Goal: Task Accomplishment & Management: Use online tool/utility

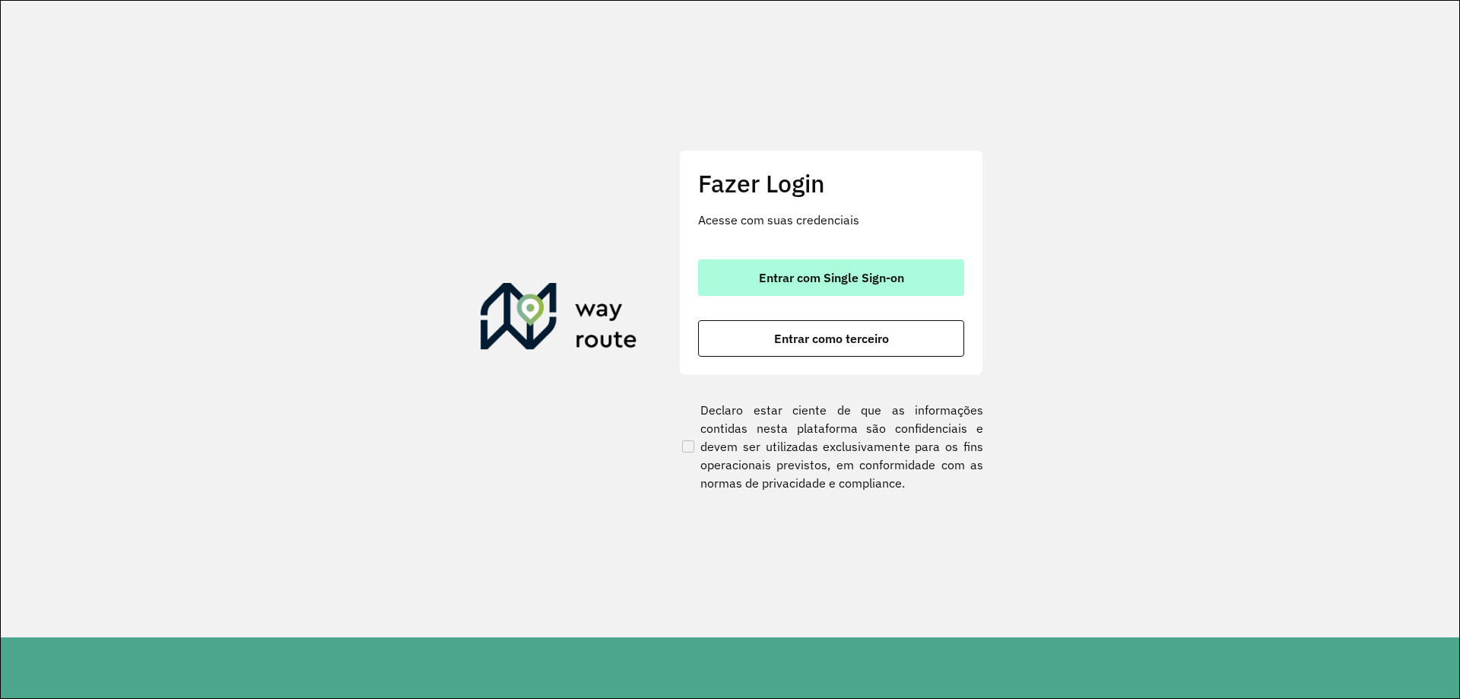
click at [833, 265] on button "Entrar com Single Sign-on" at bounding box center [831, 277] width 266 height 37
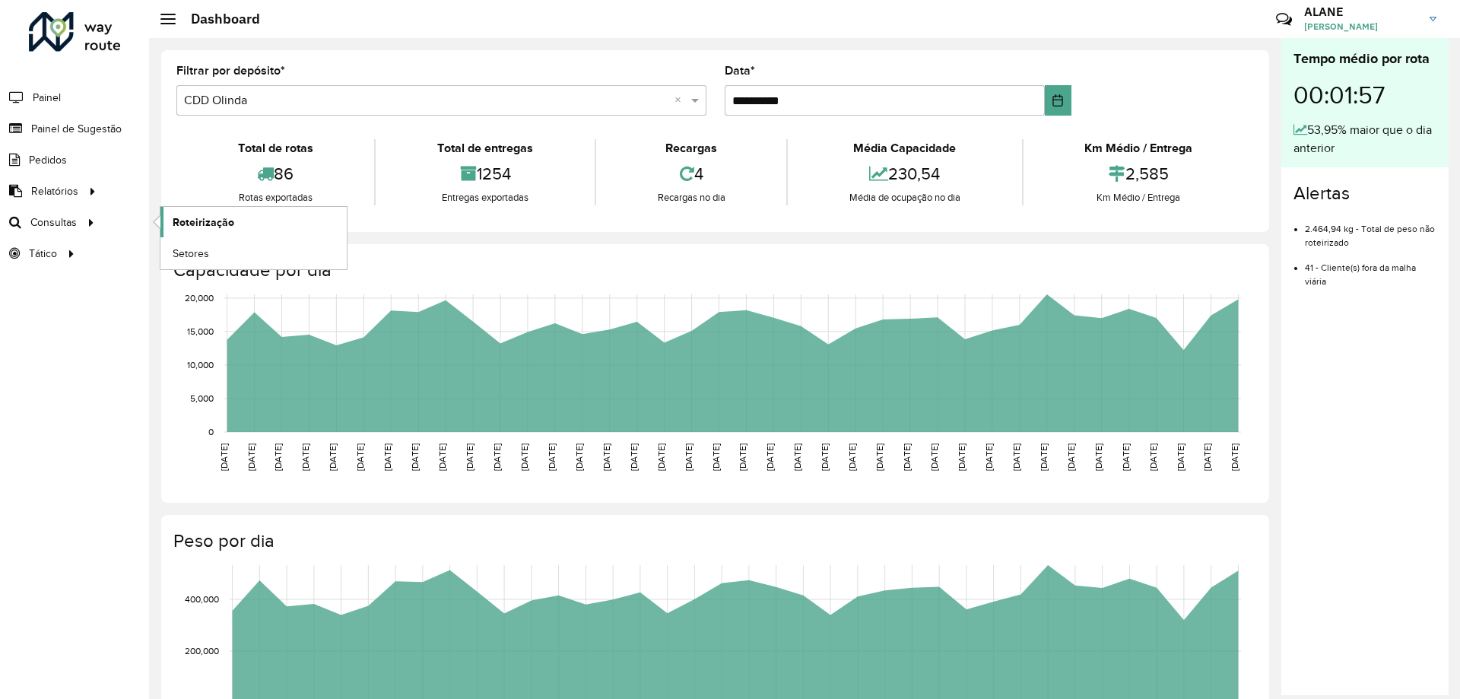
click at [167, 222] on link "Roteirização" at bounding box center [253, 222] width 186 height 30
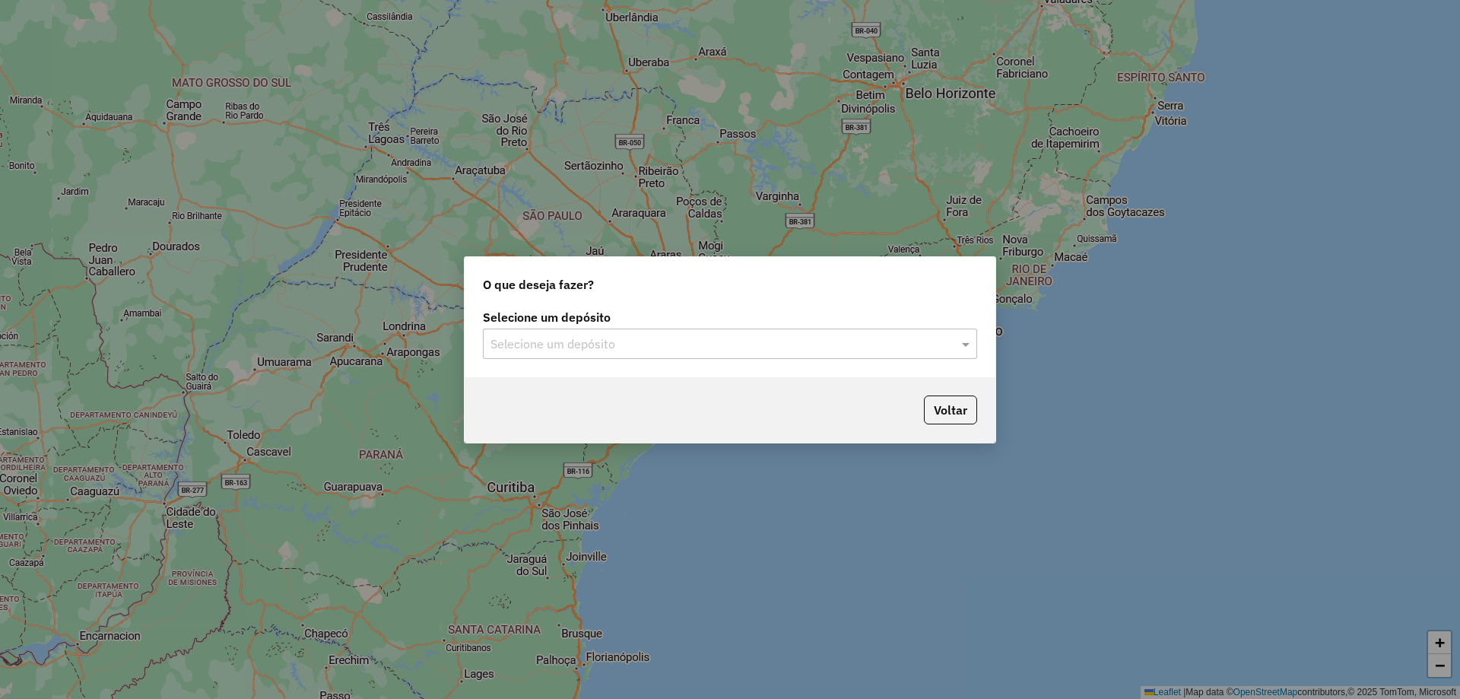
click at [605, 351] on input "text" at bounding box center [715, 344] width 449 height 18
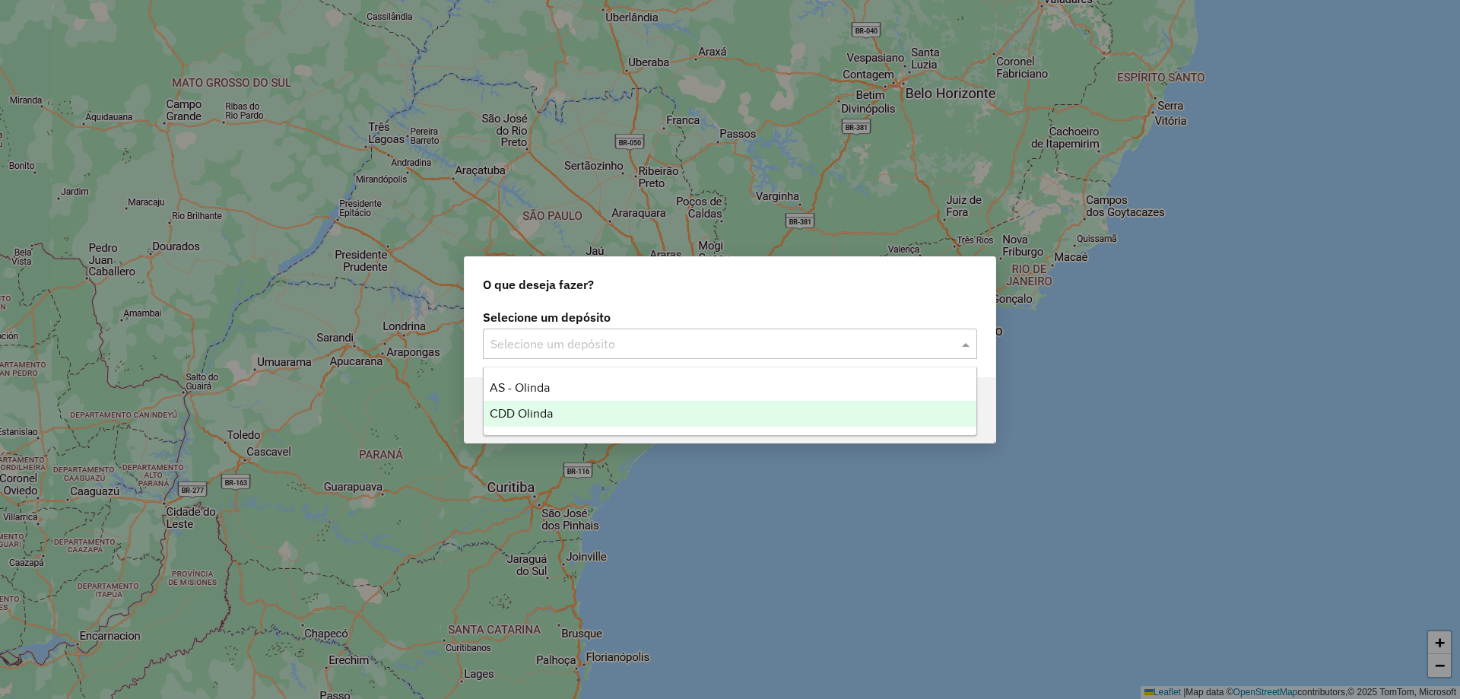
click at [601, 409] on div "CDD Olinda" at bounding box center [730, 414] width 493 height 26
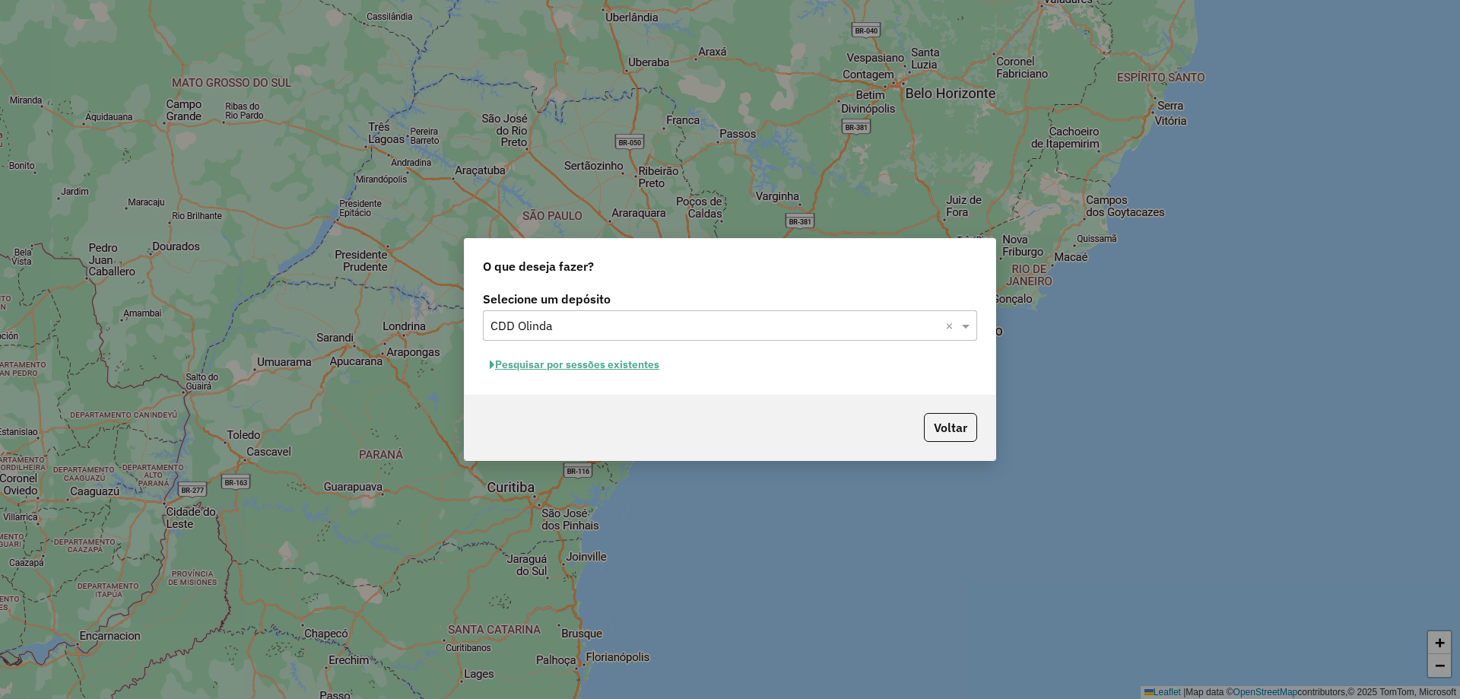
click at [588, 360] on button "Pesquisar por sessões existentes" at bounding box center [574, 365] width 183 height 24
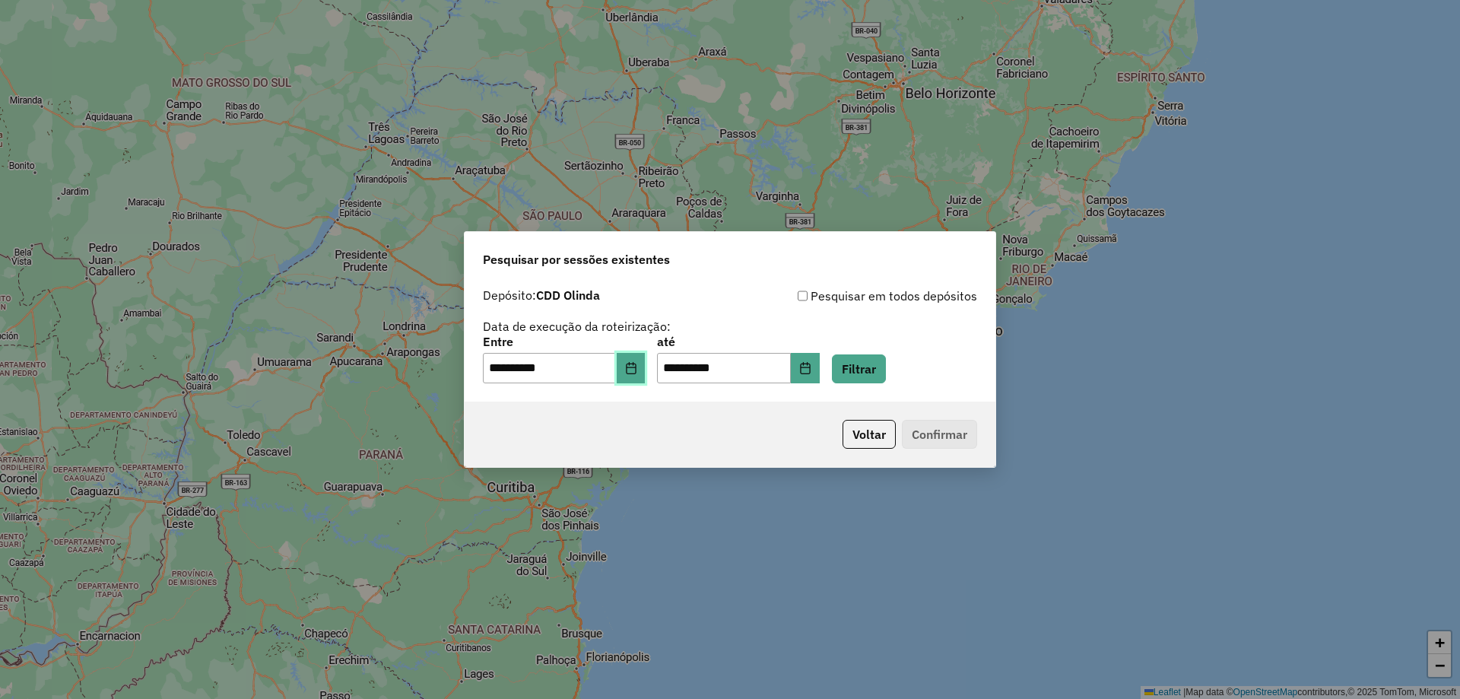
click at [633, 375] on button "Choose Date" at bounding box center [631, 368] width 29 height 30
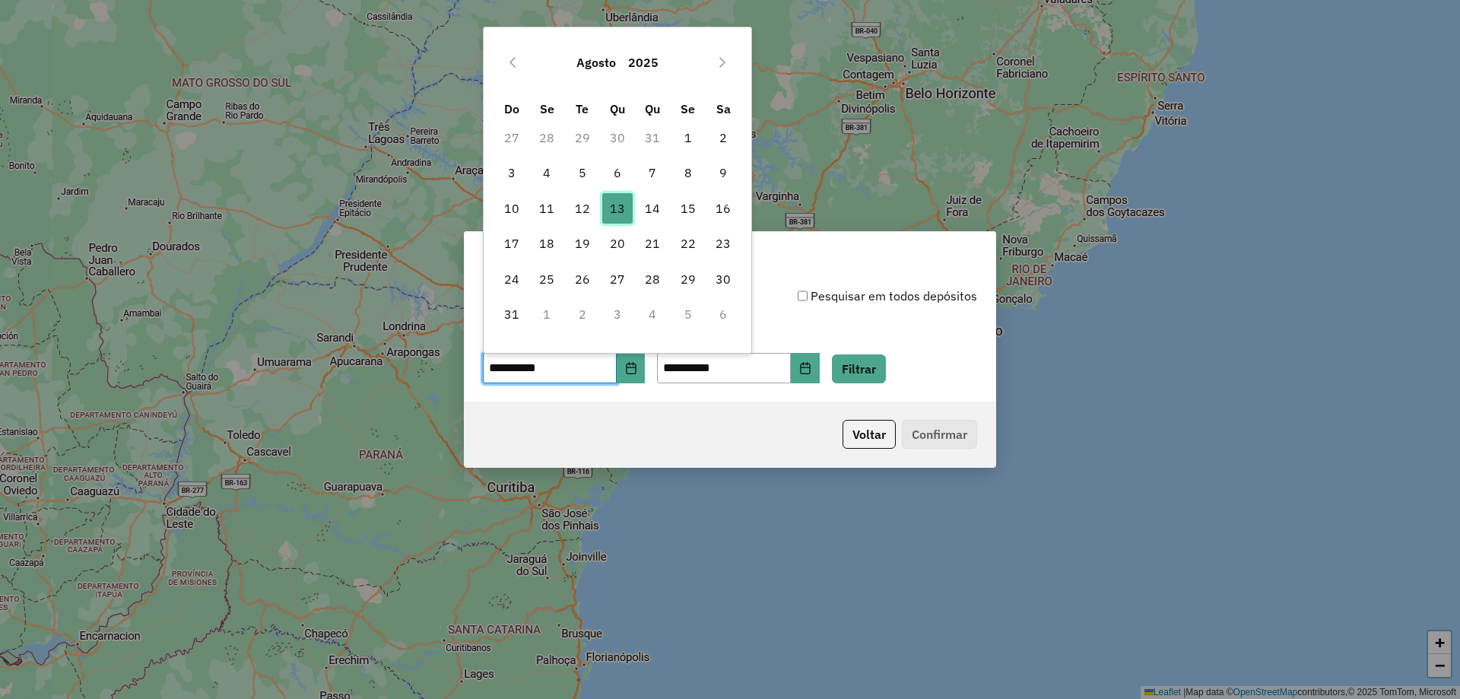
click at [608, 202] on span "13" at bounding box center [617, 208] width 30 height 30
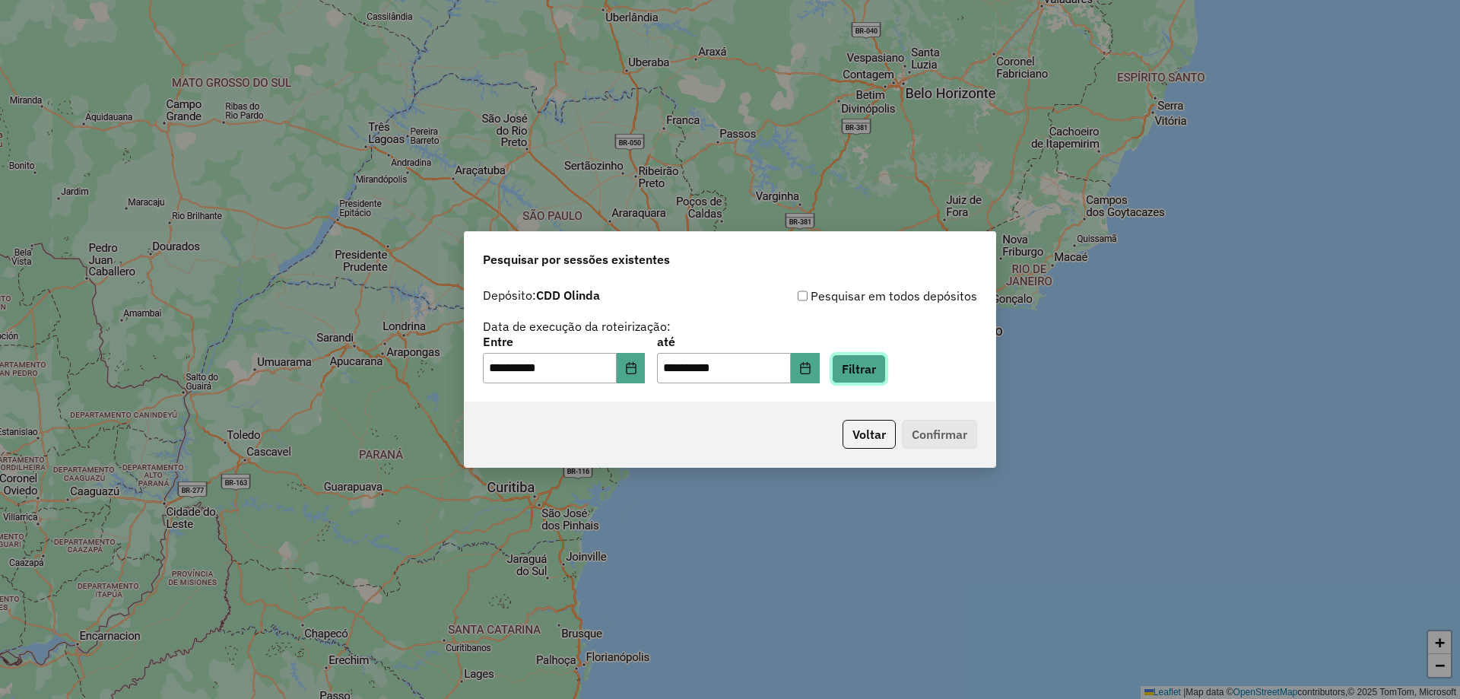
click at [886, 373] on button "Filtrar" at bounding box center [859, 368] width 54 height 29
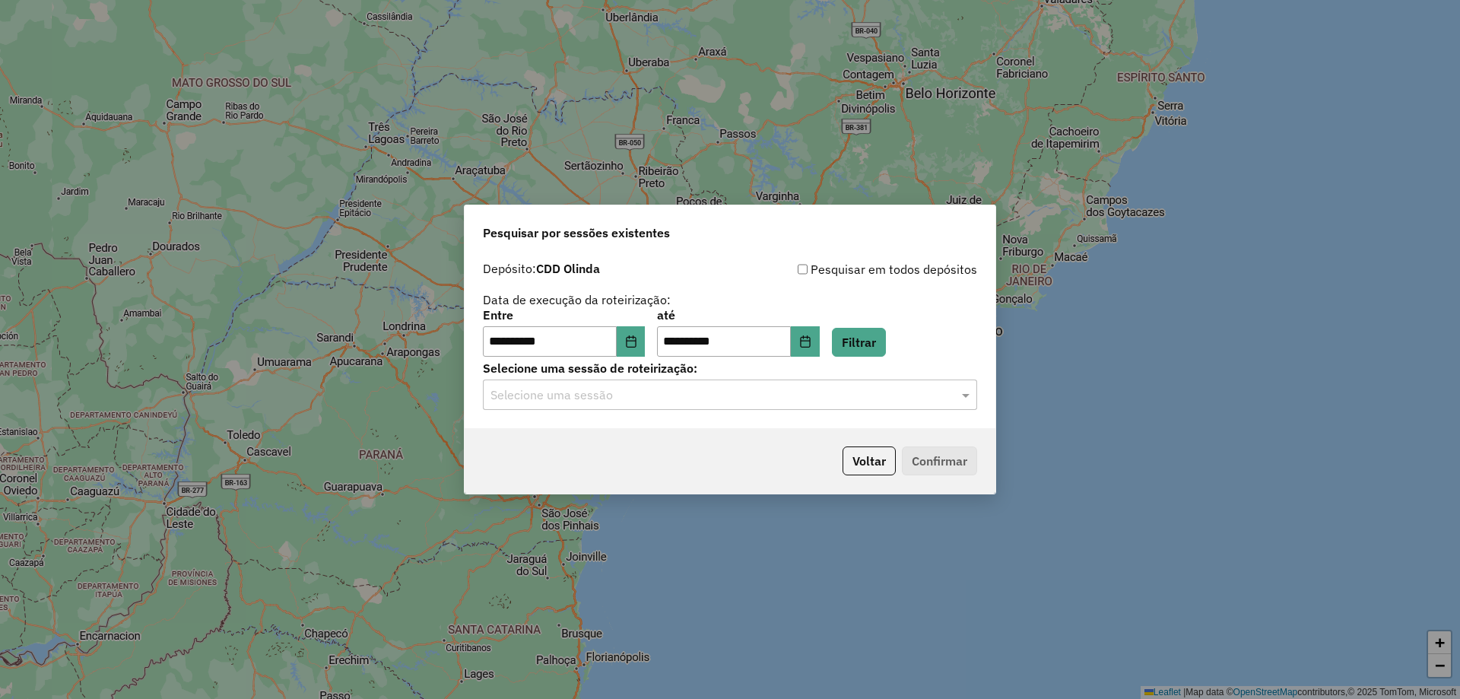
click at [726, 392] on input "text" at bounding box center [715, 395] width 449 height 18
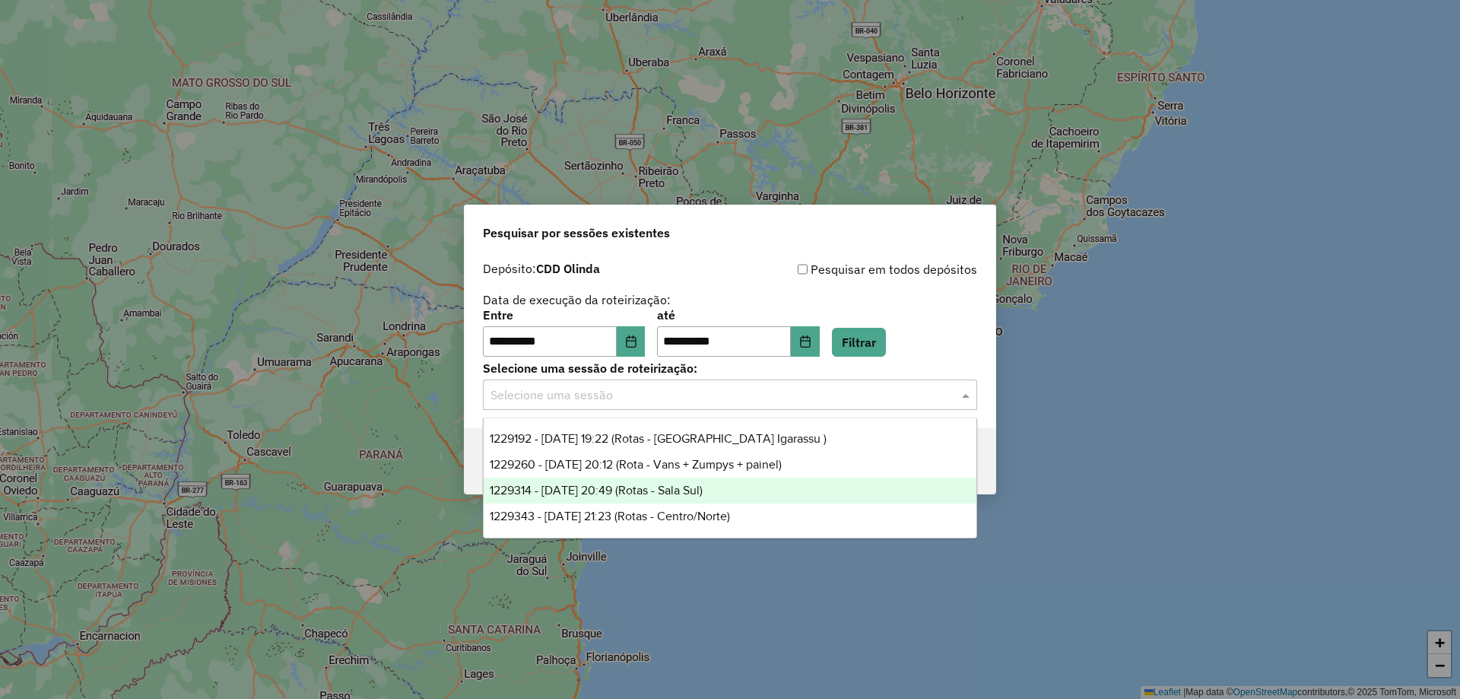
click at [675, 484] on span "1229314 - 13/08/2025 20:49 (Rotas - Sala Sul)" at bounding box center [596, 490] width 213 height 13
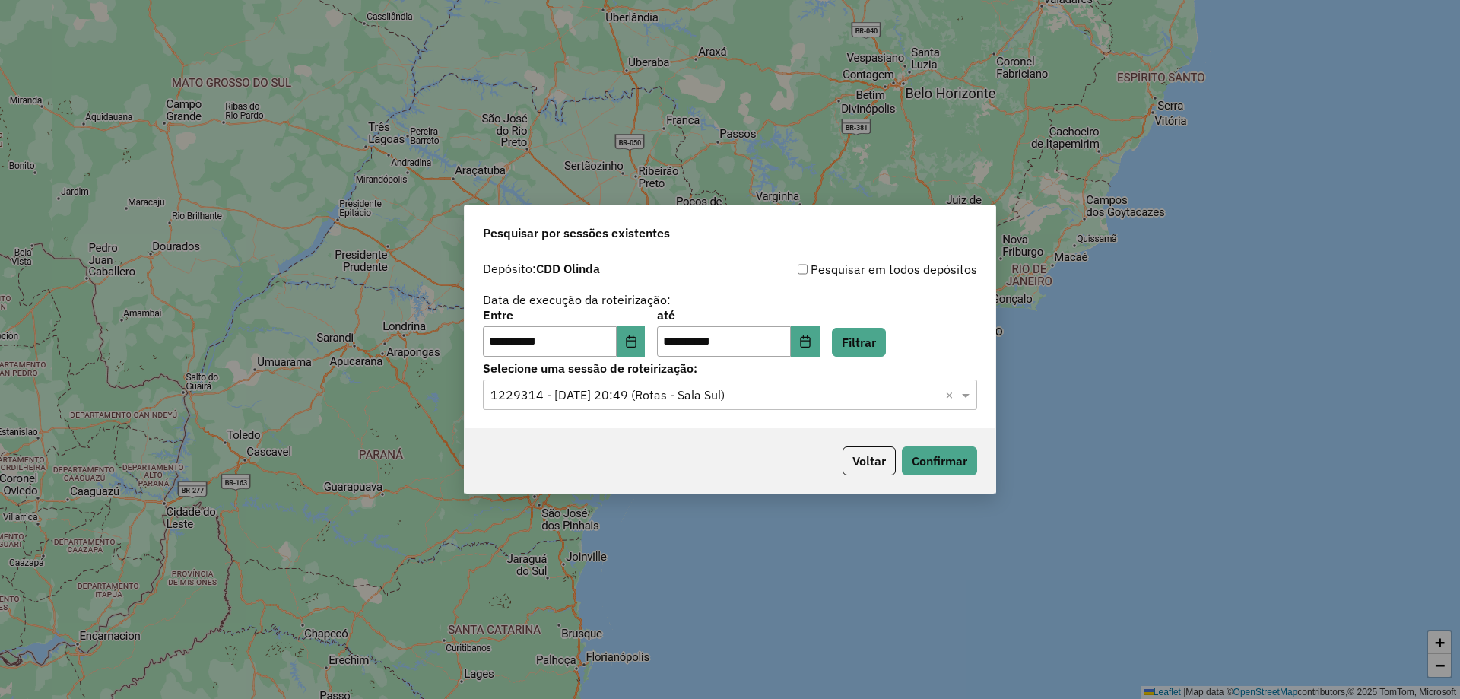
click at [978, 470] on div "Voltar Confirmar" at bounding box center [730, 460] width 531 height 65
click at [922, 460] on button "Confirmar" at bounding box center [939, 460] width 75 height 29
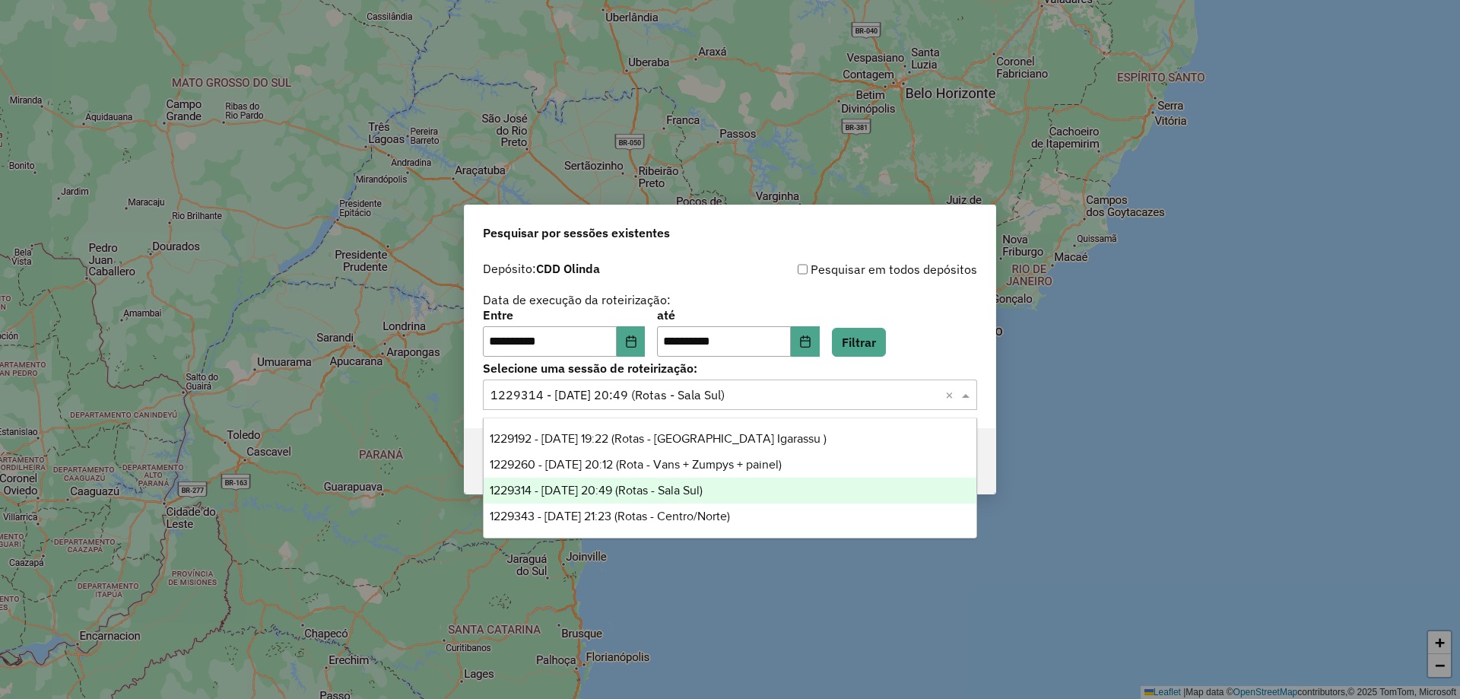
click at [665, 405] on div "Selecione uma sessão × 1229314 - 13/08/2025 20:49 (Rotas - Sala Sul) ×" at bounding box center [730, 394] width 494 height 30
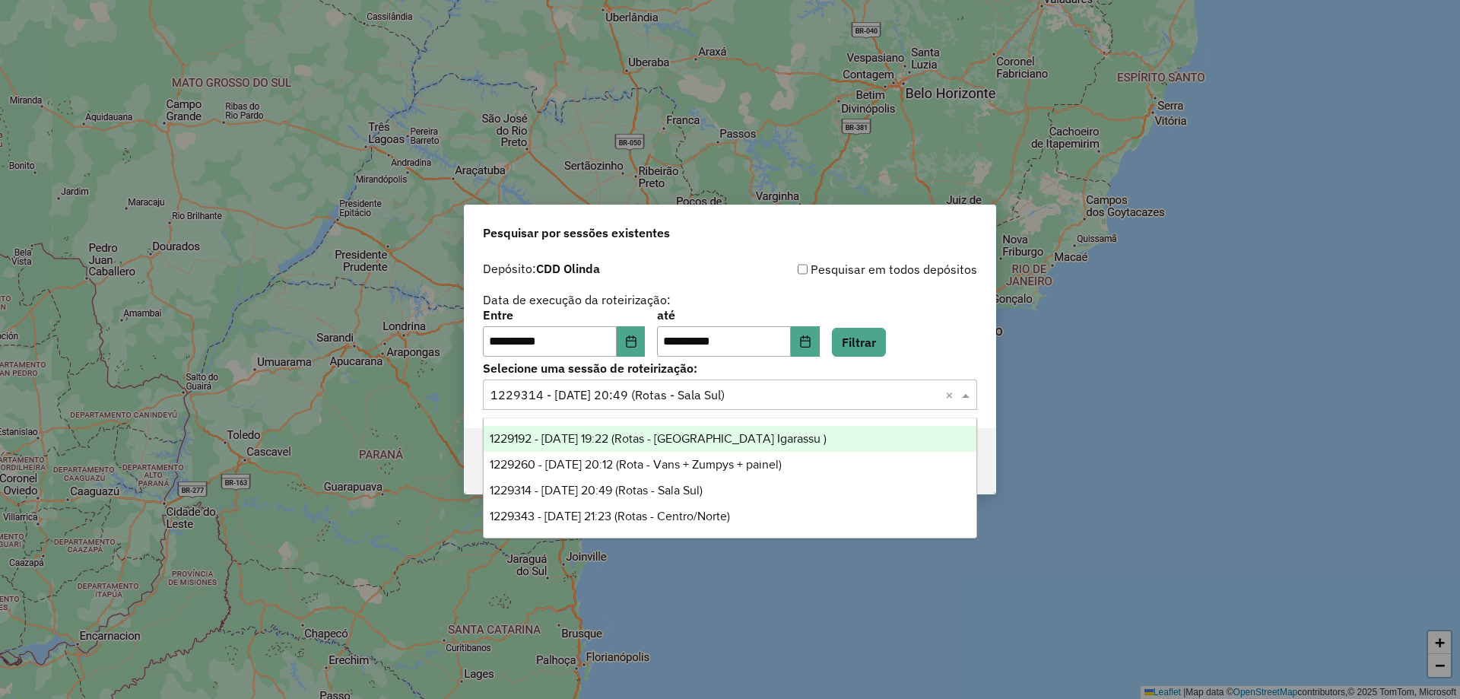
click at [685, 440] on span "1229192 - 13/08/2025 19:22 (Rotas - PA Igarassu )" at bounding box center [658, 438] width 337 height 13
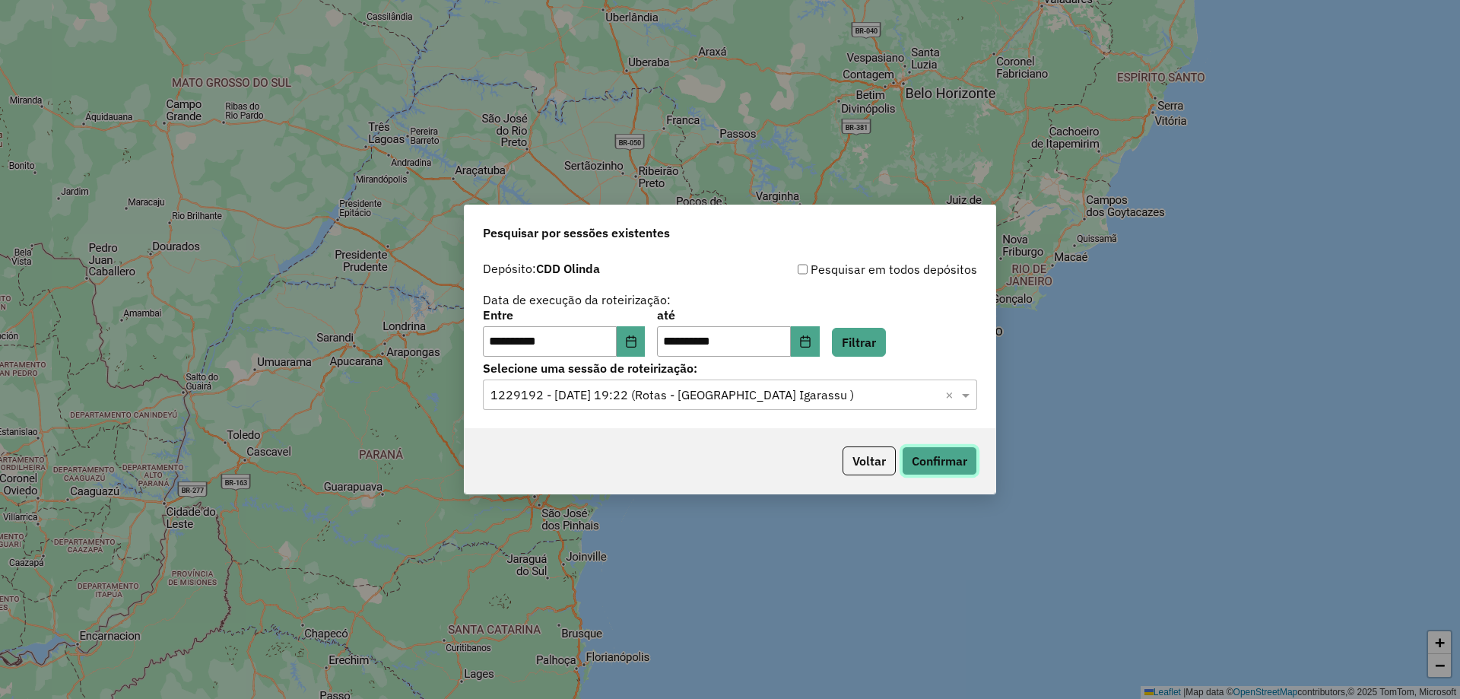
click at [969, 465] on button "Confirmar" at bounding box center [939, 460] width 75 height 29
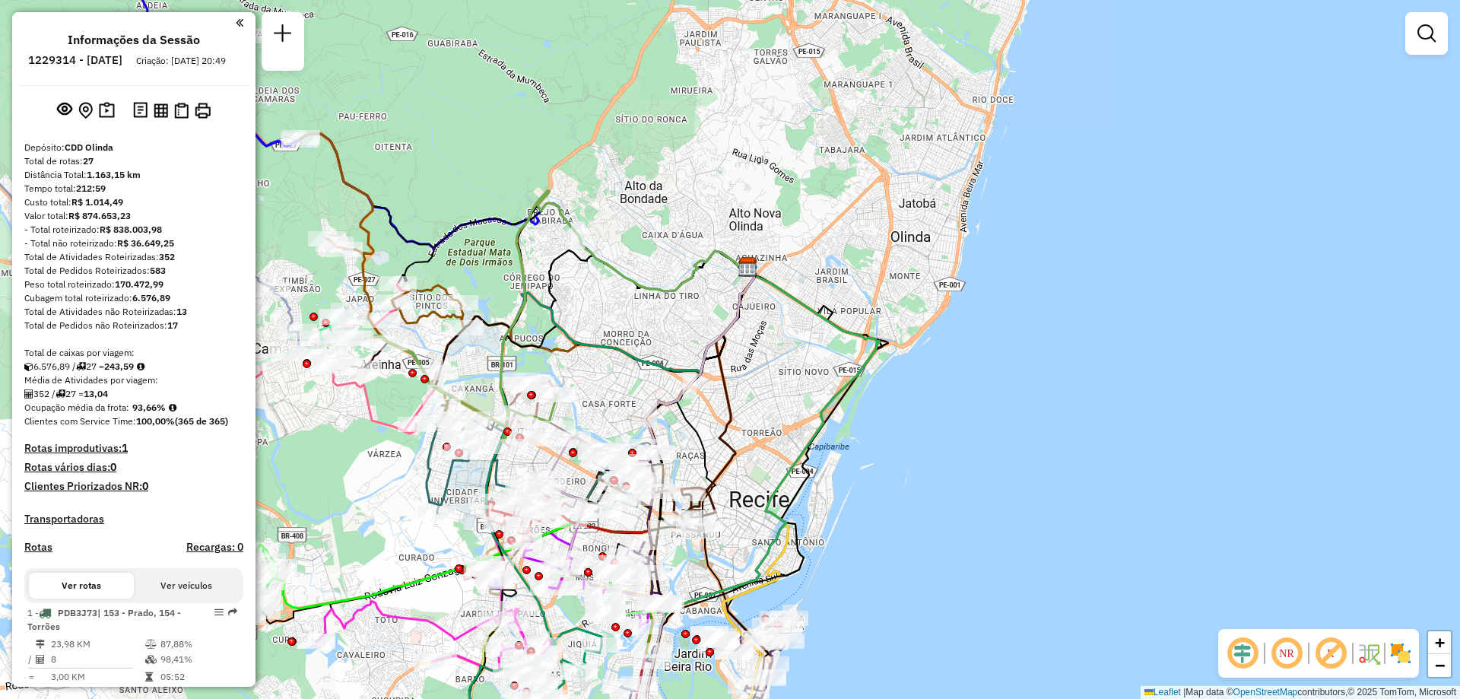
scroll to position [1984, 0]
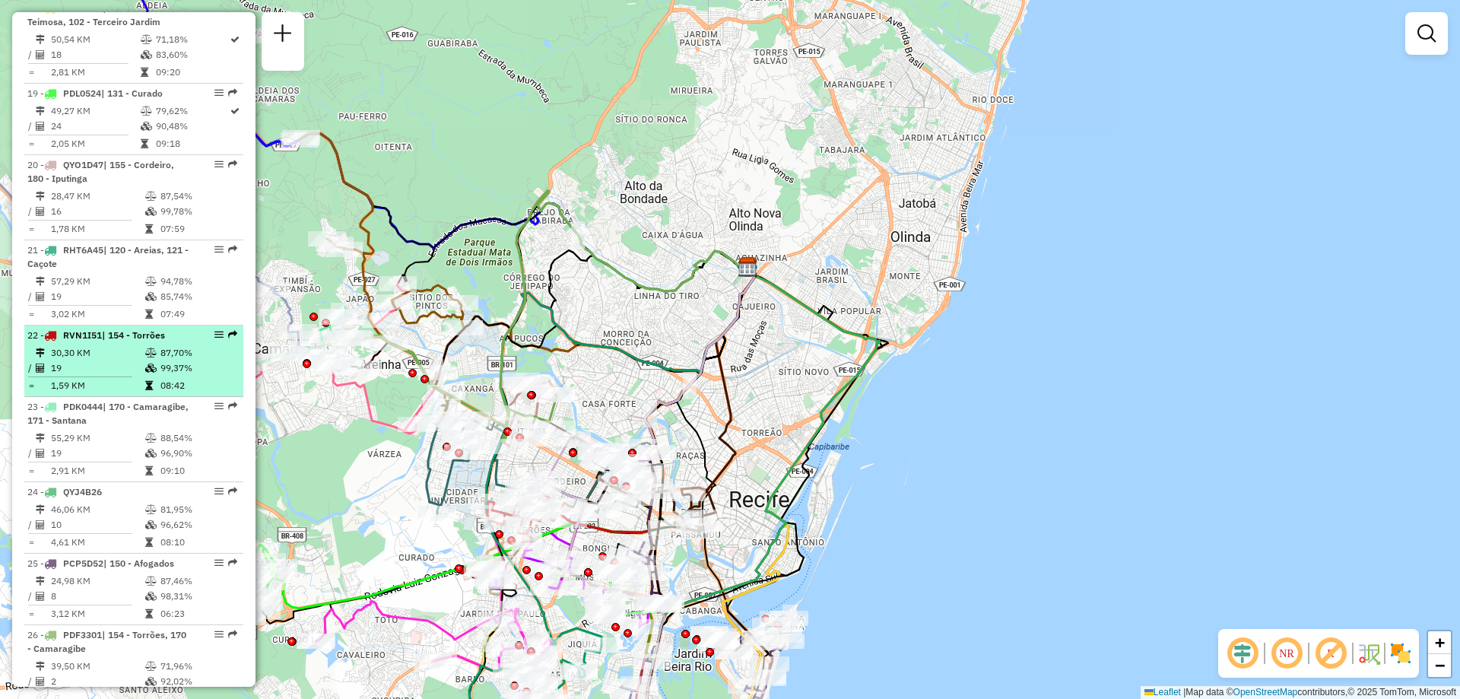
click at [87, 360] on td "30,30 KM" at bounding box center [97, 352] width 94 height 15
select select "**********"
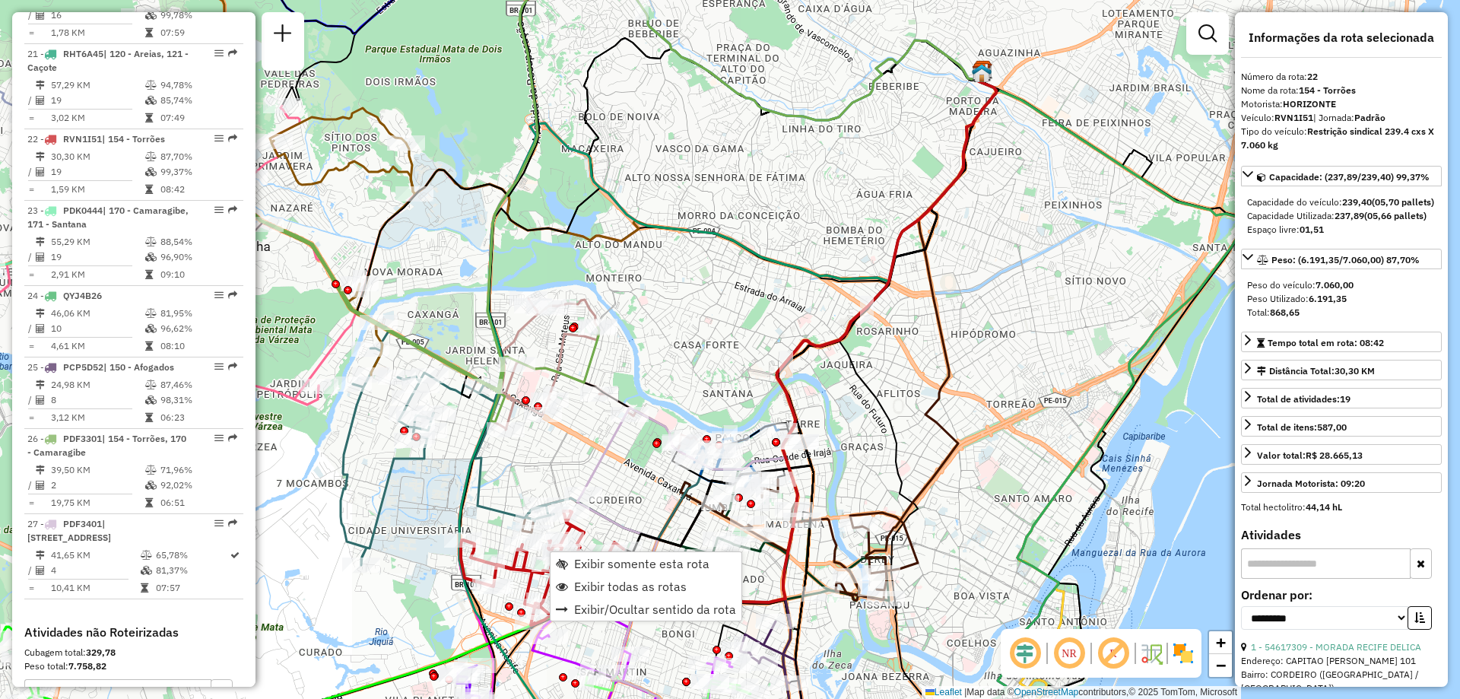
scroll to position [2311, 0]
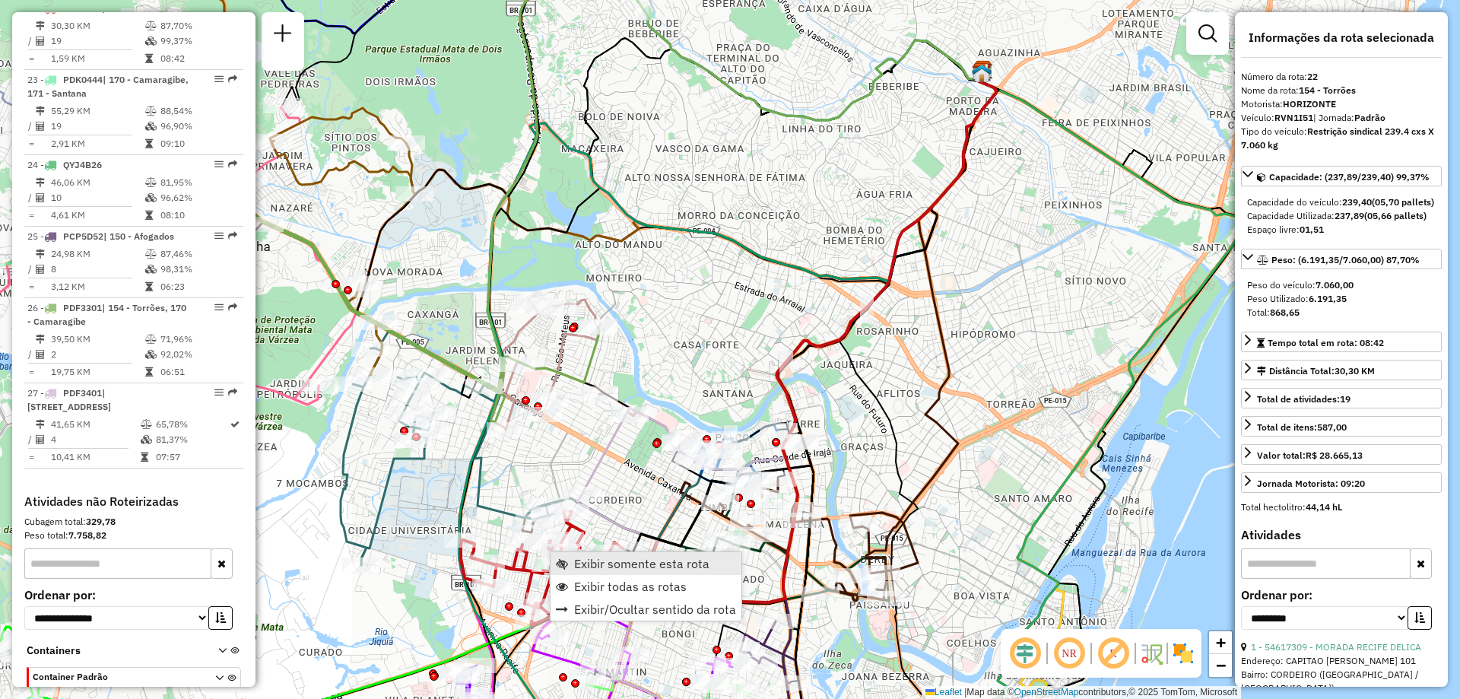
click at [560, 557] on link "Exibir somente esta rota" at bounding box center [646, 563] width 191 height 23
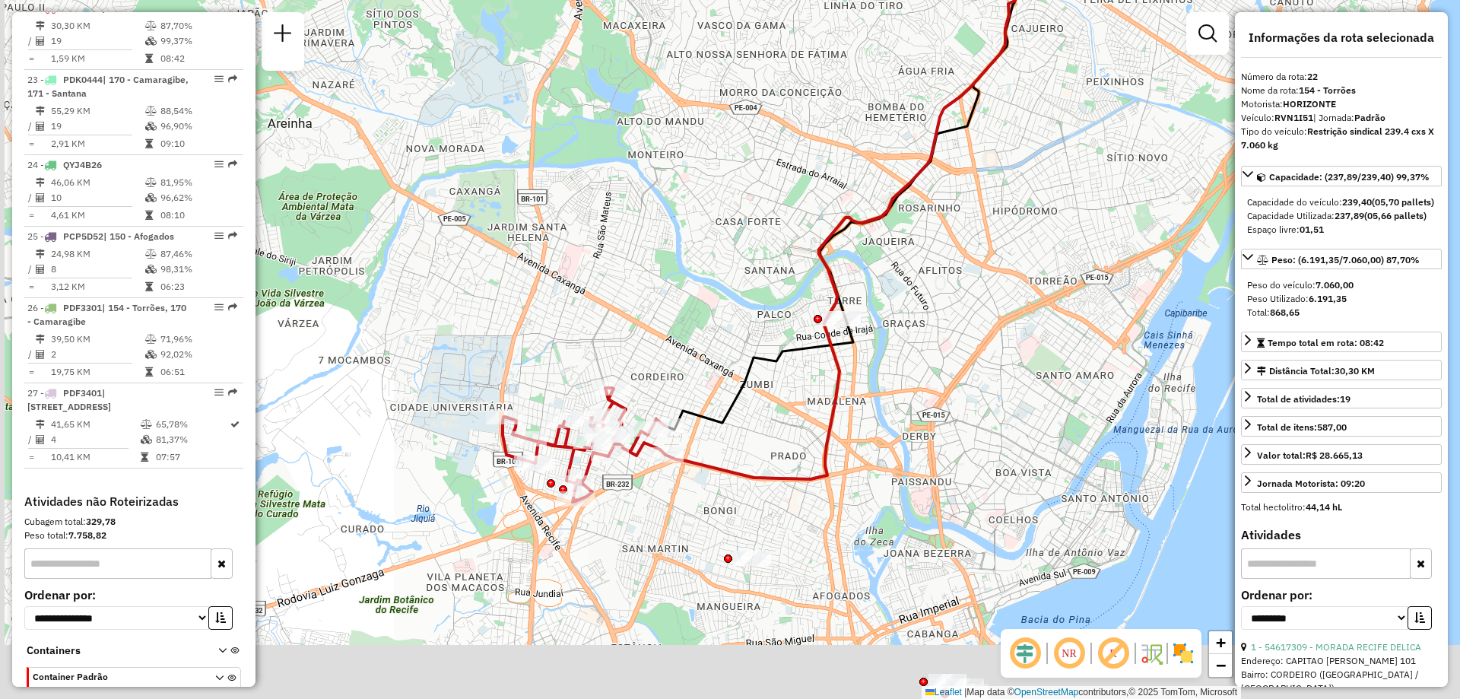
drag, startPoint x: 668, startPoint y: 522, endPoint x: 710, endPoint y: 398, distance: 130.1
click at [710, 398] on div "Janela de atendimento Grade de atendimento Capacidade Transportadoras Veículos …" at bounding box center [730, 349] width 1460 height 699
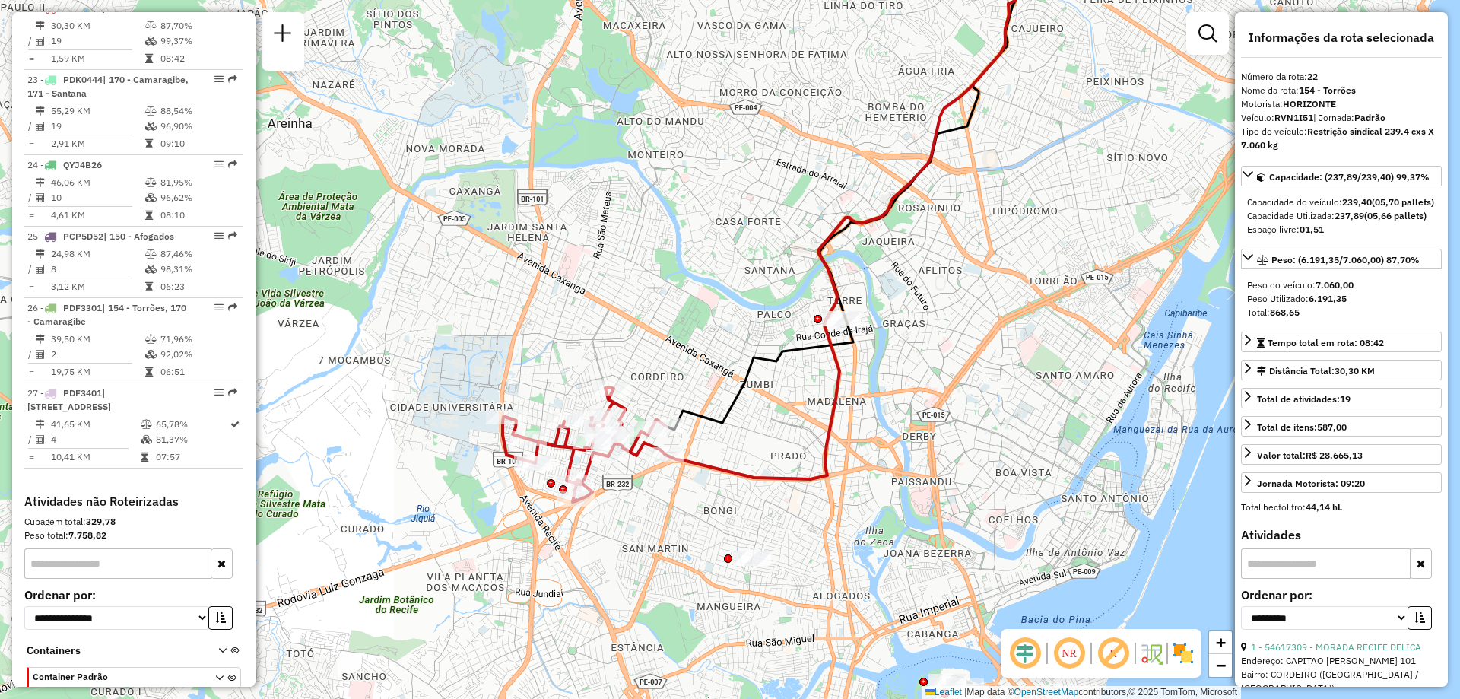
click at [1197, 656] on div "NR R" at bounding box center [1101, 653] width 201 height 49
click at [1178, 654] on img at bounding box center [1183, 653] width 24 height 24
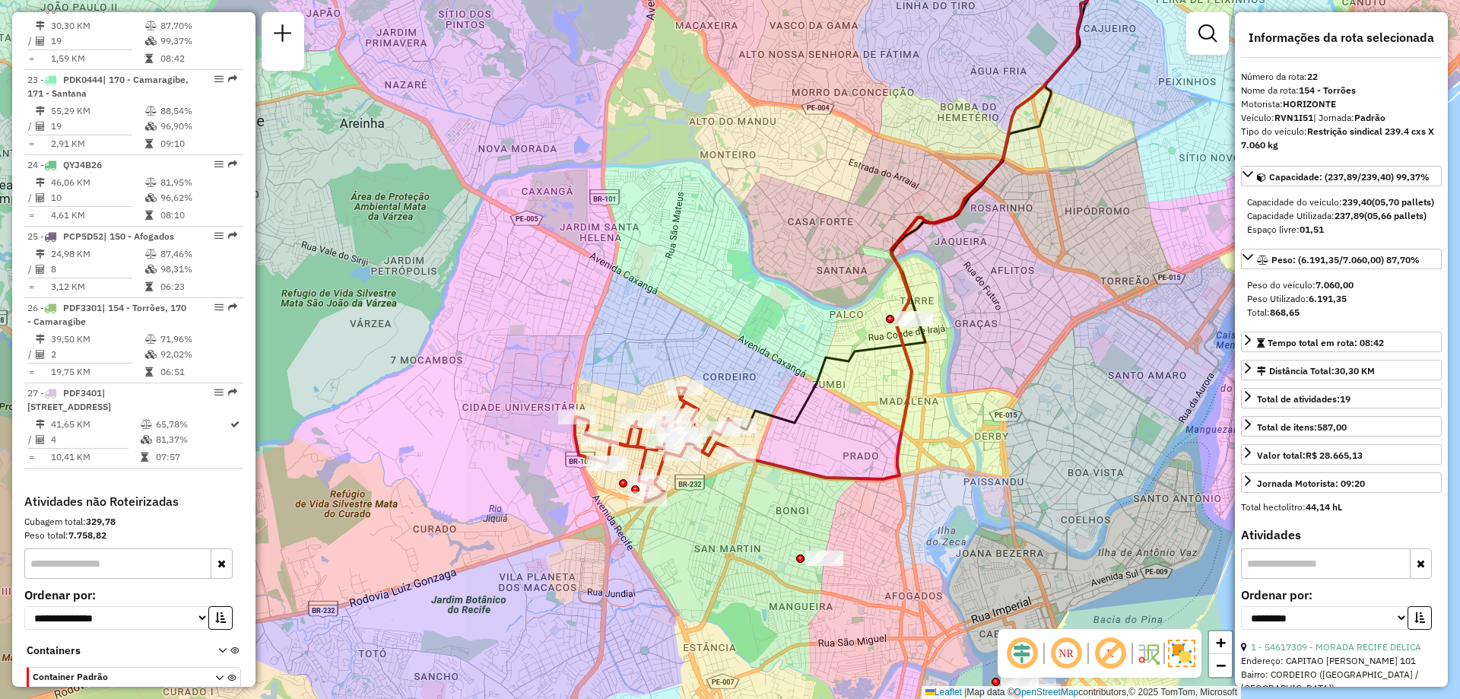
drag, startPoint x: 720, startPoint y: 516, endPoint x: 792, endPoint y: 516, distance: 72.2
click at [792, 516] on div "Janela de atendimento Grade de atendimento Capacidade Transportadoras Veículos …" at bounding box center [730, 349] width 1460 height 699
click at [1065, 653] on em at bounding box center [1066, 653] width 37 height 37
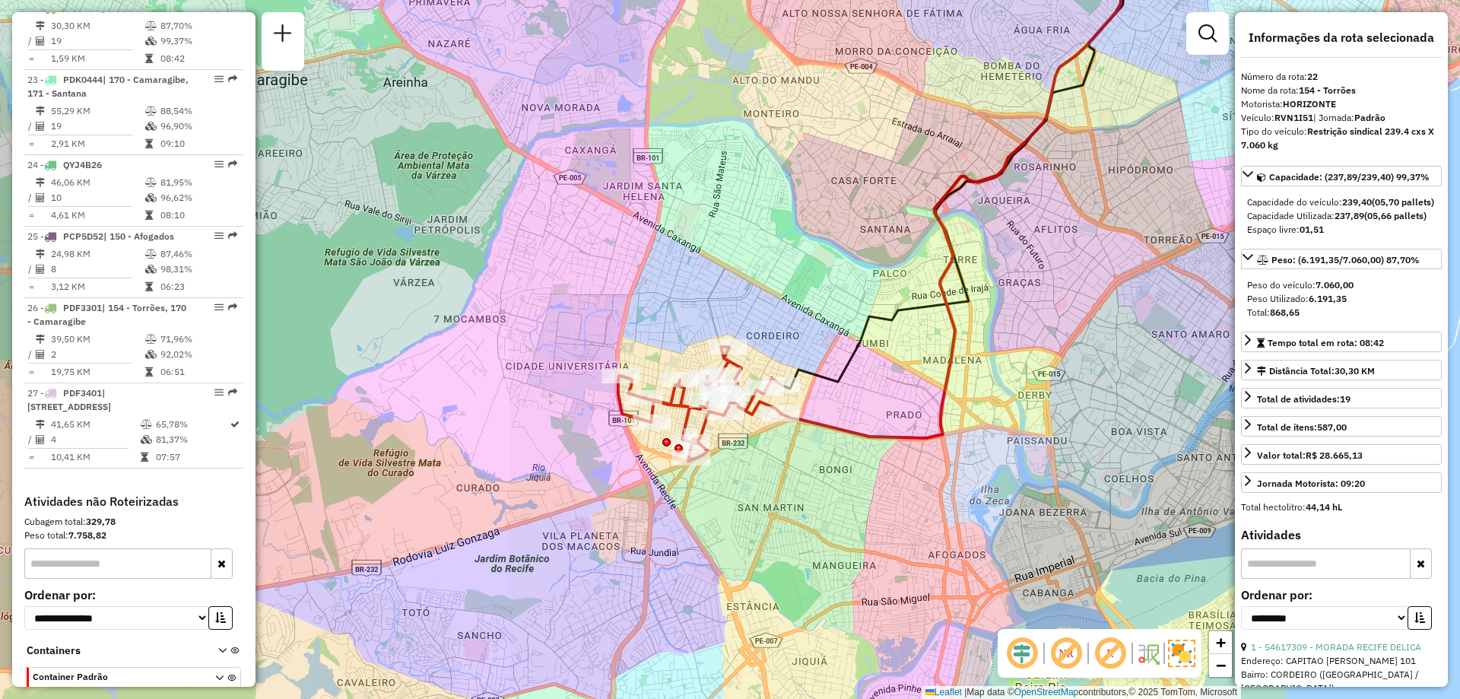
drag, startPoint x: 780, startPoint y: 510, endPoint x: 890, endPoint y: 475, distance: 115.2
click at [890, 475] on div "Janela de atendimento Grade de atendimento Capacidade Transportadoras Veículos …" at bounding box center [730, 349] width 1460 height 699
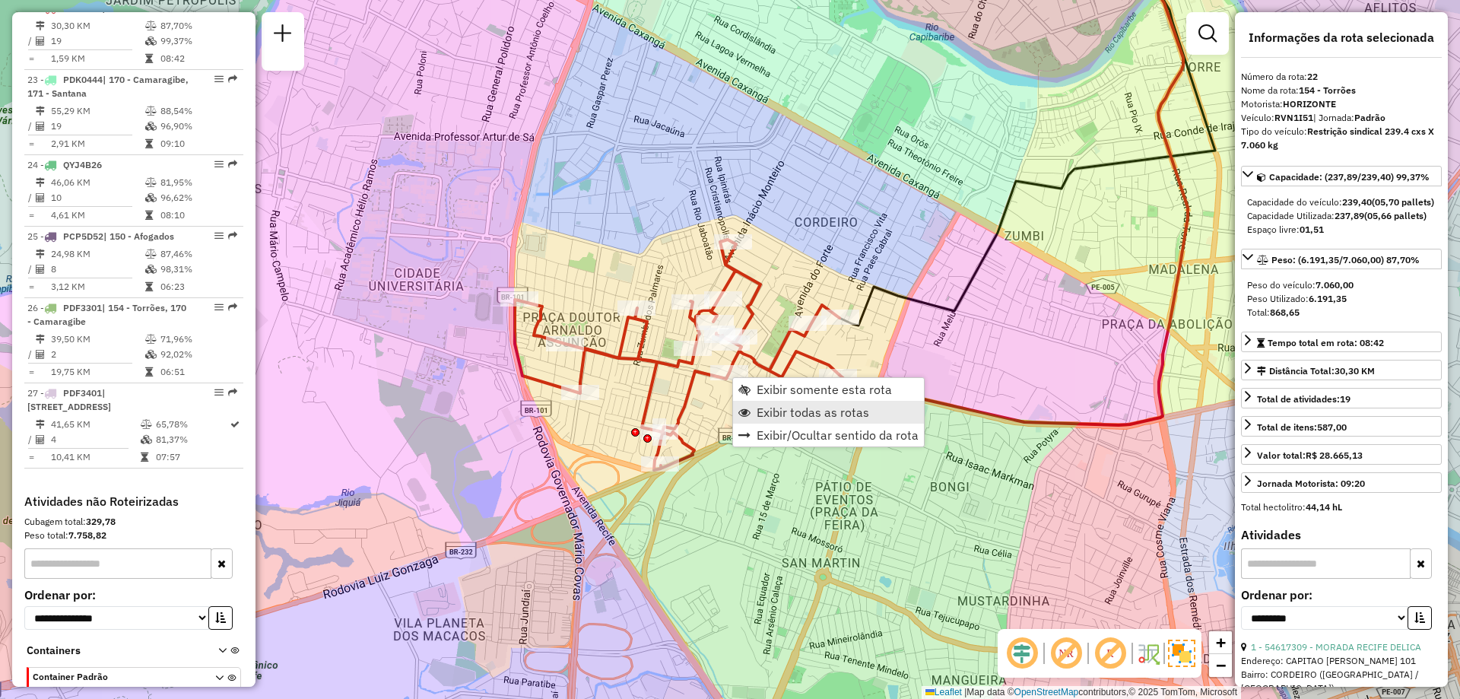
click at [768, 412] on span "Exibir todas as rotas" at bounding box center [813, 412] width 113 height 12
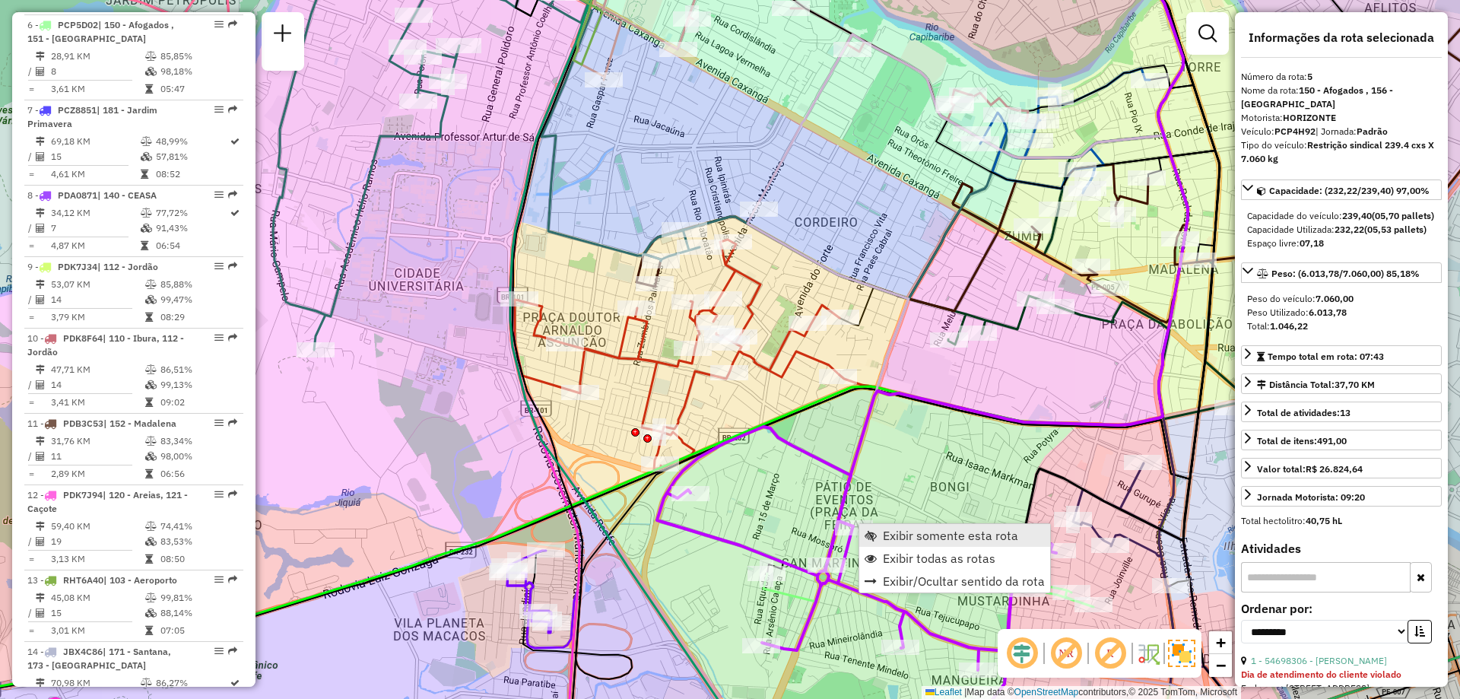
scroll to position [945, 0]
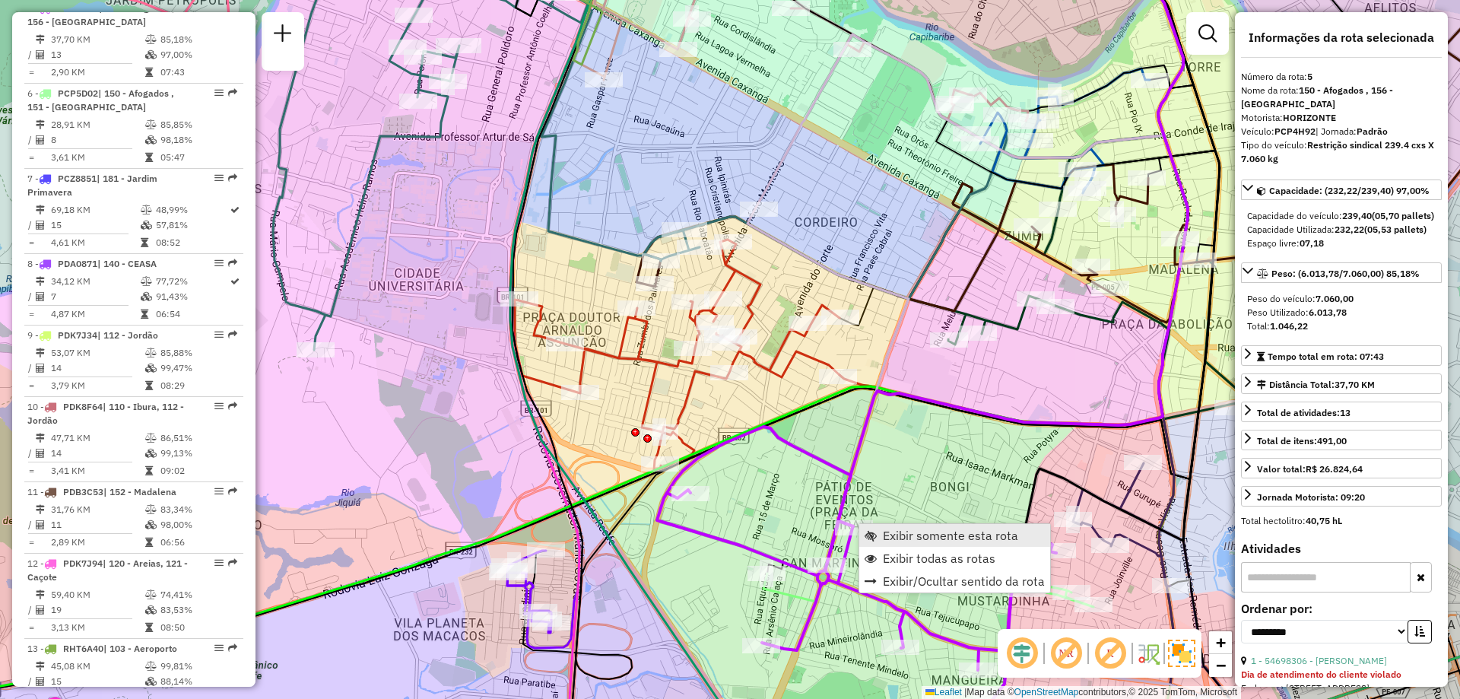
click at [868, 529] on link "Exibir somente esta rota" at bounding box center [954, 535] width 191 height 23
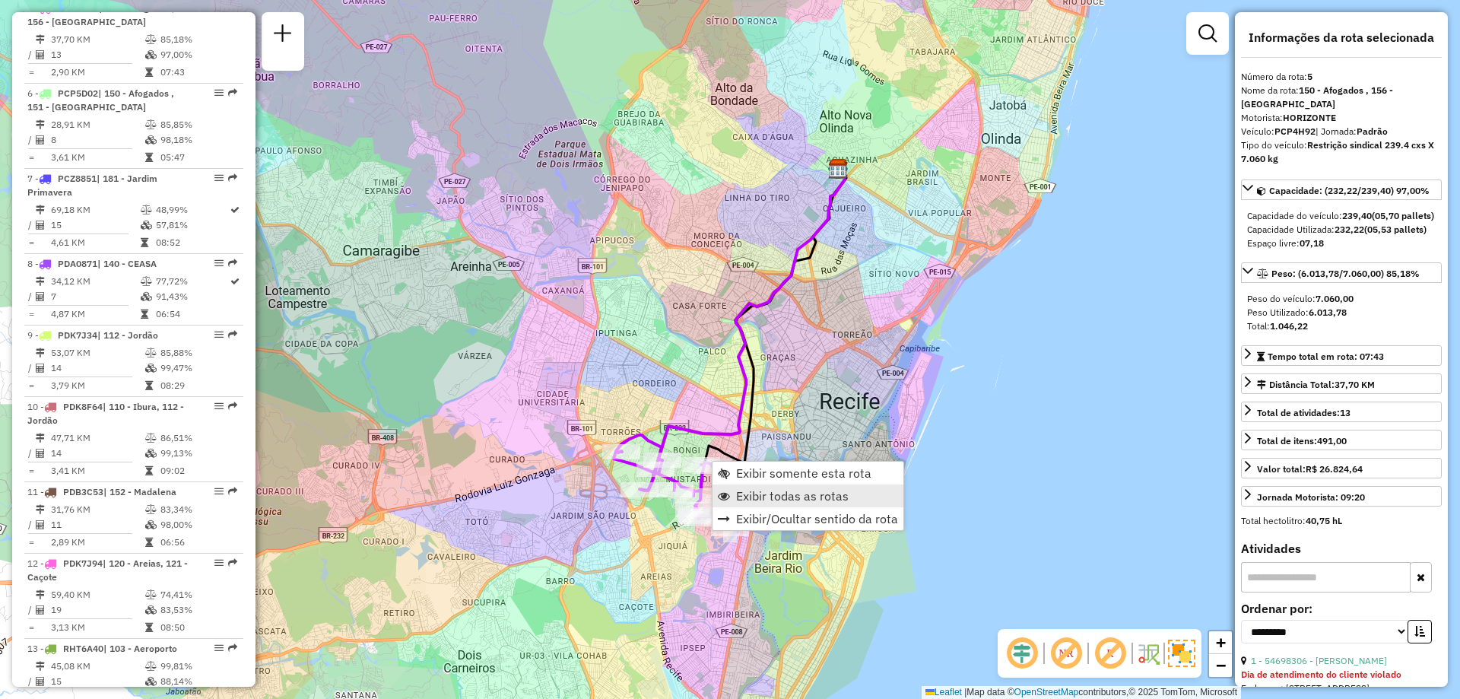
click at [738, 500] on span "Exibir todas as rotas" at bounding box center [792, 496] width 113 height 12
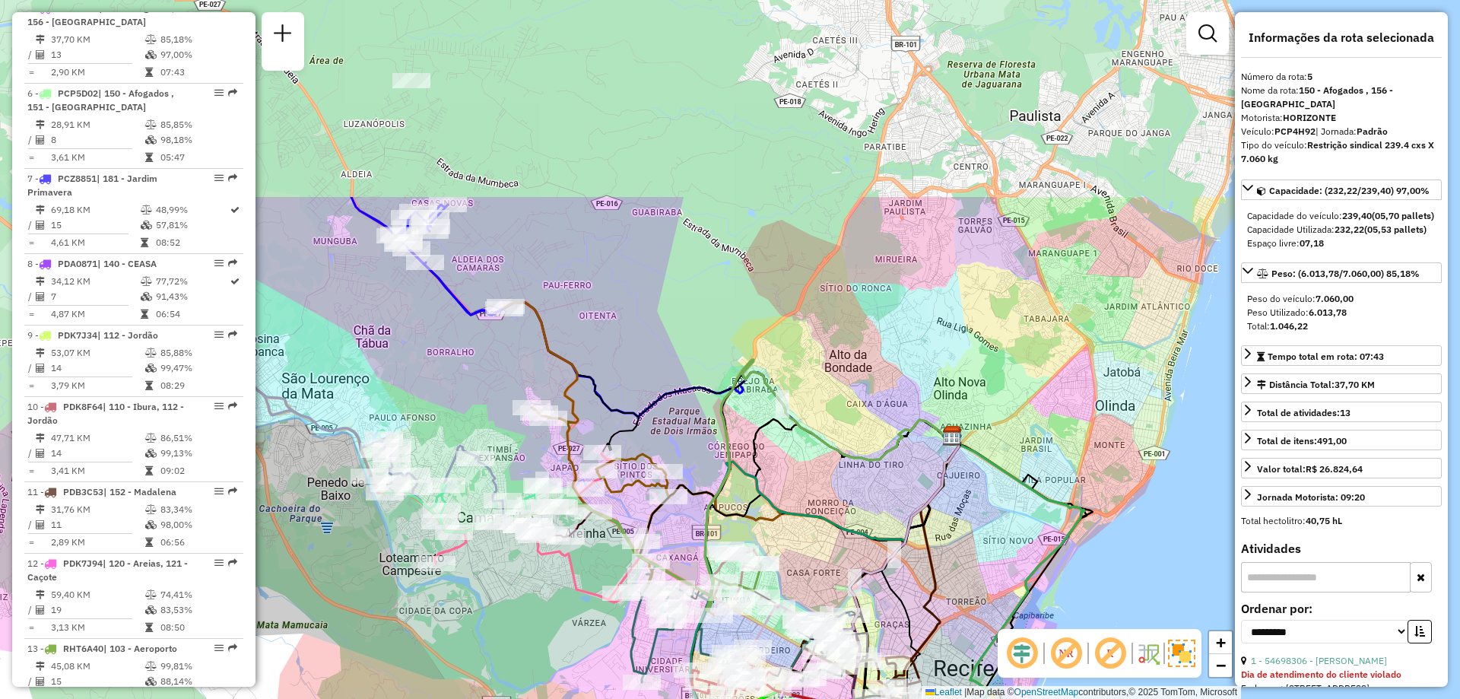
drag, startPoint x: 434, startPoint y: 317, endPoint x: 548, endPoint y: 584, distance: 290.3
click at [548, 584] on div "Janela de atendimento Grade de atendimento Capacidade Transportadoras Veículos …" at bounding box center [730, 349] width 1460 height 699
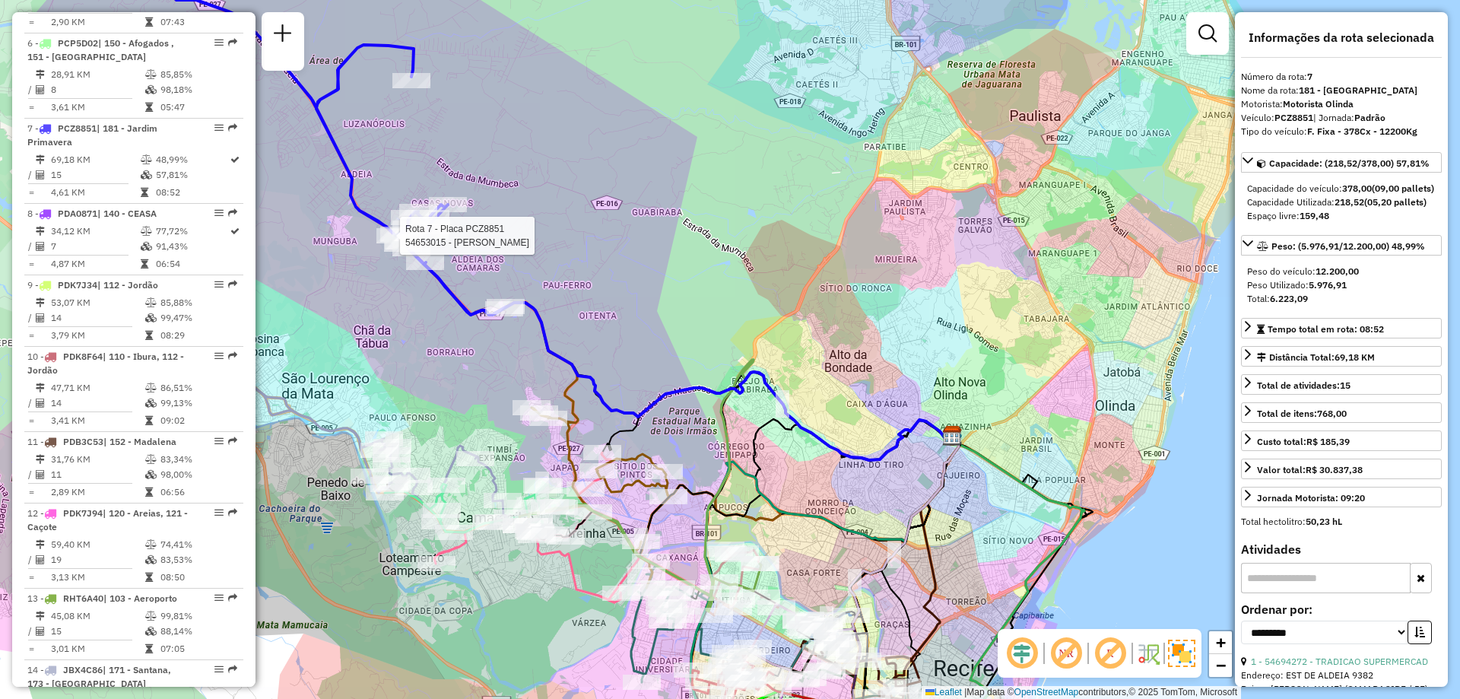
scroll to position [1116, 0]
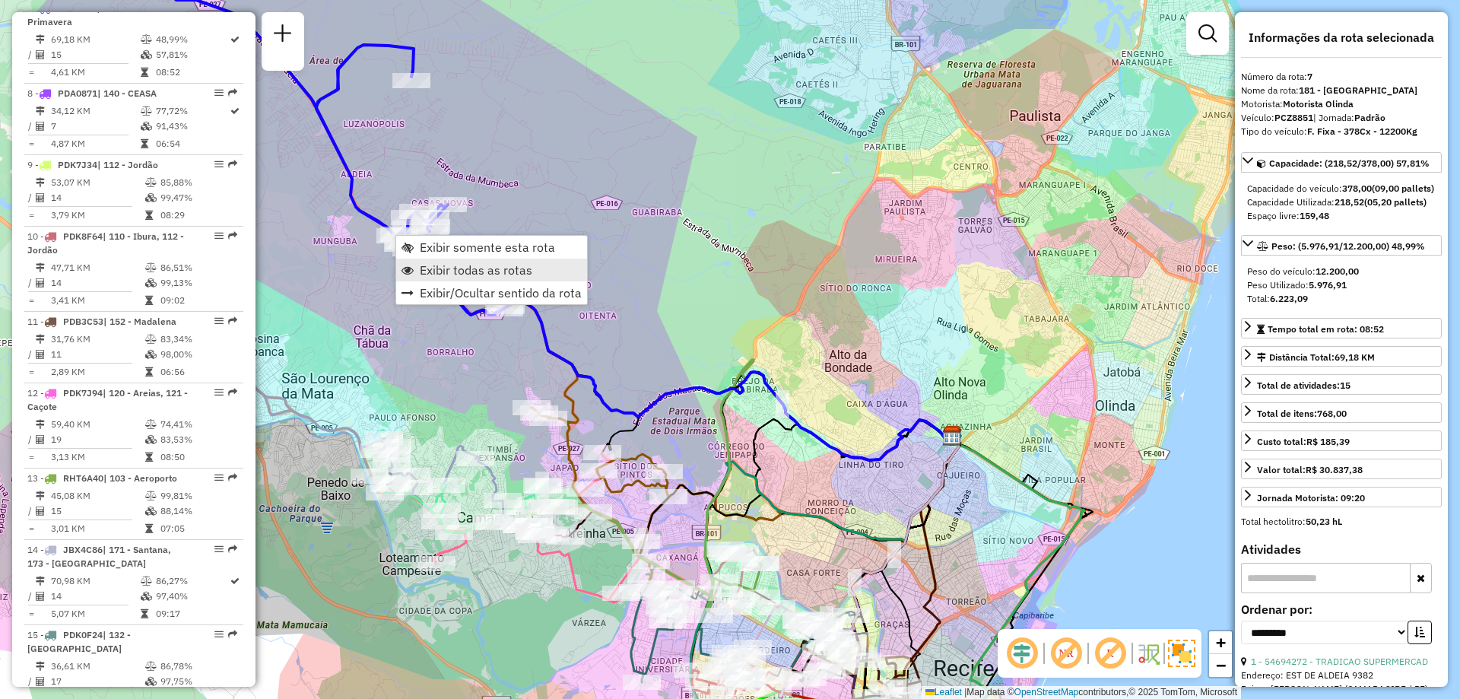
click at [406, 266] on span "Exibir todas as rotas" at bounding box center [408, 270] width 12 height 12
click at [427, 253] on link "Exibir somente esta rota" at bounding box center [505, 250] width 191 height 23
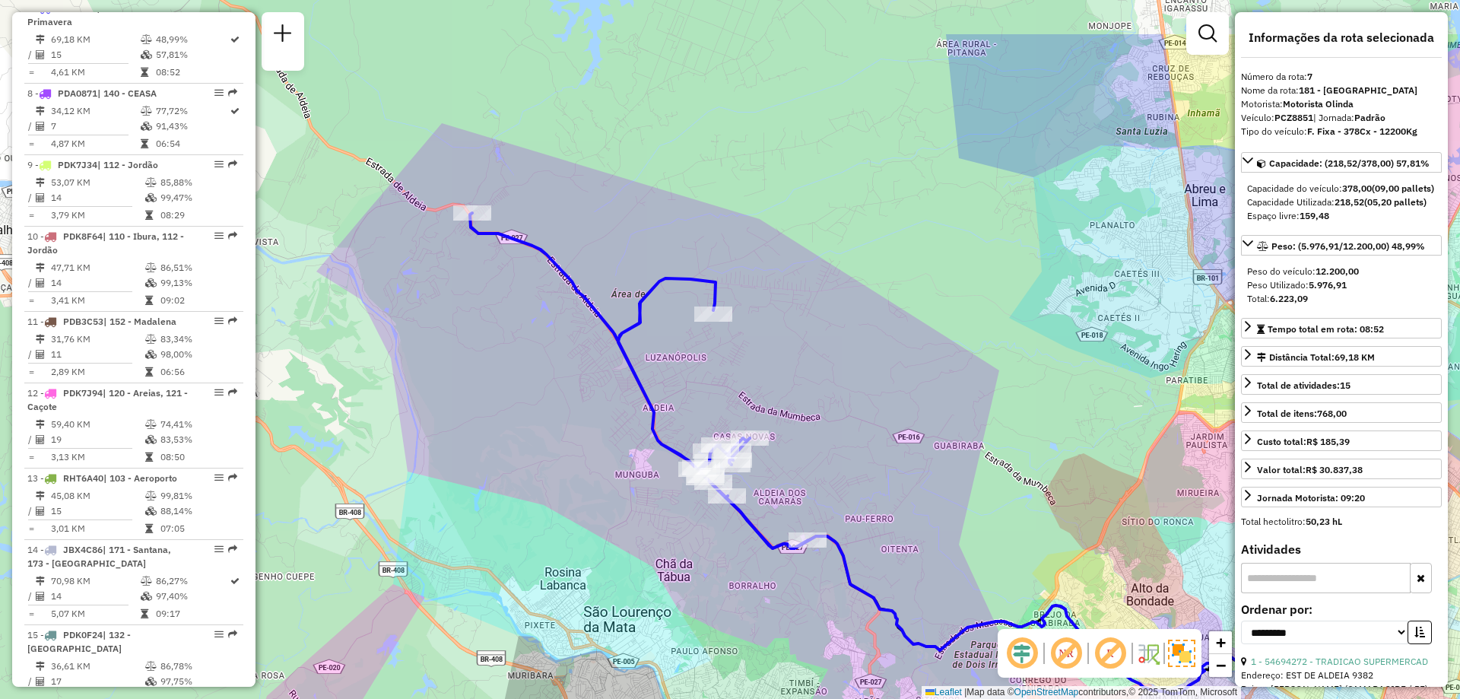
drag, startPoint x: 487, startPoint y: 217, endPoint x: 619, endPoint y: 321, distance: 168.4
click at [619, 321] on div "Janela de atendimento Grade de atendimento Capacidade Transportadoras Veículos …" at bounding box center [730, 349] width 1460 height 699
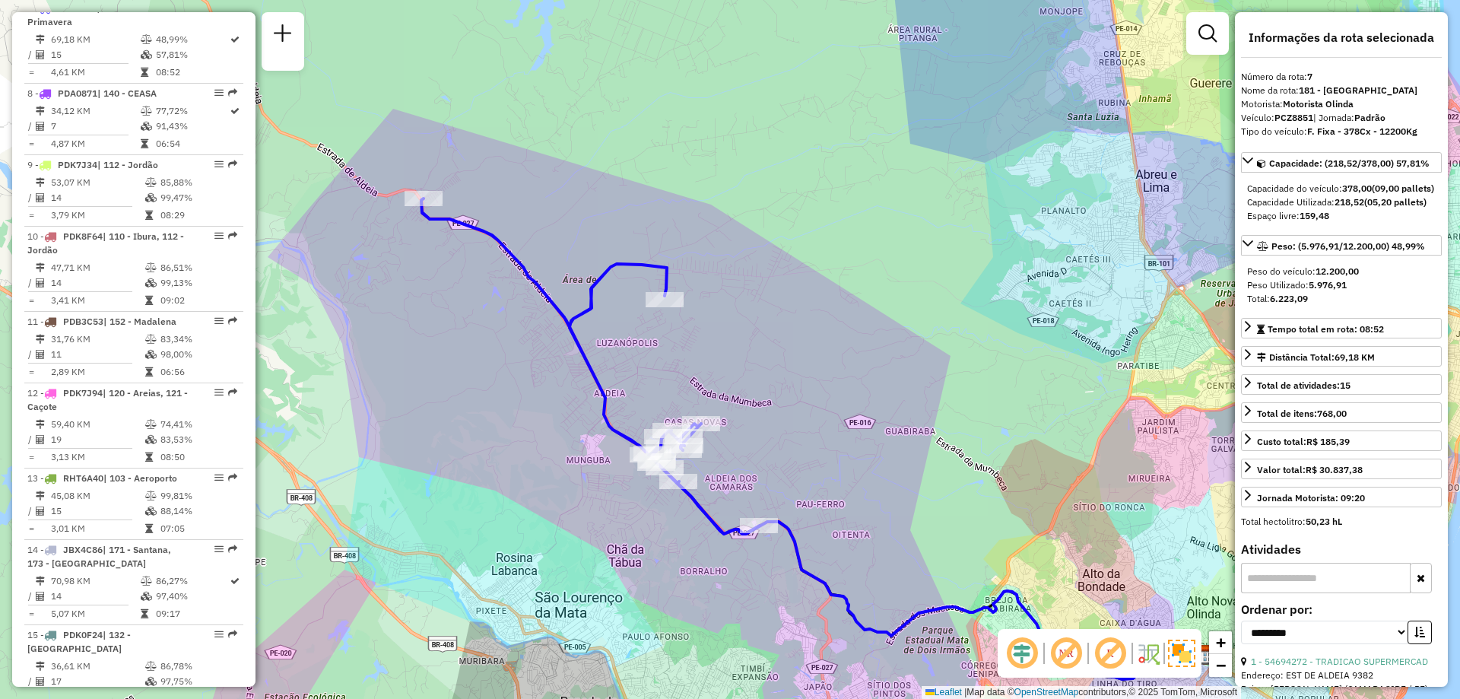
drag, startPoint x: 776, startPoint y: 364, endPoint x: 727, endPoint y: 350, distance: 50.8
click at [727, 350] on div "Janela de atendimento Grade de atendimento Capacidade Transportadoras Veículos …" at bounding box center [730, 349] width 1460 height 699
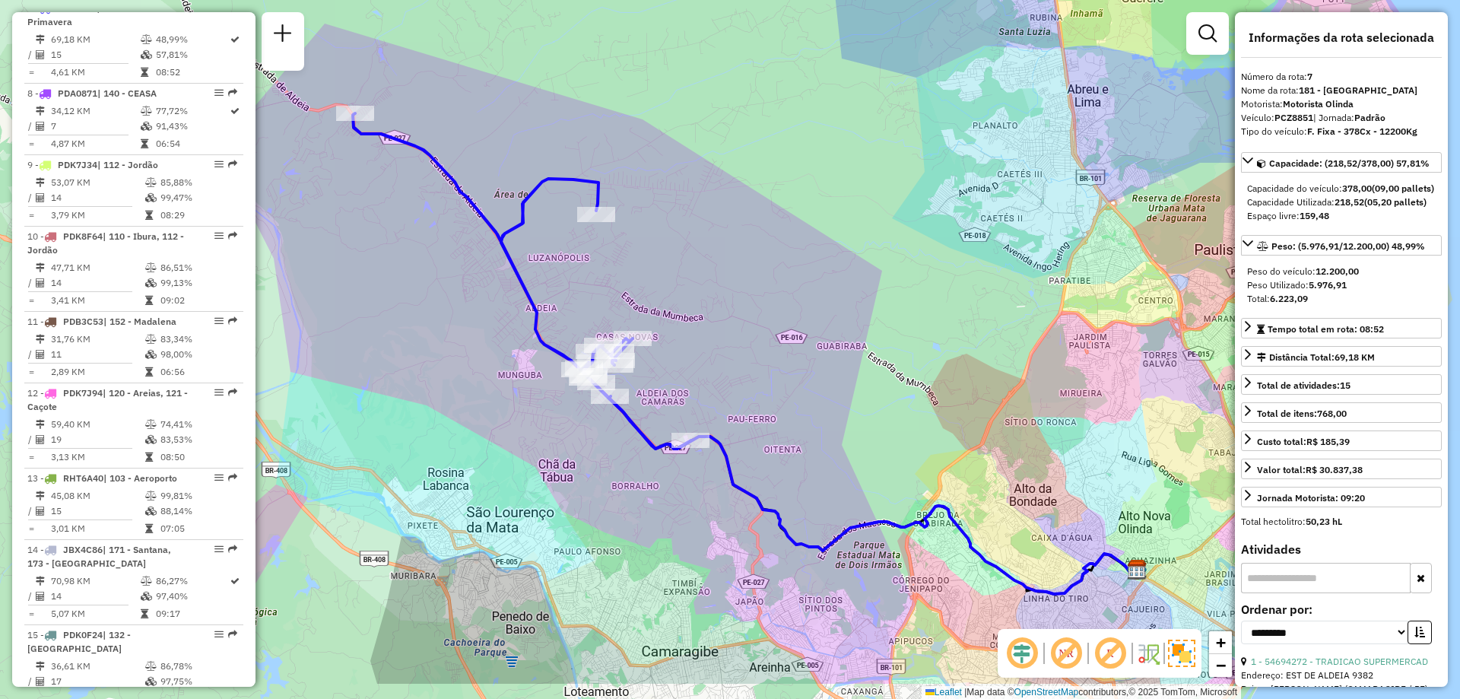
drag, startPoint x: 703, startPoint y: 402, endPoint x: 634, endPoint y: 316, distance: 109.3
click at [634, 316] on div "Janela de atendimento Grade de atendimento Capacidade Transportadoras Veículos …" at bounding box center [730, 349] width 1460 height 699
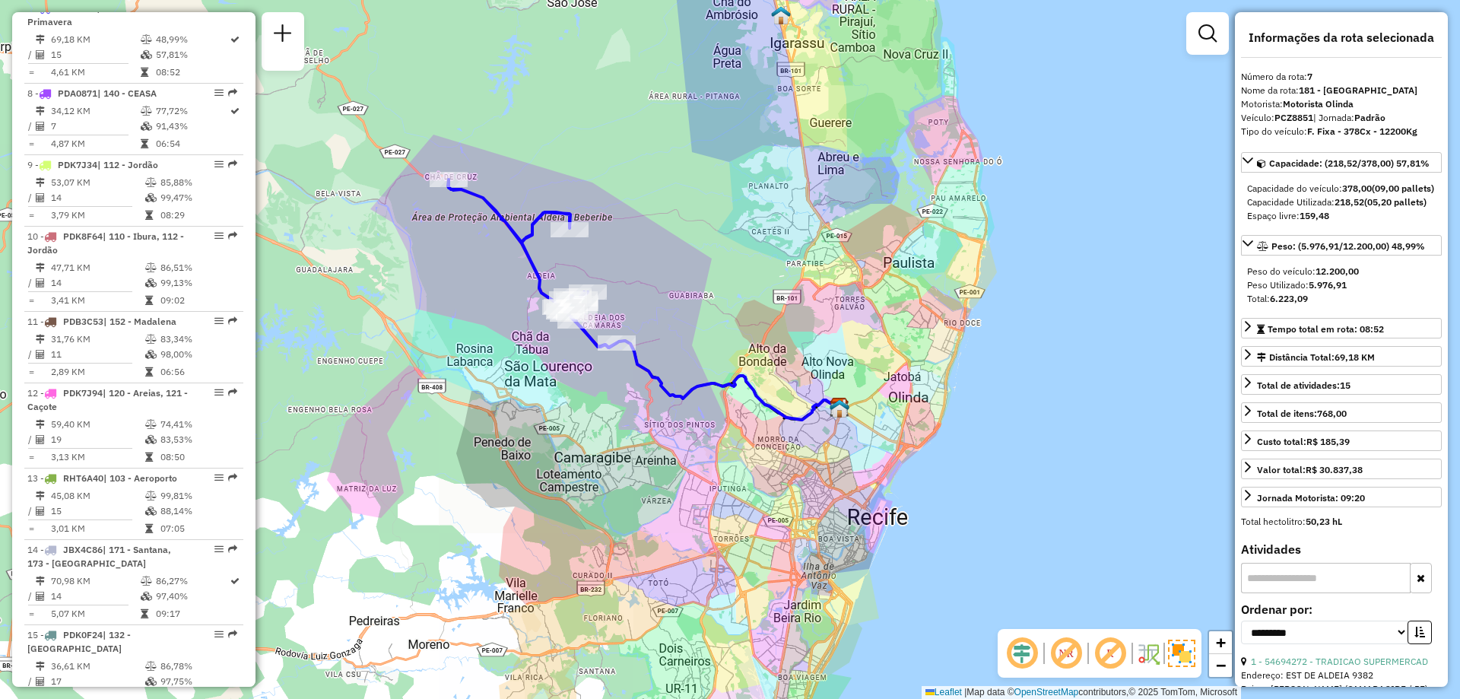
drag, startPoint x: 429, startPoint y: 240, endPoint x: 507, endPoint y: 267, distance: 83.0
click at [507, 267] on div "Janela de atendimento Grade de atendimento Capacidade Transportadoras Veículos …" at bounding box center [730, 349] width 1460 height 699
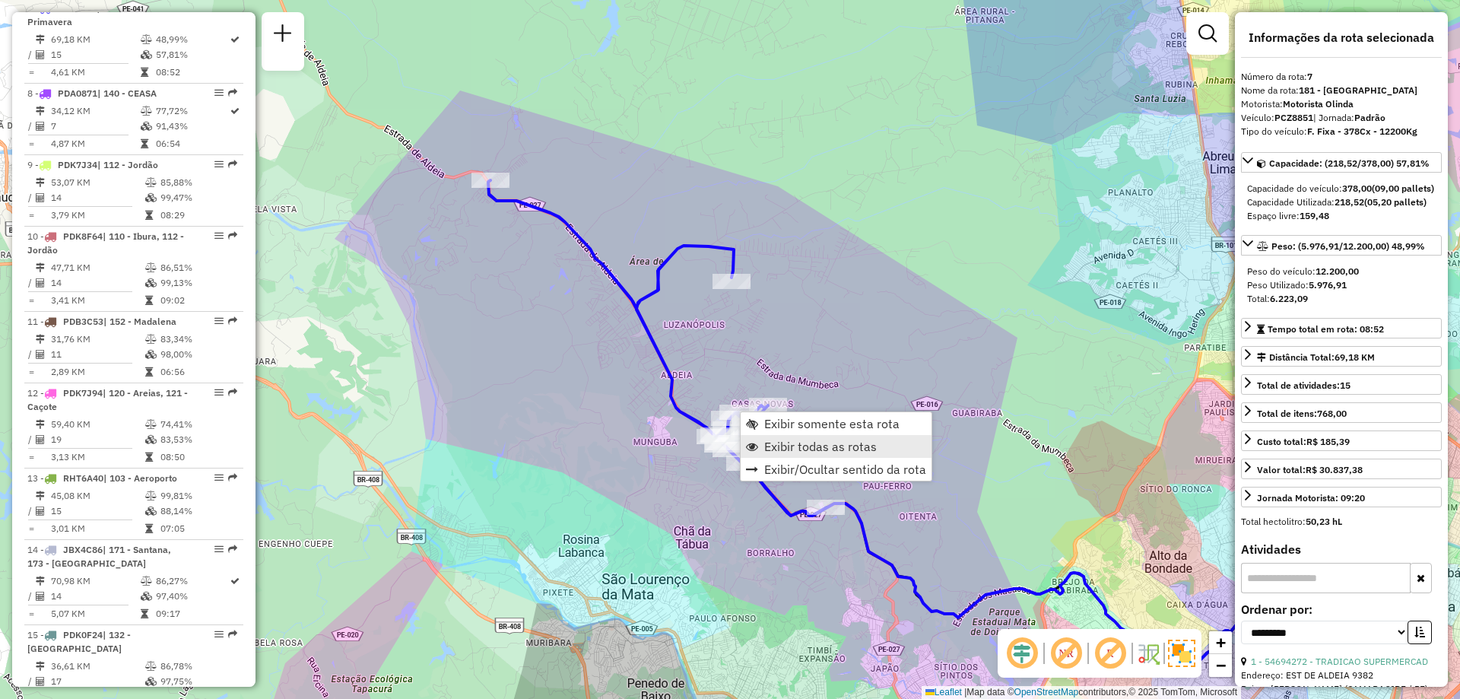
click at [760, 444] on link "Exibir todas as rotas" at bounding box center [836, 446] width 191 height 23
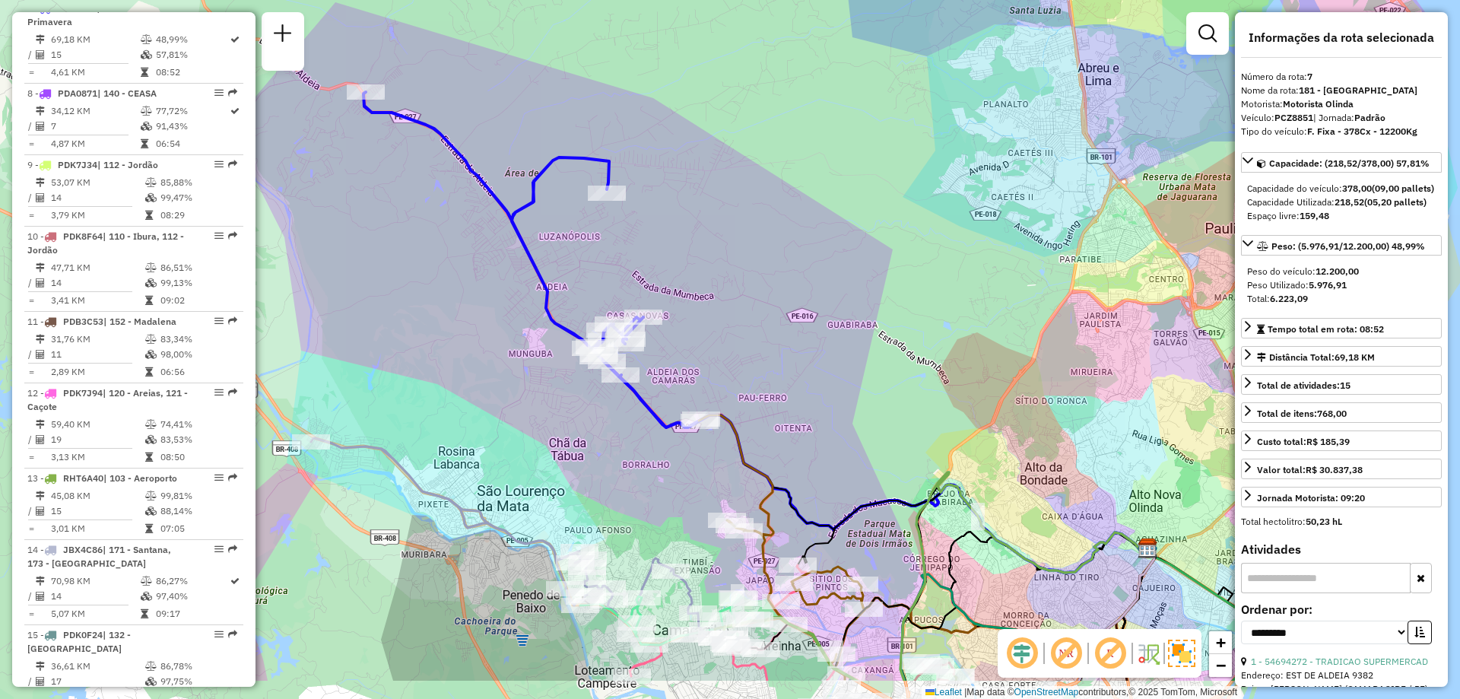
drag, startPoint x: 897, startPoint y: 481, endPoint x: 746, endPoint y: 373, distance: 185.5
click at [746, 373] on div "Janela de atendimento Grade de atendimento Capacidade Transportadoras Veículos …" at bounding box center [730, 349] width 1460 height 699
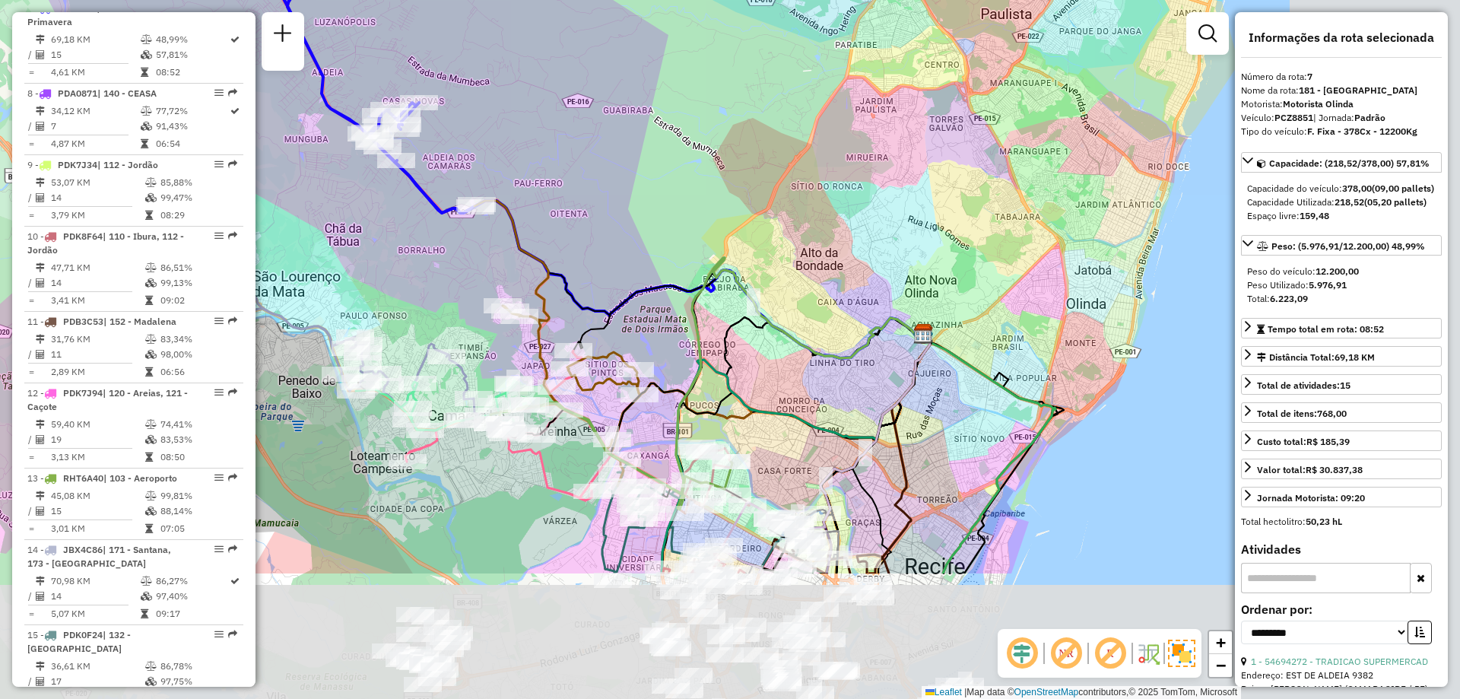
drag, startPoint x: 862, startPoint y: 417, endPoint x: 659, endPoint y: 217, distance: 284.5
click at [659, 217] on div "Janela de atendimento Grade de atendimento Capacidade Transportadoras Veículos …" at bounding box center [730, 349] width 1460 height 699
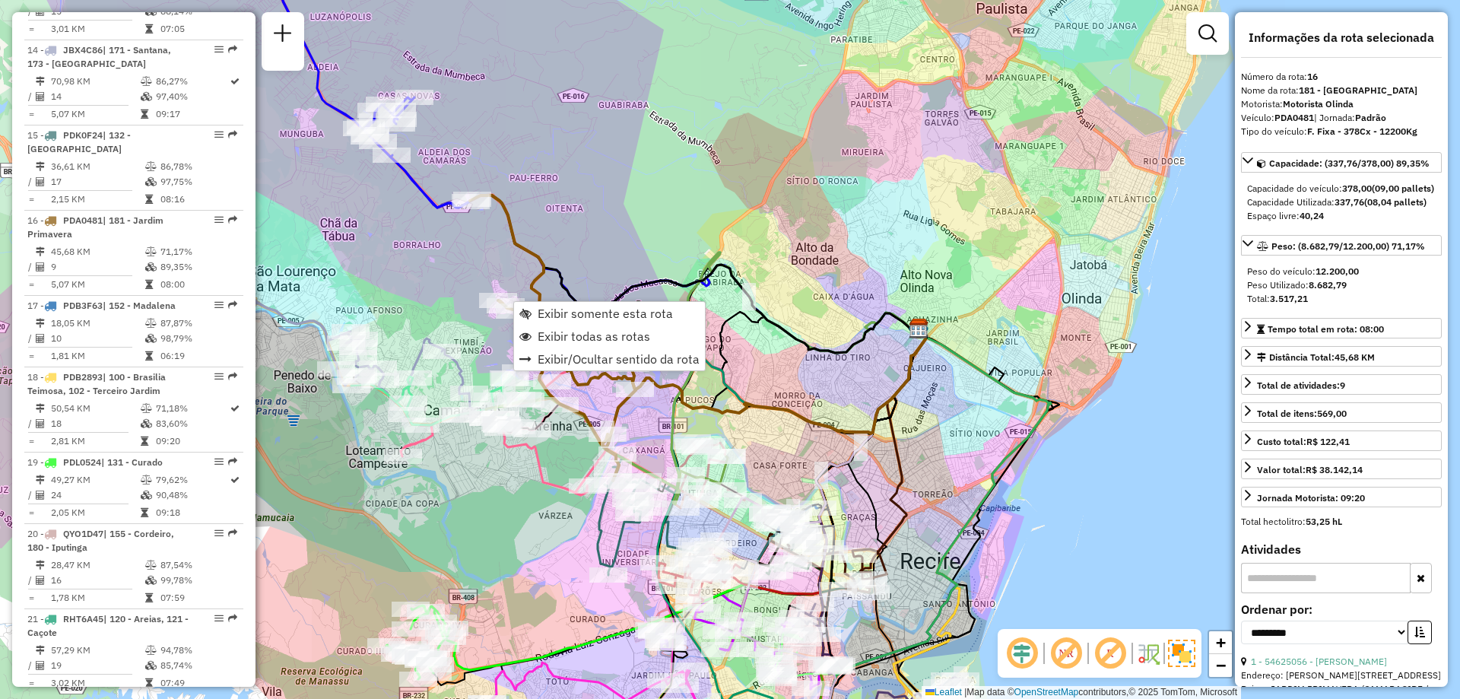
scroll to position [1827, 0]
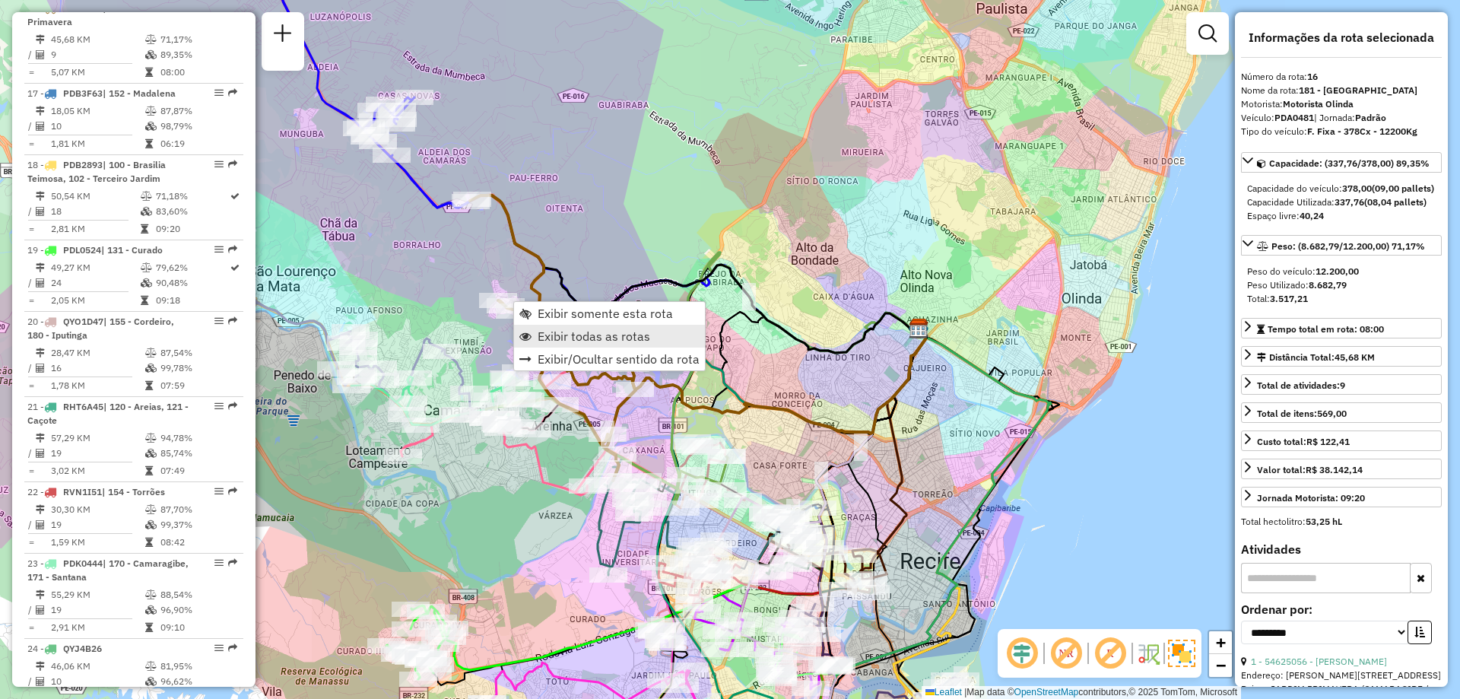
click at [534, 330] on link "Exibir todas as rotas" at bounding box center [609, 336] width 191 height 23
click at [511, 309] on link "Exibir somente esta rota" at bounding box center [601, 314] width 191 height 23
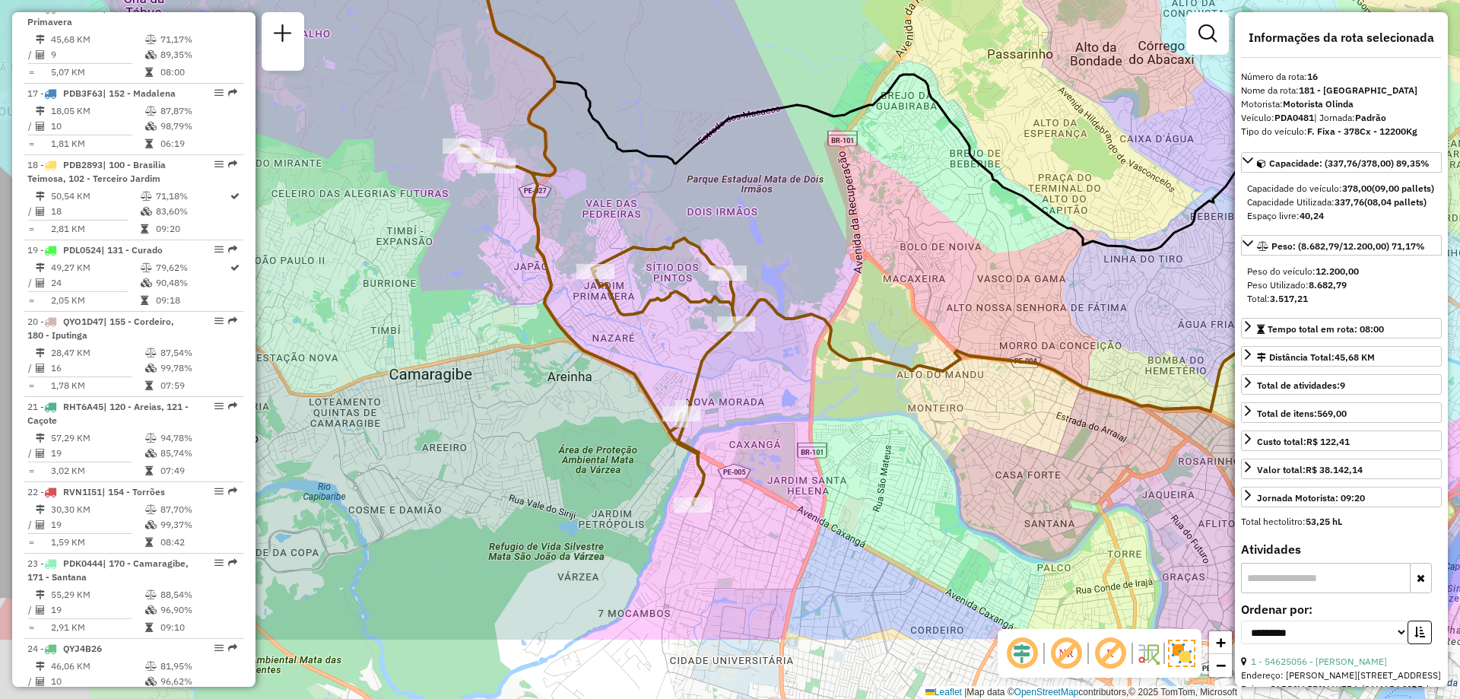
drag, startPoint x: 570, startPoint y: 321, endPoint x: 705, endPoint y: 192, distance: 187.2
click at [705, 192] on div "Janela de atendimento Grade de atendimento Capacidade Transportadoras Veículos …" at bounding box center [730, 349] width 1460 height 699
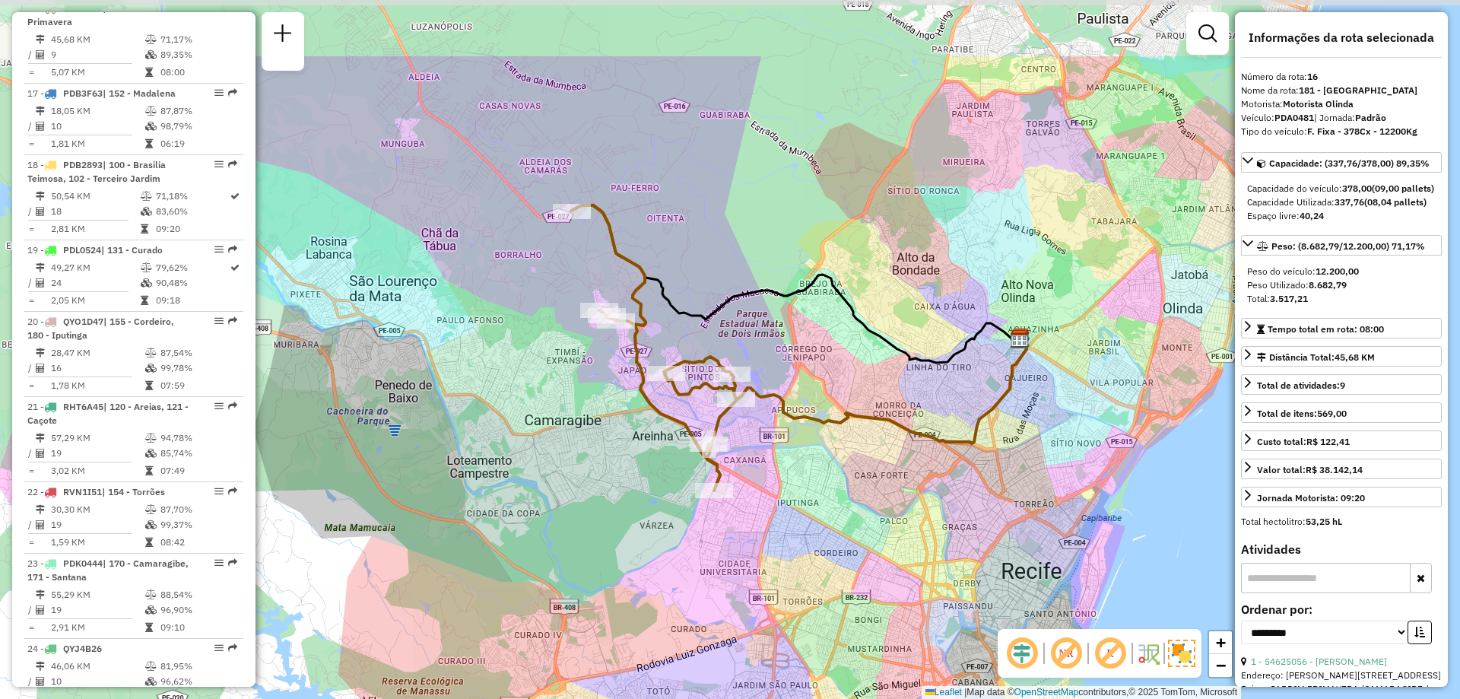
drag, startPoint x: 632, startPoint y: 215, endPoint x: 681, endPoint y: 341, distance: 135.3
click at [681, 341] on div "Janela de atendimento Grade de atendimento Capacidade Transportadoras Veículos …" at bounding box center [730, 349] width 1460 height 699
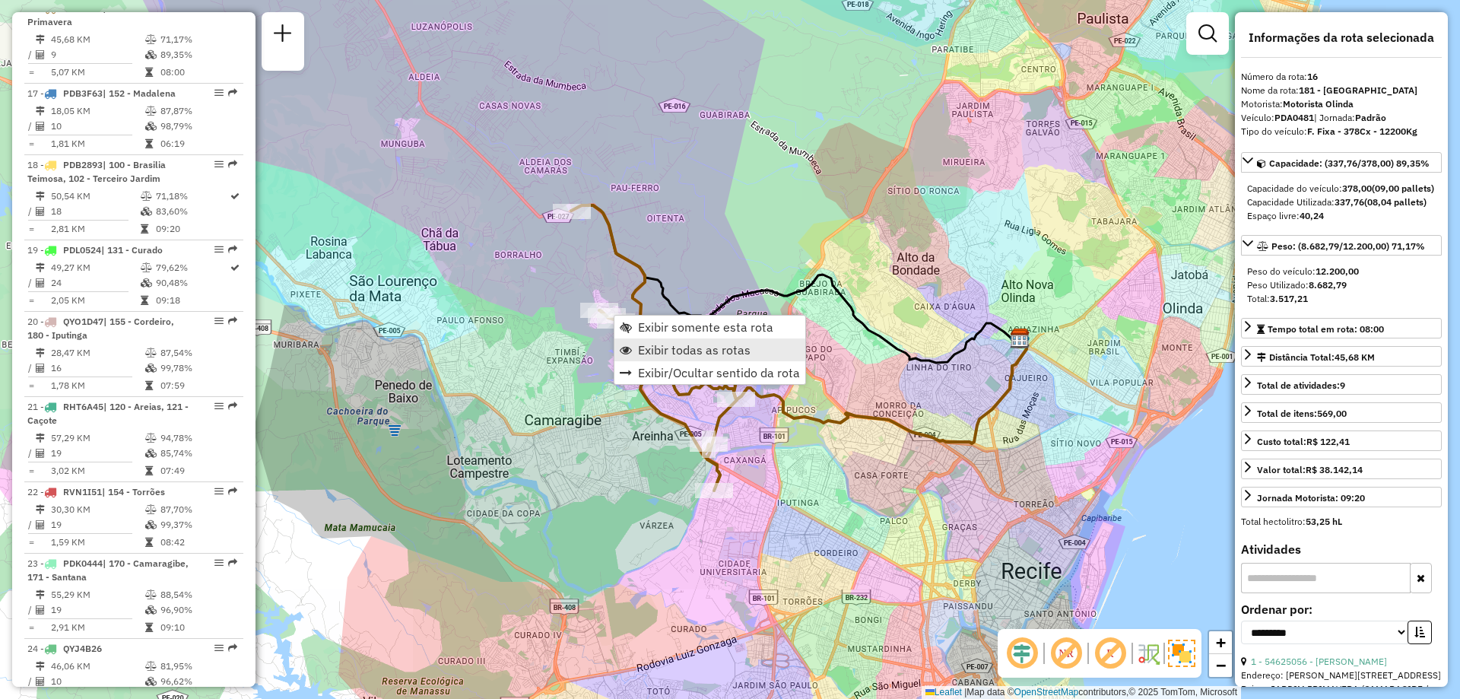
click at [636, 342] on link "Exibir todas as rotas" at bounding box center [709, 349] width 191 height 23
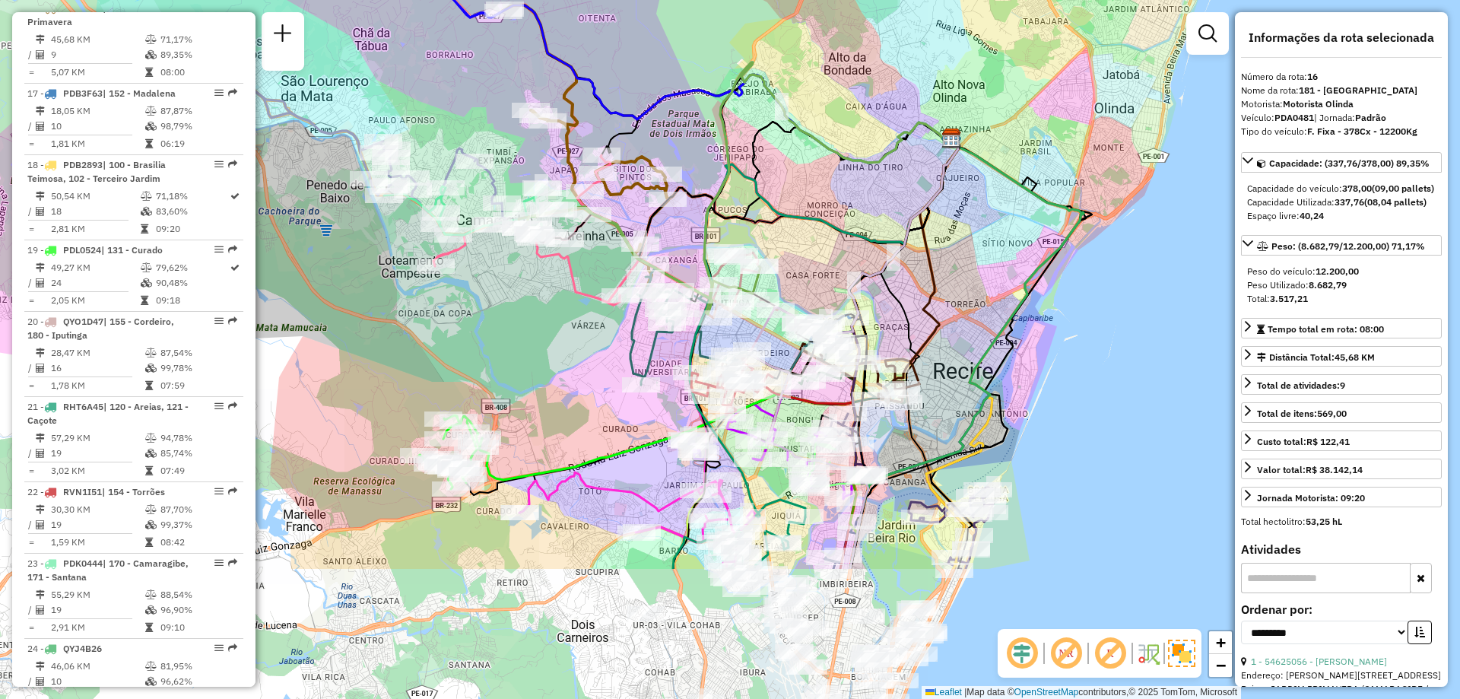
drag, startPoint x: 649, startPoint y: 478, endPoint x: 581, endPoint y: 278, distance: 211.4
click at [581, 278] on icon at bounding box center [527, 230] width 188 height 150
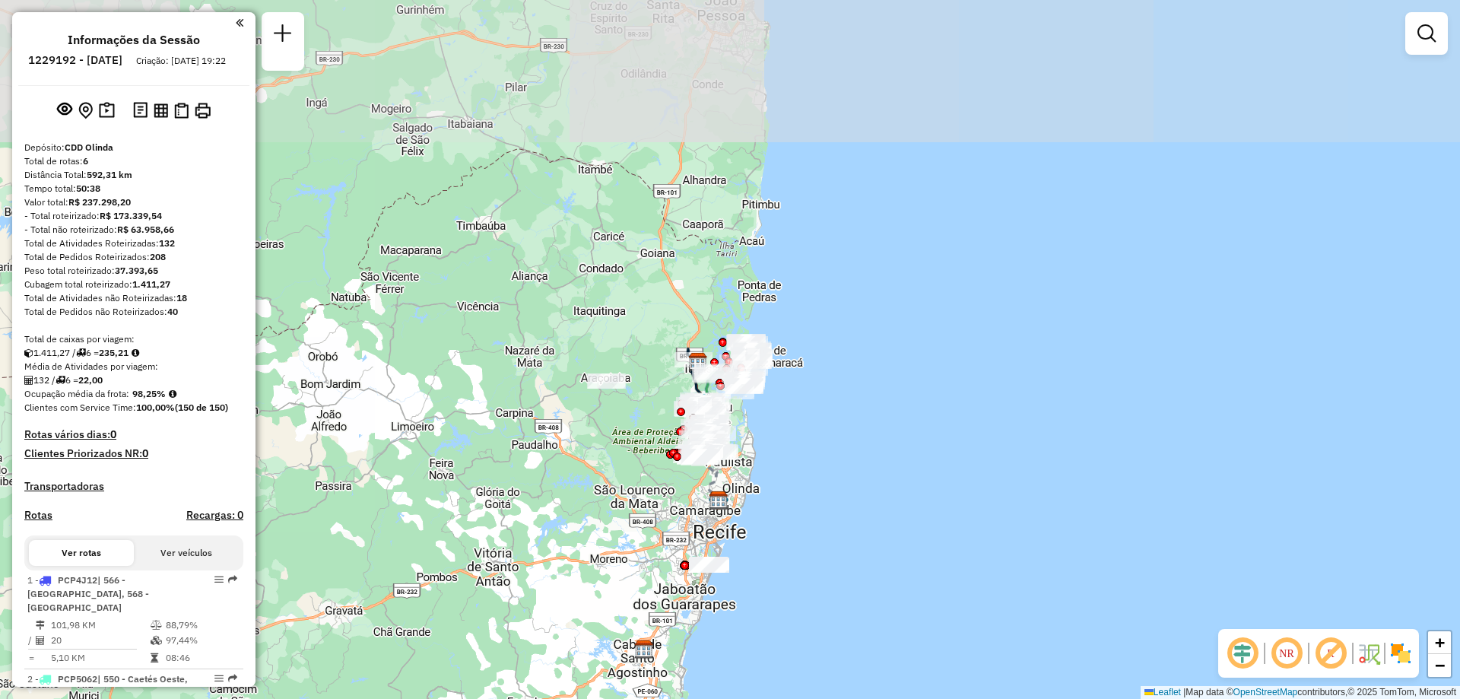
drag, startPoint x: 667, startPoint y: 212, endPoint x: 657, endPoint y: 364, distance: 151.7
click at [656, 364] on div "Janela de atendimento Grade de atendimento Capacidade Transportadoras Veículos …" at bounding box center [730, 349] width 1460 height 699
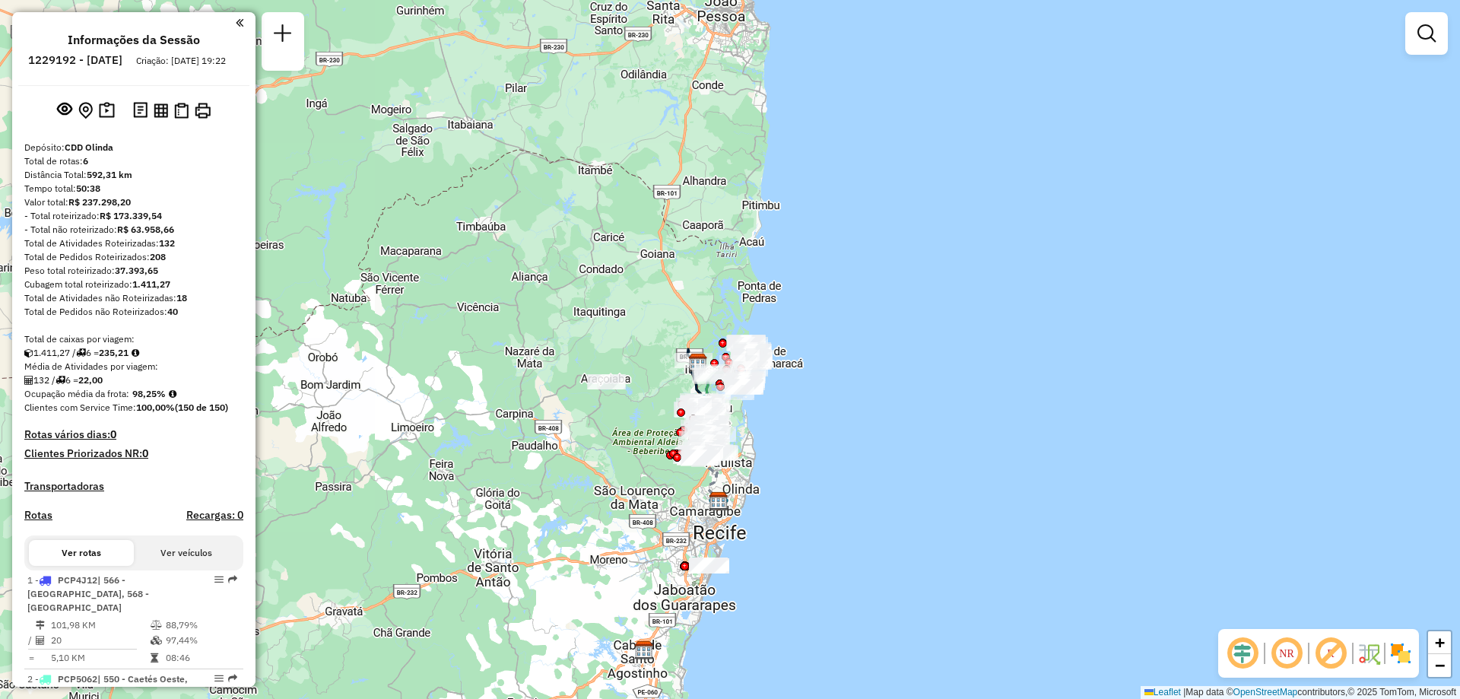
click at [1396, 656] on img at bounding box center [1401, 653] width 24 height 24
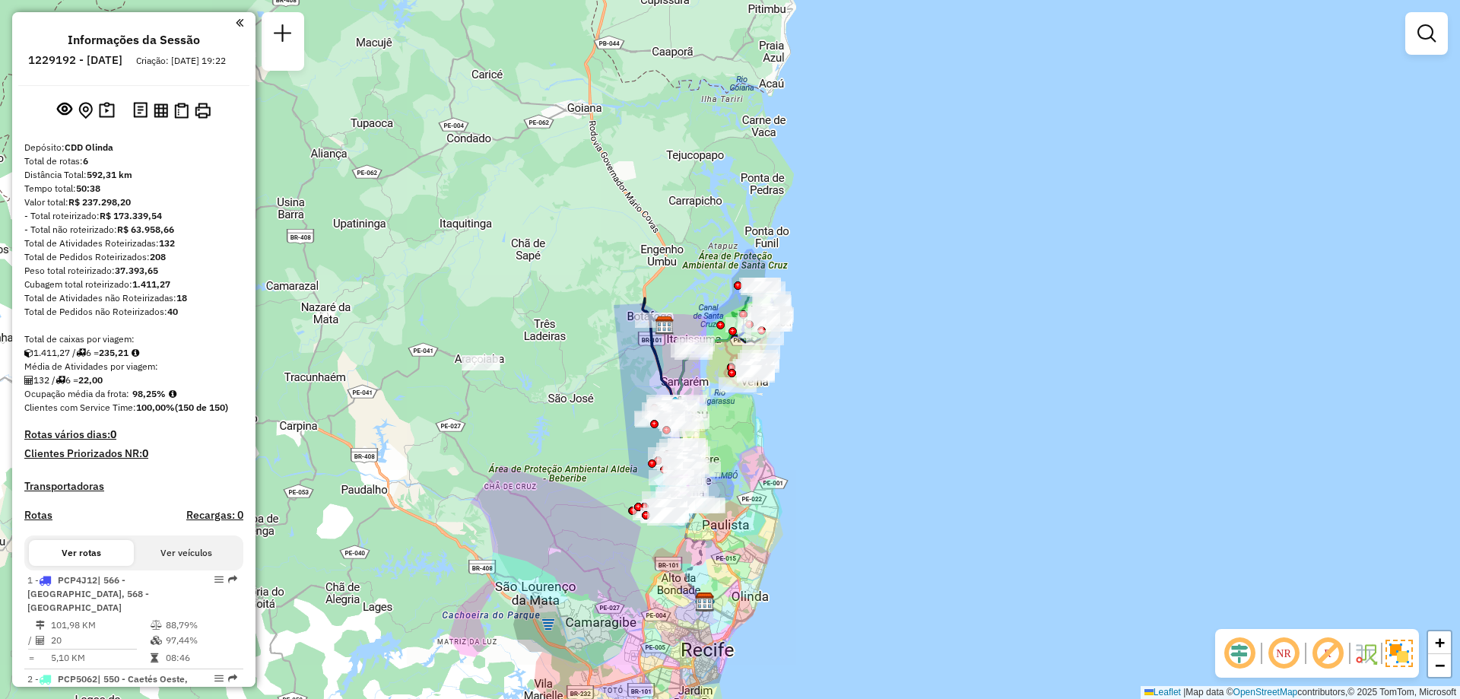
drag, startPoint x: 760, startPoint y: 435, endPoint x: 630, endPoint y: 485, distance: 138.7
click at [630, 485] on div "Janela de atendimento Grade de atendimento Capacidade Transportadoras Veículos …" at bounding box center [730, 349] width 1460 height 699
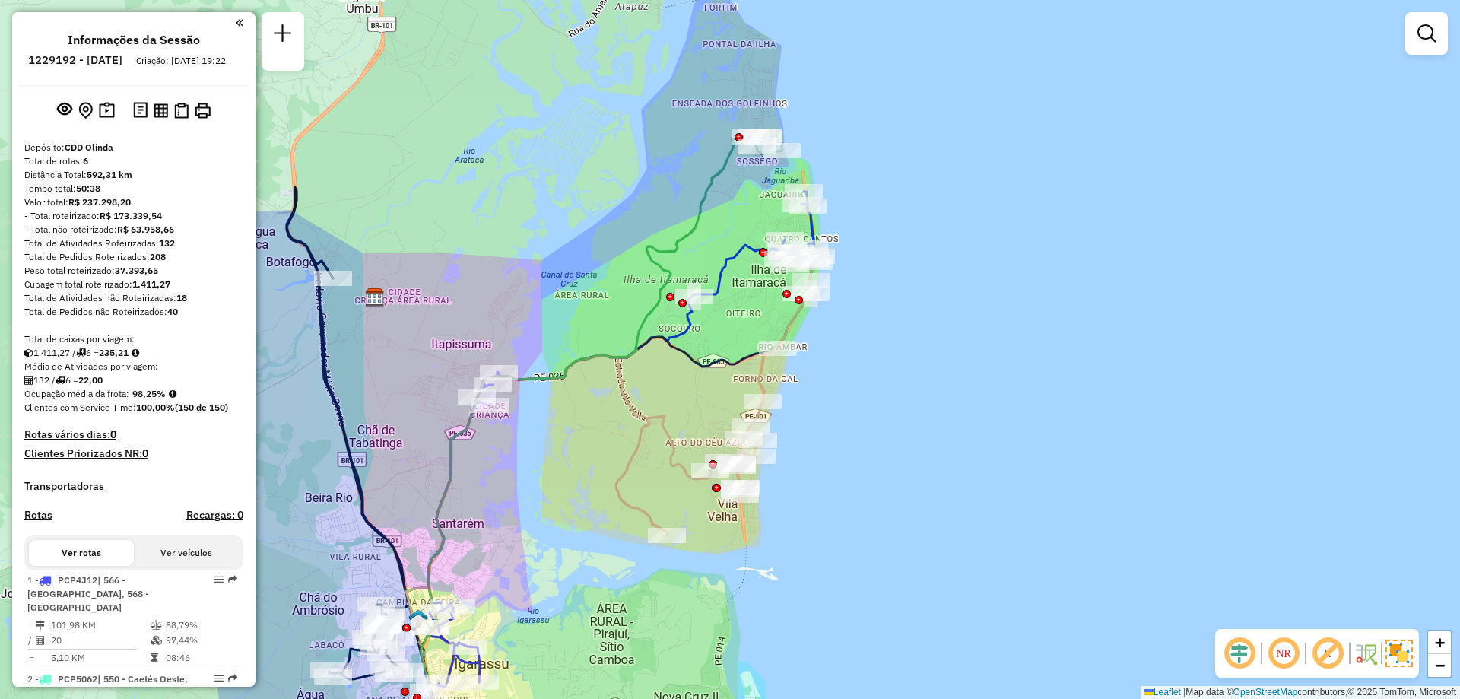
drag, startPoint x: 551, startPoint y: 371, endPoint x: 606, endPoint y: 381, distance: 56.4
click at [606, 381] on div "Rota 4 - Placa QYO1D17 54647469 - SEVERINA BEZERRA DA Rota 4 - Placa QYO1D17 54…" at bounding box center [730, 349] width 1460 height 699
select select "**********"
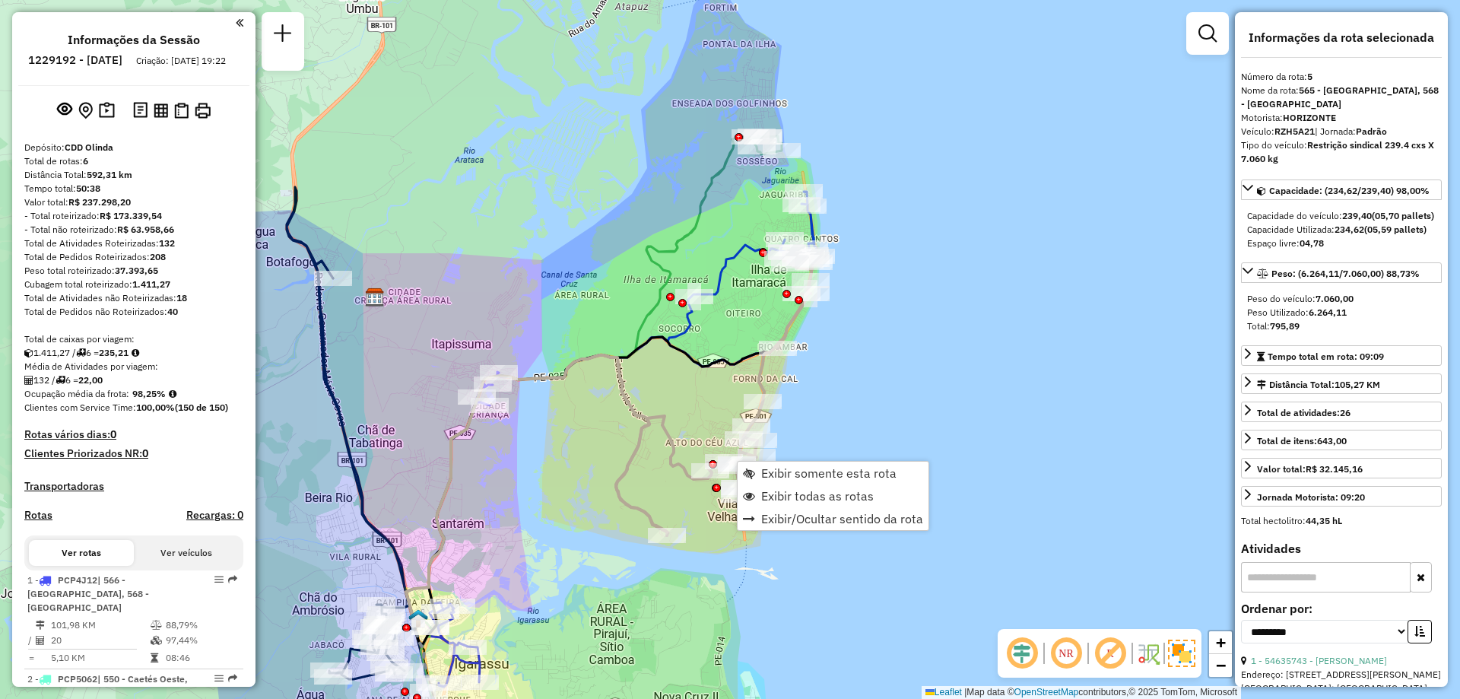
scroll to position [646, 0]
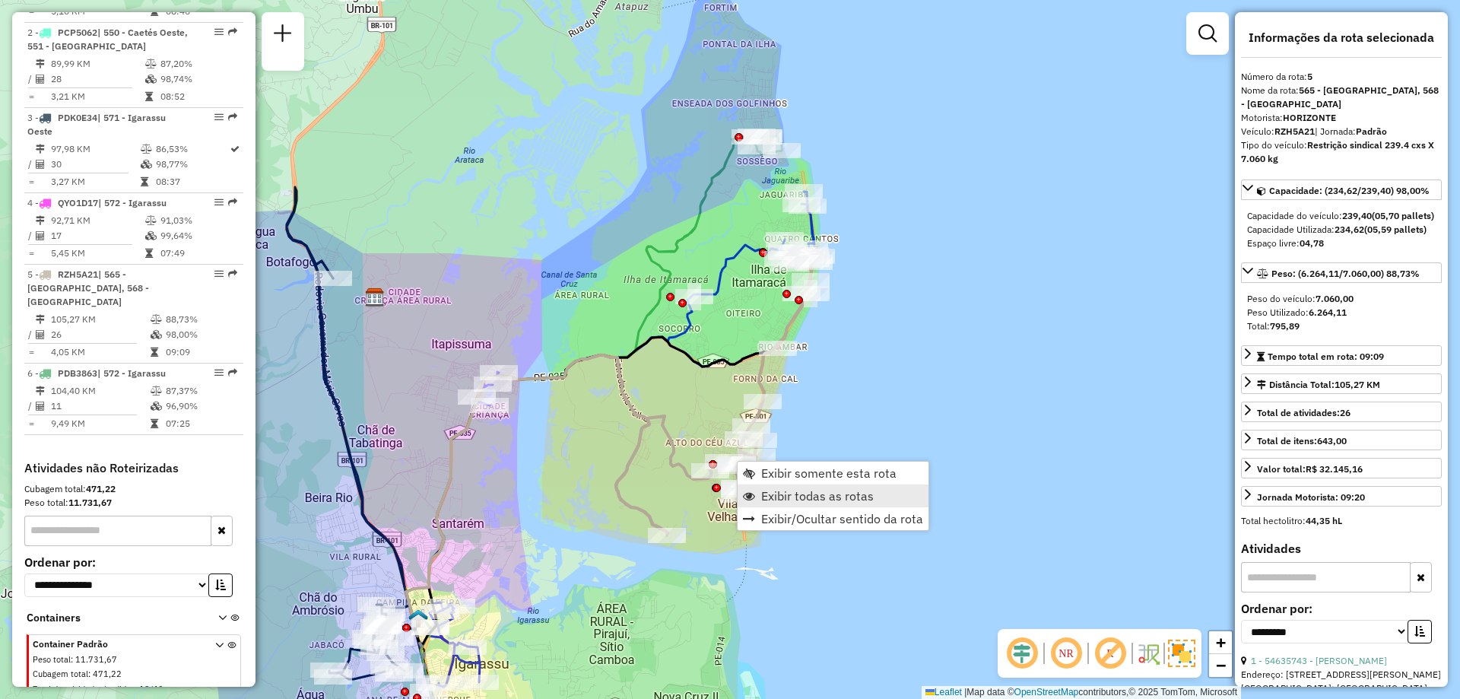
click at [758, 500] on link "Exibir todas as rotas" at bounding box center [833, 495] width 191 height 23
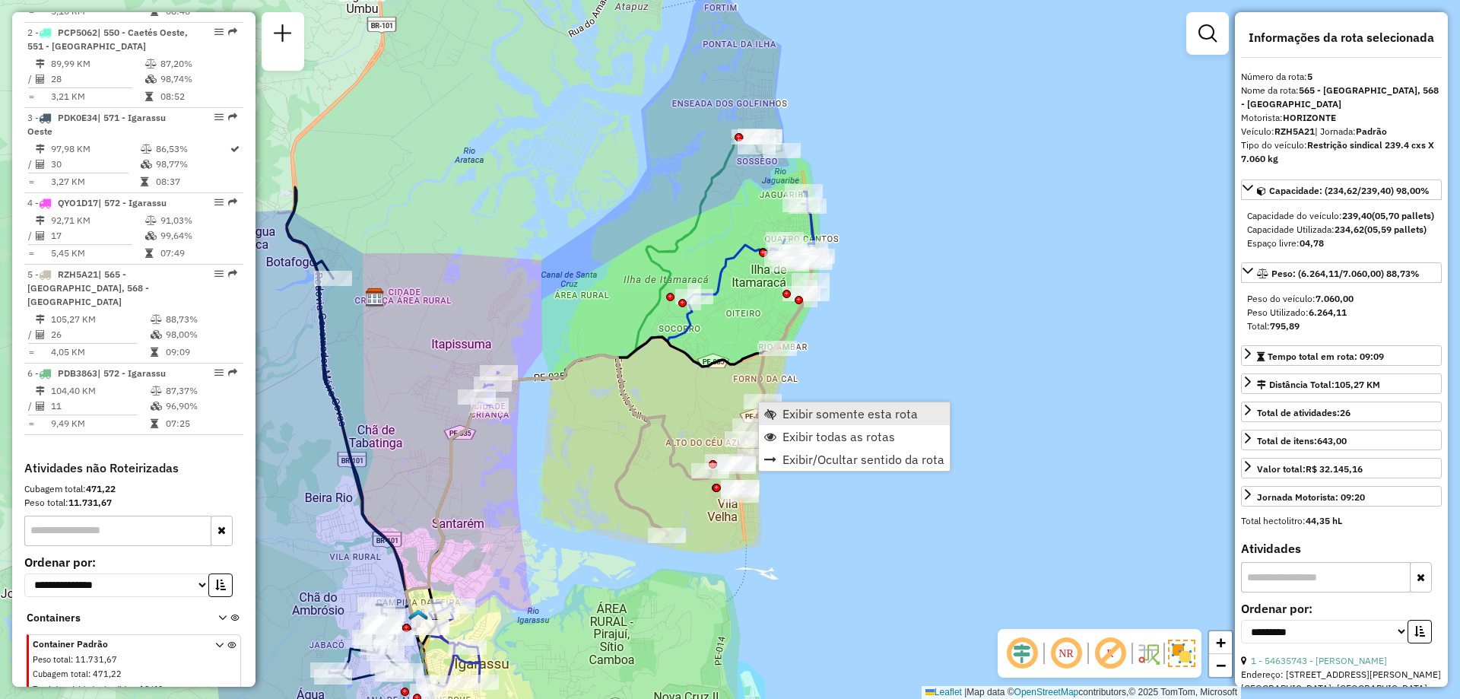
click at [781, 423] on link "Exibir somente esta rota" at bounding box center [854, 413] width 191 height 23
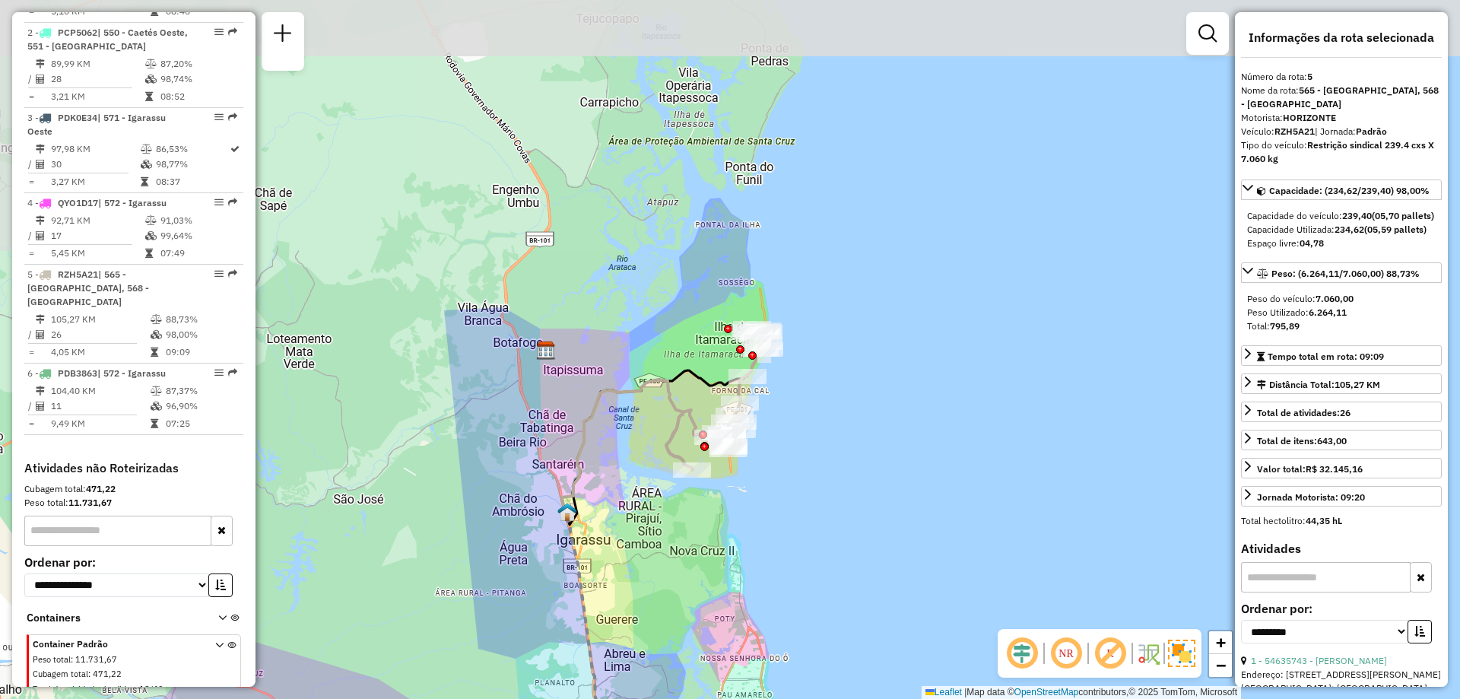
drag, startPoint x: 718, startPoint y: 172, endPoint x: 651, endPoint y: 440, distance: 275.9
click at [651, 440] on div "Janela de atendimento Grade de atendimento Capacidade Transportadoras Veículos …" at bounding box center [730, 349] width 1460 height 699
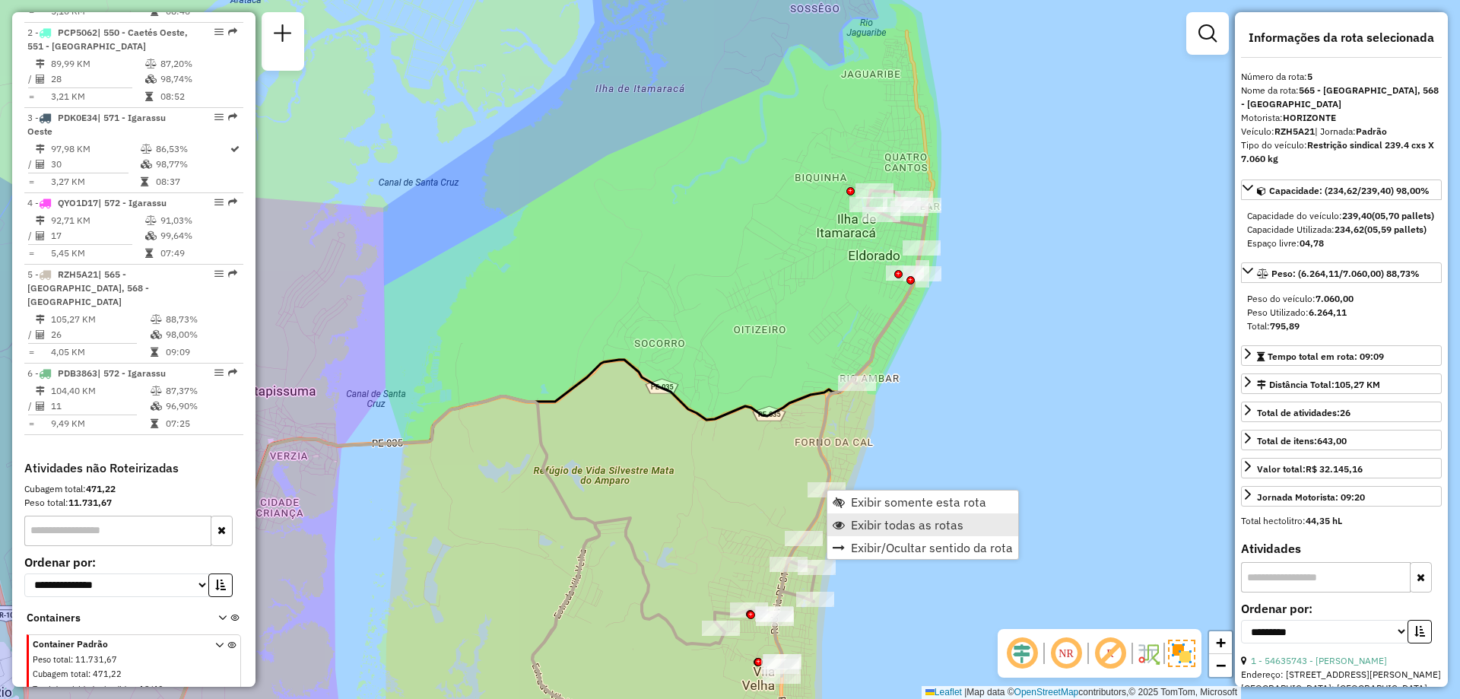
click at [846, 521] on link "Exibir todas as rotas" at bounding box center [922, 524] width 191 height 23
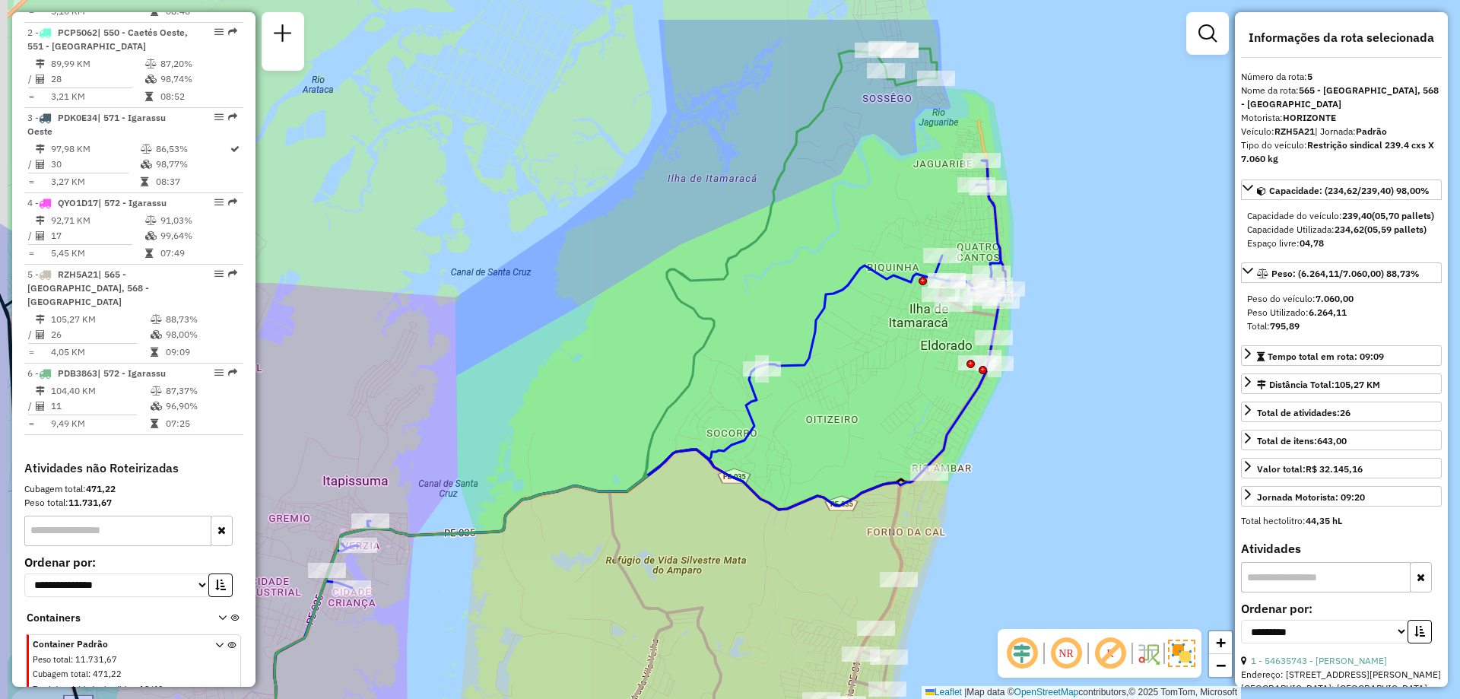
drag, startPoint x: 696, startPoint y: 496, endPoint x: 788, endPoint y: 635, distance: 166.8
click at [788, 635] on div "Janela de atendimento Grade de atendimento Capacidade Transportadoras Veículos …" at bounding box center [730, 349] width 1460 height 699
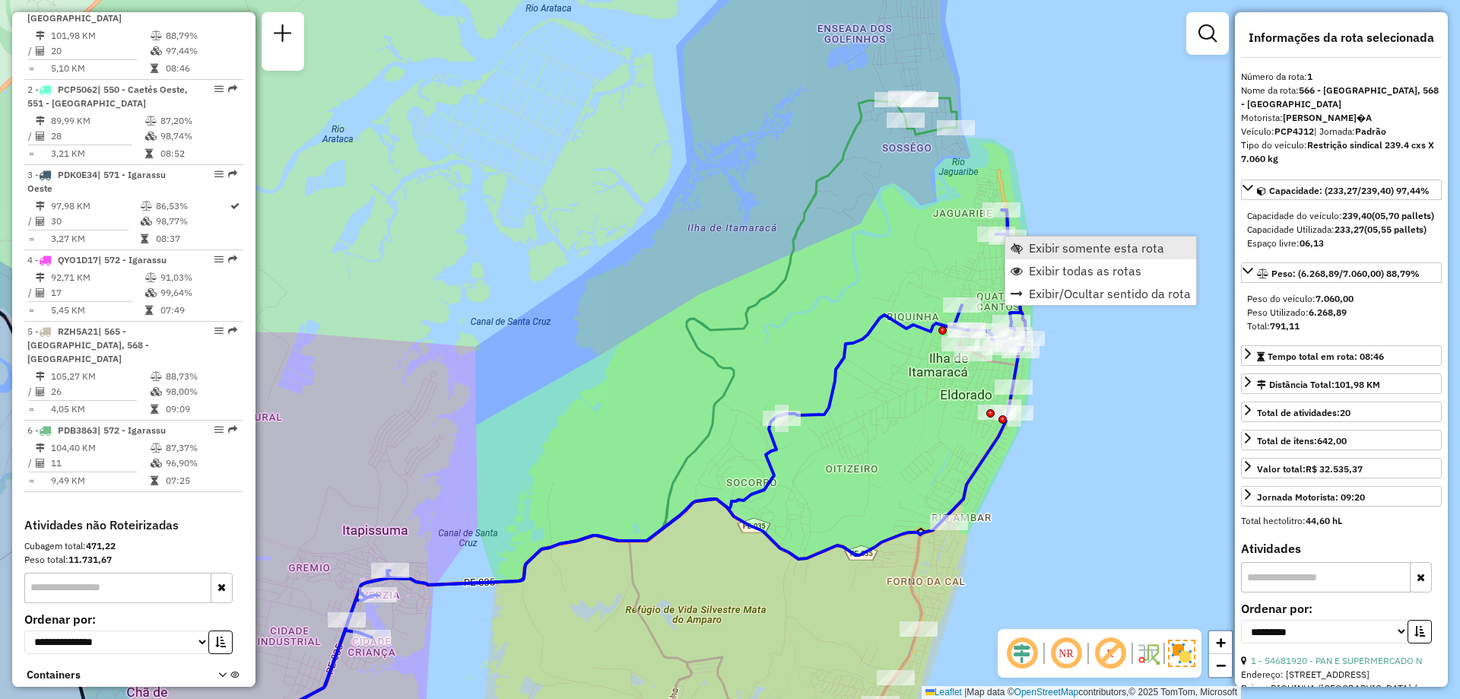
scroll to position [572, 0]
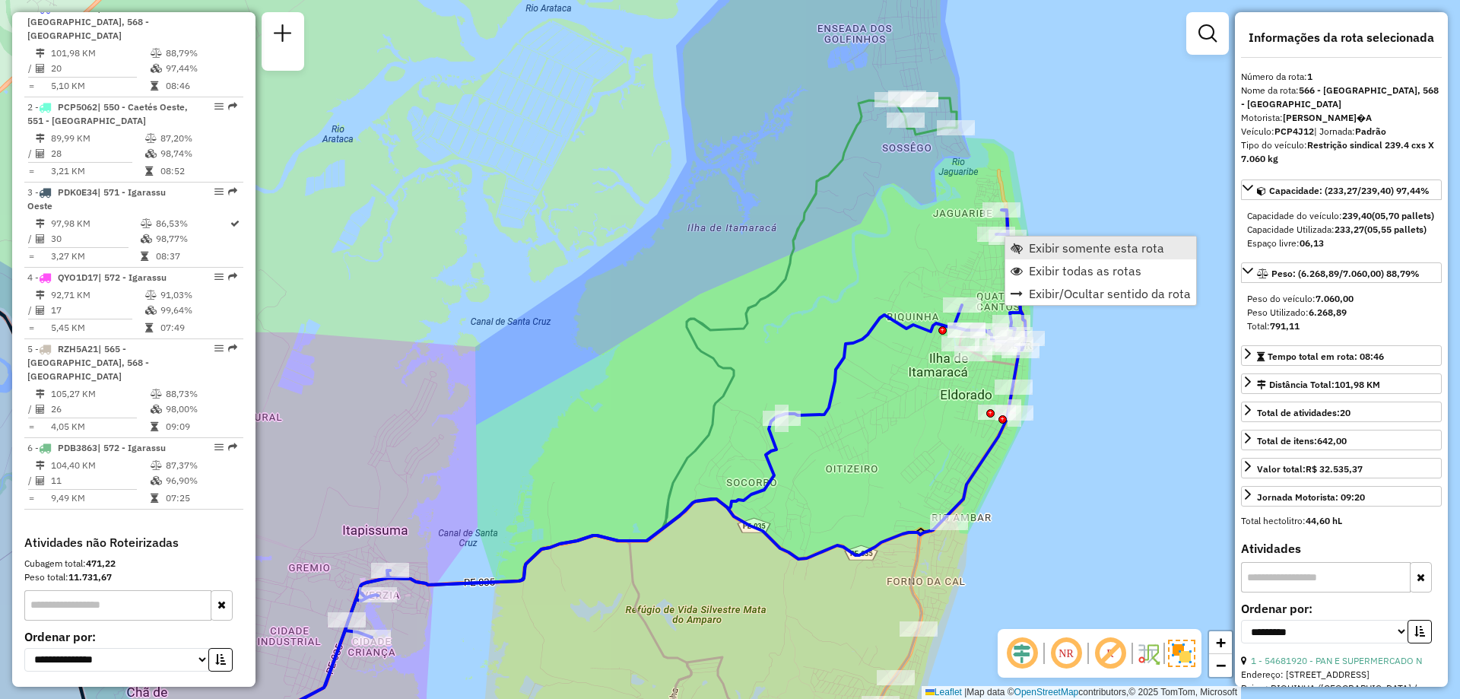
click at [1011, 251] on span "Exibir somente esta rota" at bounding box center [1017, 248] width 12 height 12
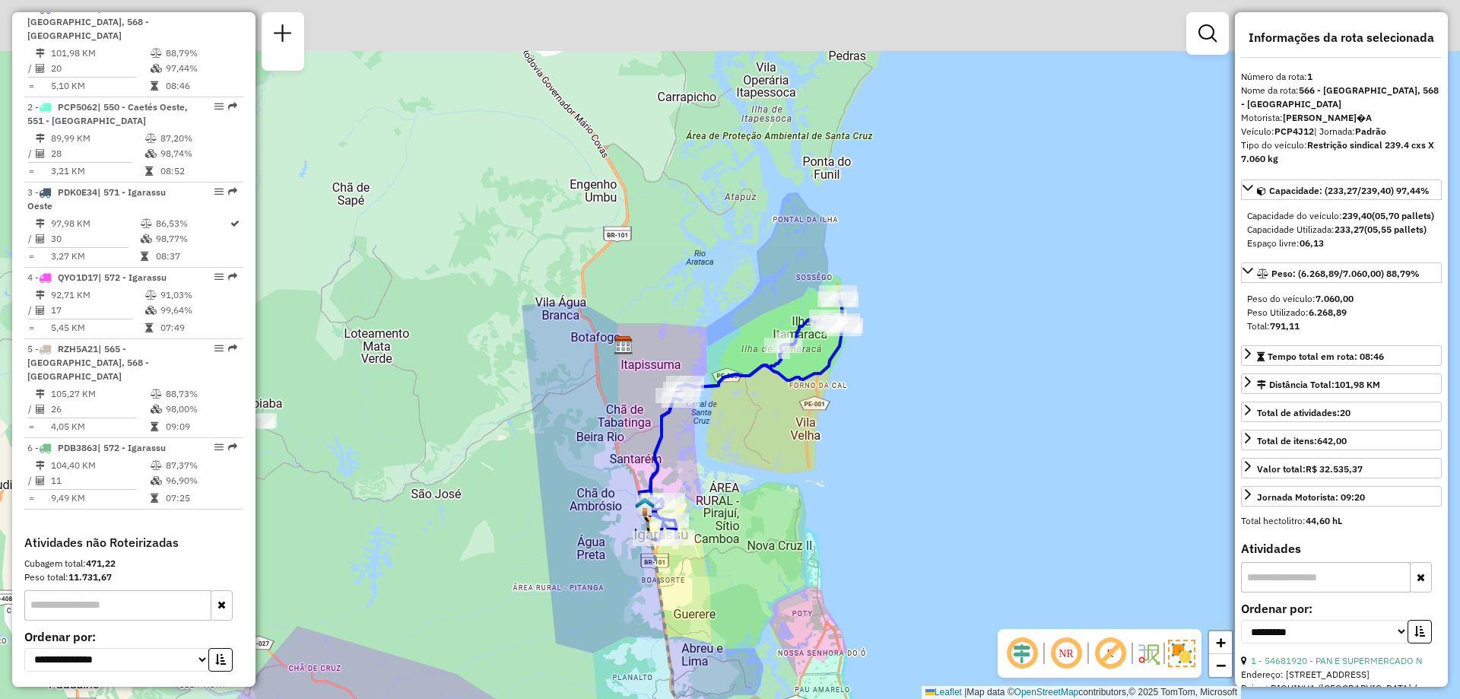
drag, startPoint x: 752, startPoint y: 176, endPoint x: 764, endPoint y: 424, distance: 248.2
click at [764, 424] on div "Janela de atendimento Grade de atendimento Capacidade Transportadoras Veículos …" at bounding box center [730, 349] width 1460 height 699
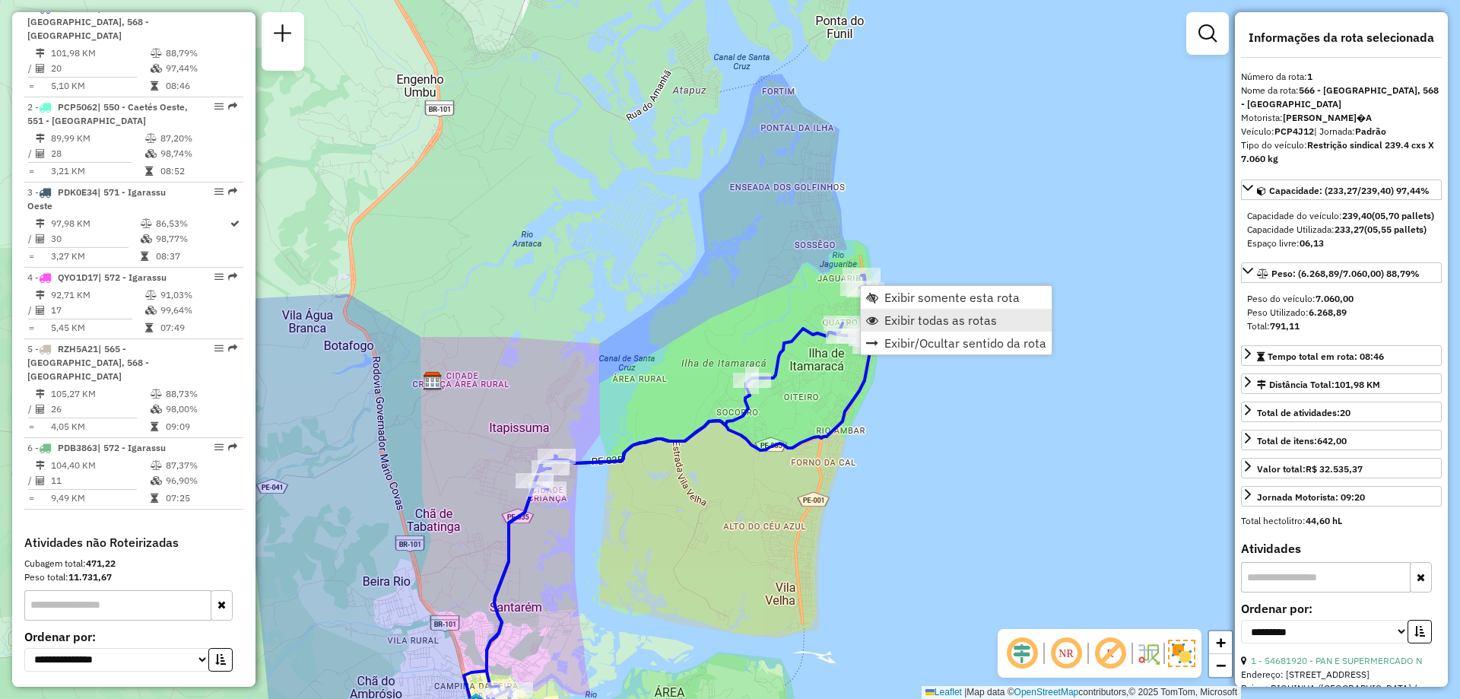
click at [879, 313] on link "Exibir todas as rotas" at bounding box center [956, 320] width 191 height 23
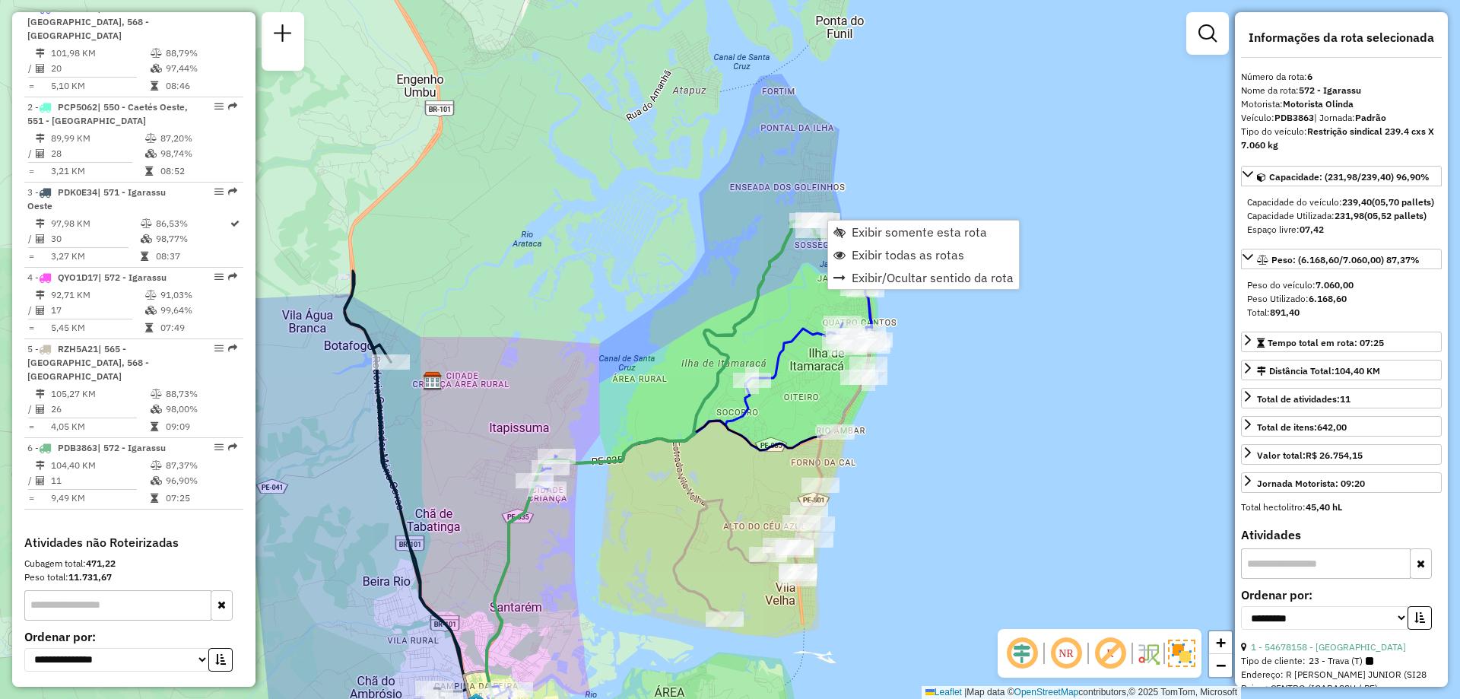
scroll to position [646, 0]
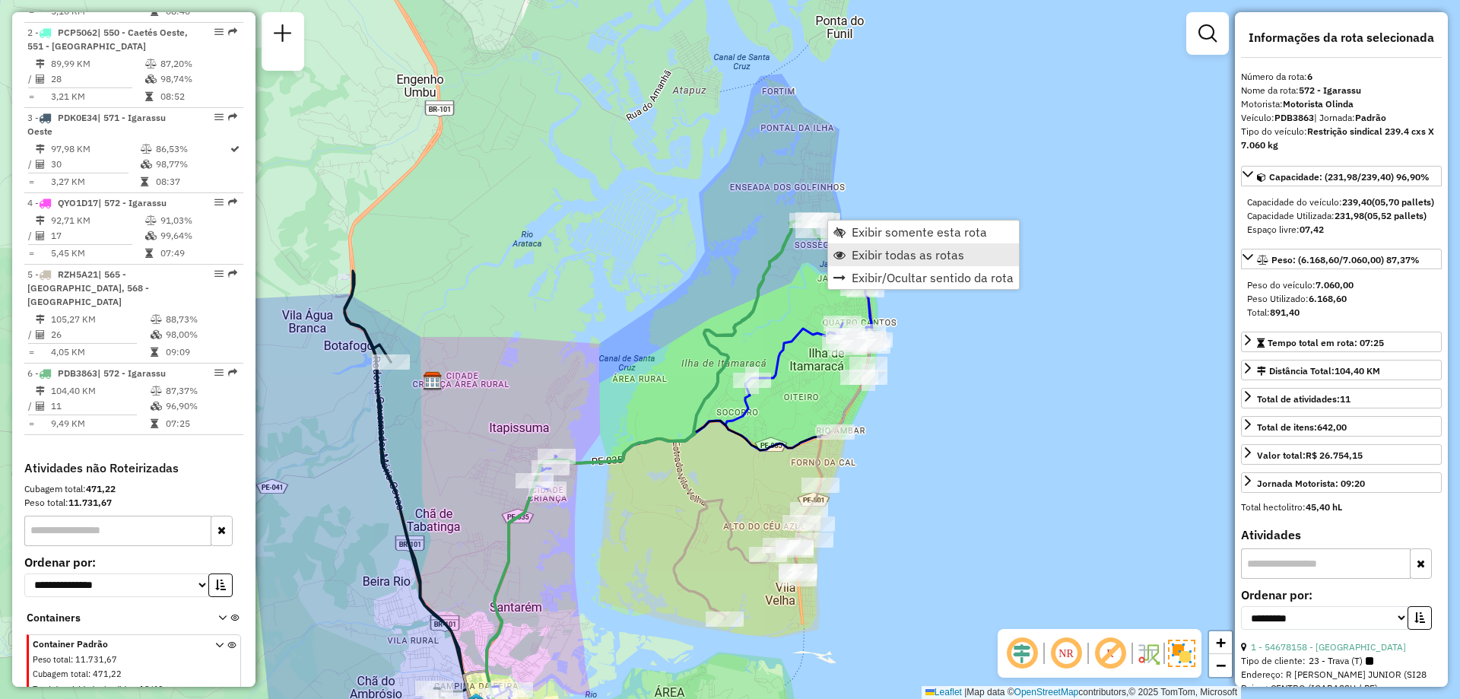
click at [837, 257] on span "Exibir todas as rotas" at bounding box center [840, 255] width 12 height 12
click at [842, 240] on link "Exibir somente esta rota" at bounding box center [918, 233] width 191 height 23
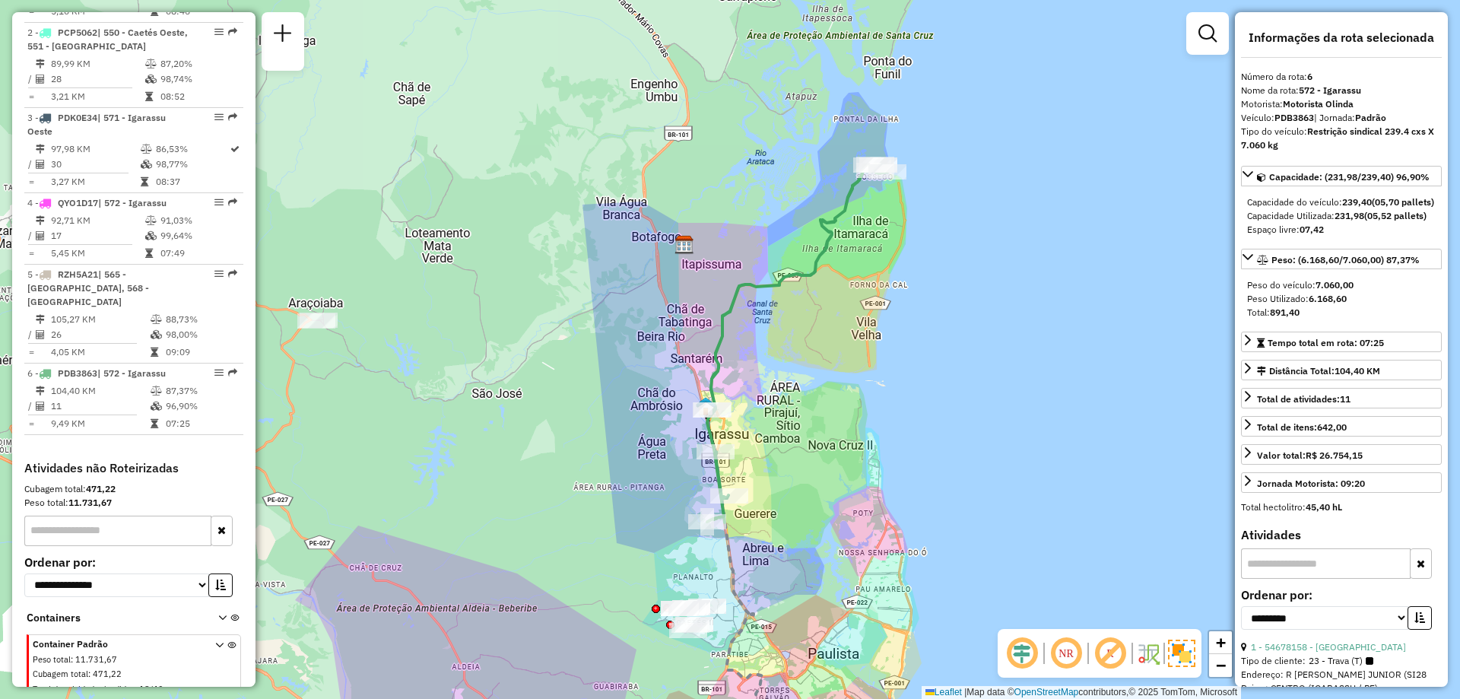
drag, startPoint x: 771, startPoint y: 192, endPoint x: 838, endPoint y: 338, distance: 160.6
click at [838, 338] on div "Janela de atendimento Grade de atendimento Capacidade Transportadoras Veículos …" at bounding box center [730, 349] width 1460 height 699
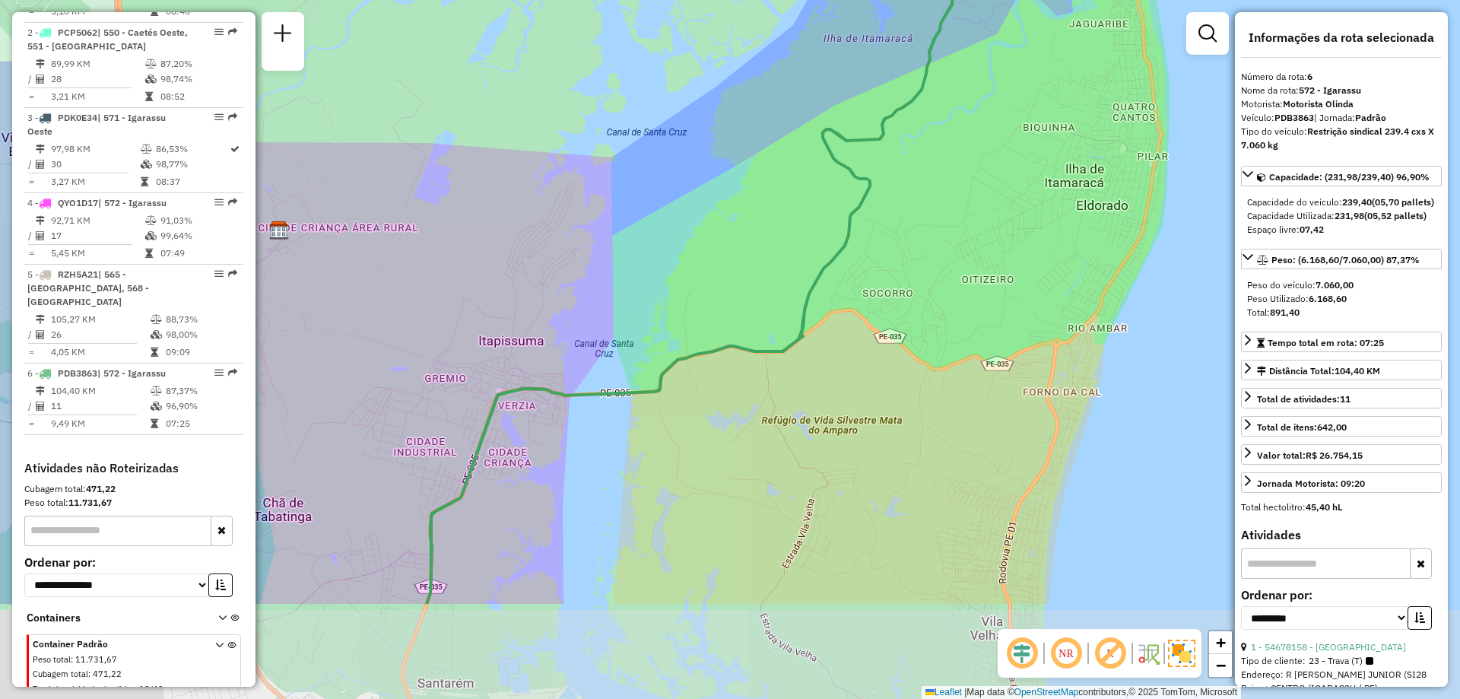
drag, startPoint x: 468, startPoint y: 499, endPoint x: 588, endPoint y: 348, distance: 192.8
click at [588, 348] on div "Janela de atendimento Grade de atendimento Capacidade Transportadoras Veículos …" at bounding box center [730, 349] width 1460 height 699
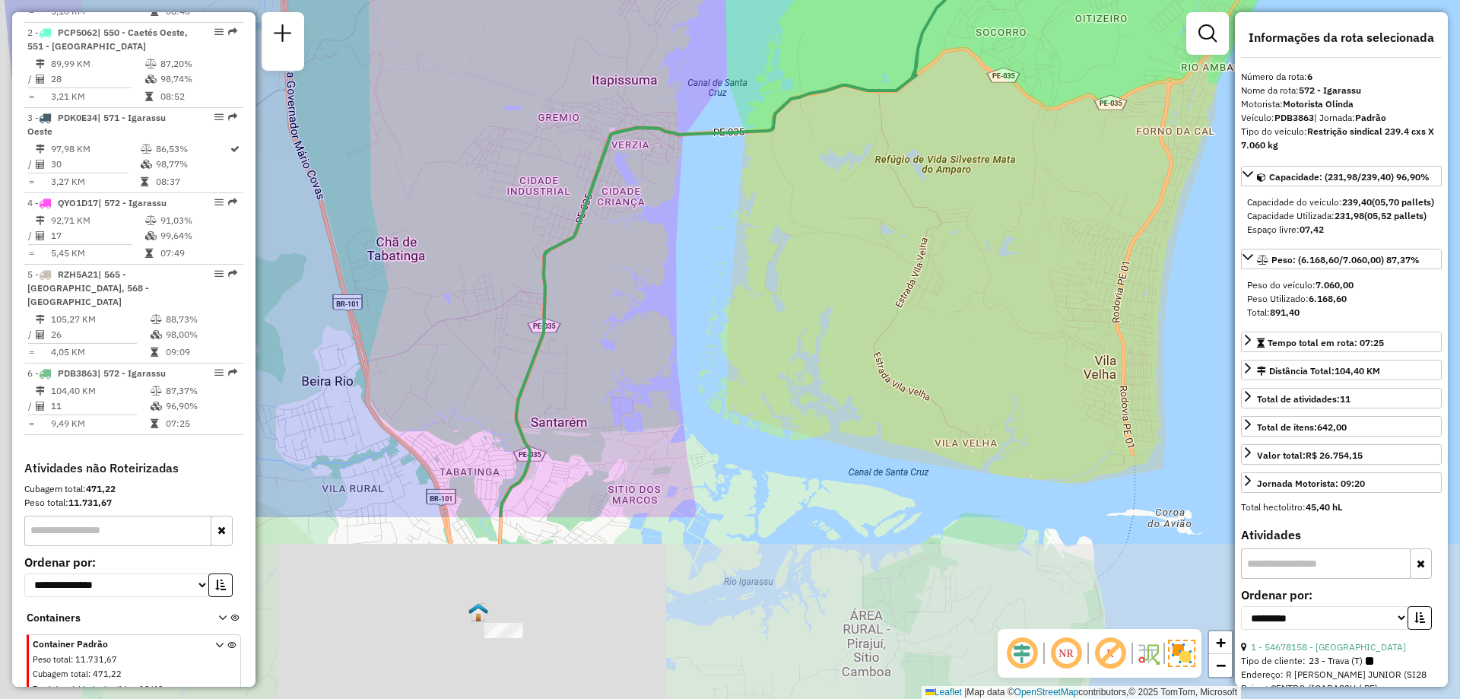
drag, startPoint x: 450, startPoint y: 571, endPoint x: 560, endPoint y: 296, distance: 296.6
click at [560, 296] on div "Janela de atendimento Grade de atendimento Capacidade Transportadoras Veículos …" at bounding box center [730, 349] width 1460 height 699
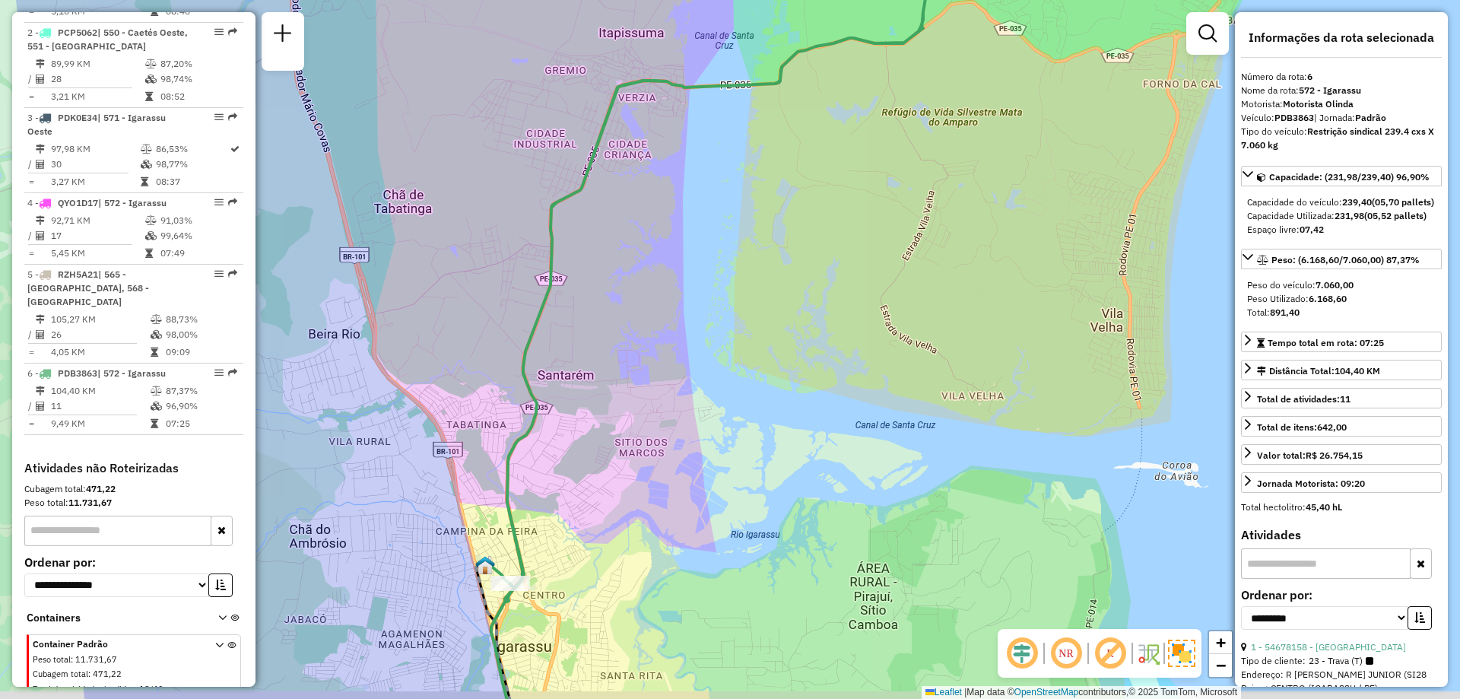
drag, startPoint x: 532, startPoint y: 574, endPoint x: 534, endPoint y: 466, distance: 108.0
click at [534, 466] on div "Janela de atendimento Grade de atendimento Capacidade Transportadoras Veículos …" at bounding box center [730, 349] width 1460 height 699
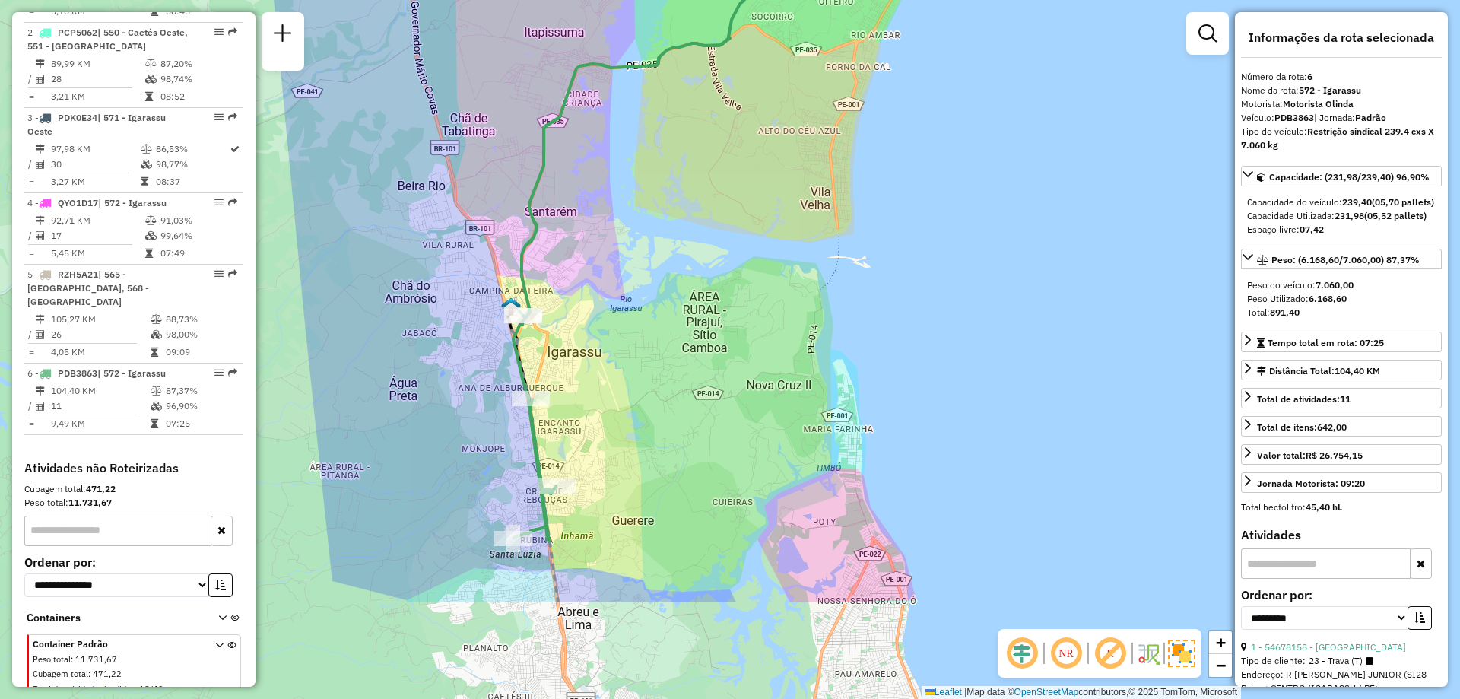
drag, startPoint x: 589, startPoint y: 583, endPoint x: 589, endPoint y: 390, distance: 193.2
click at [589, 390] on div "Janela de atendimento Grade de atendimento Capacidade Transportadoras Veículos …" at bounding box center [730, 349] width 1460 height 699
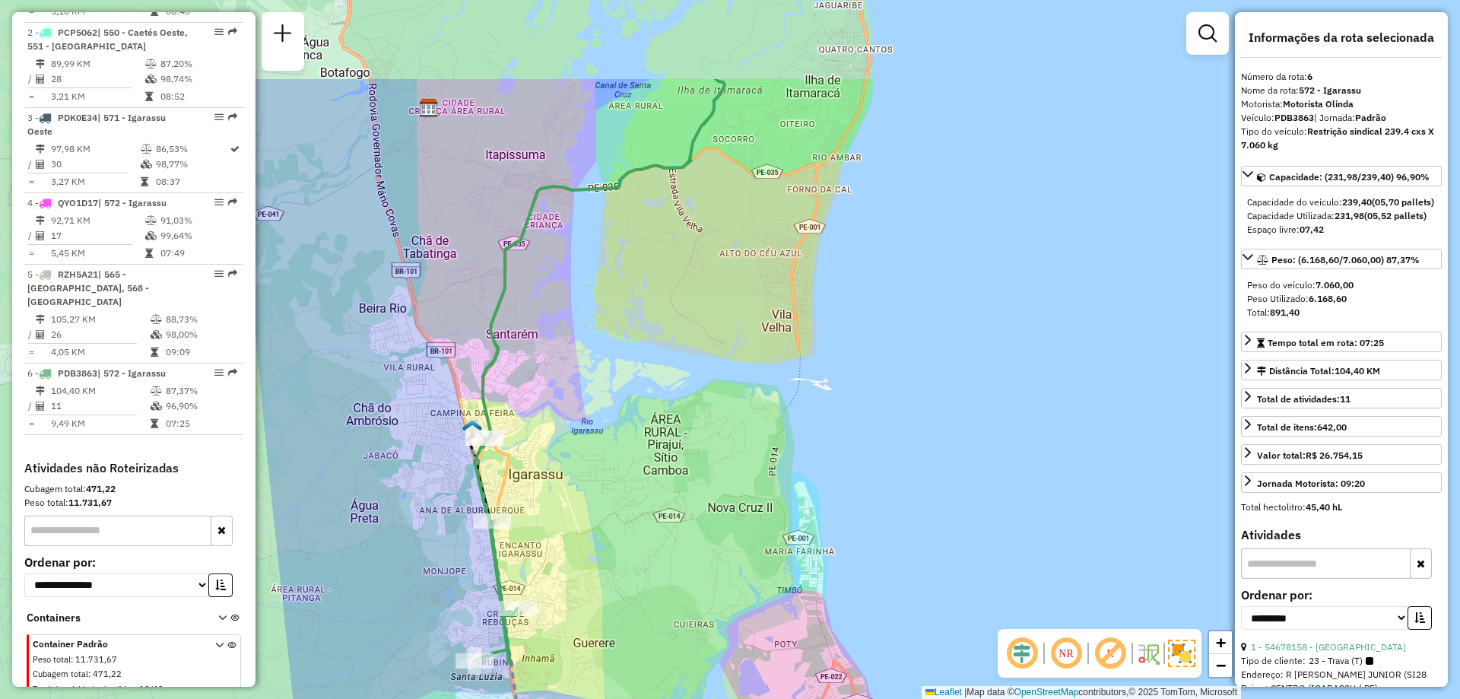
drag, startPoint x: 588, startPoint y: 526, endPoint x: 551, endPoint y: 675, distance: 153.6
click at [551, 675] on div "Janela de atendimento Grade de atendimento Capacidade Transportadoras Veículos …" at bounding box center [730, 349] width 1460 height 699
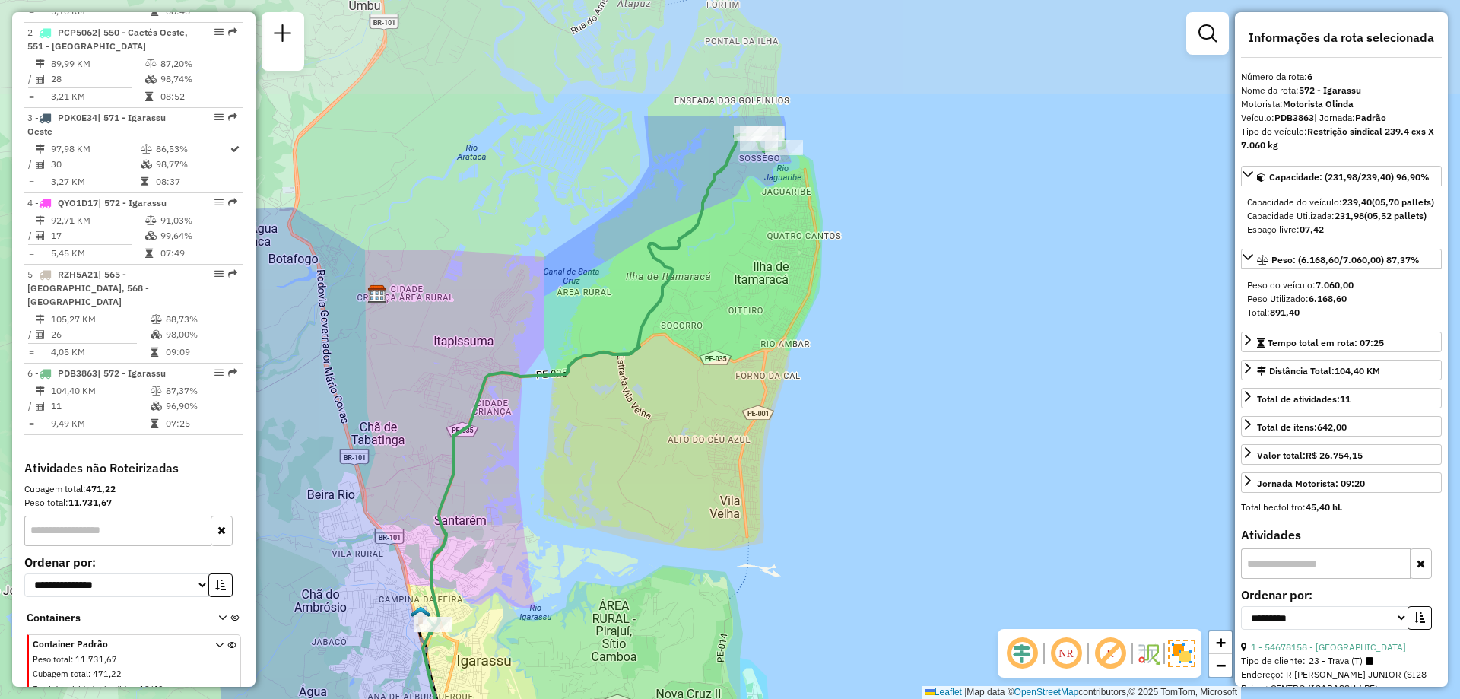
drag, startPoint x: 586, startPoint y: 290, endPoint x: 535, endPoint y: 464, distance: 181.7
click at [535, 464] on div "Janela de atendimento Grade de atendimento Capacidade Transportadoras Veículos …" at bounding box center [730, 349] width 1460 height 699
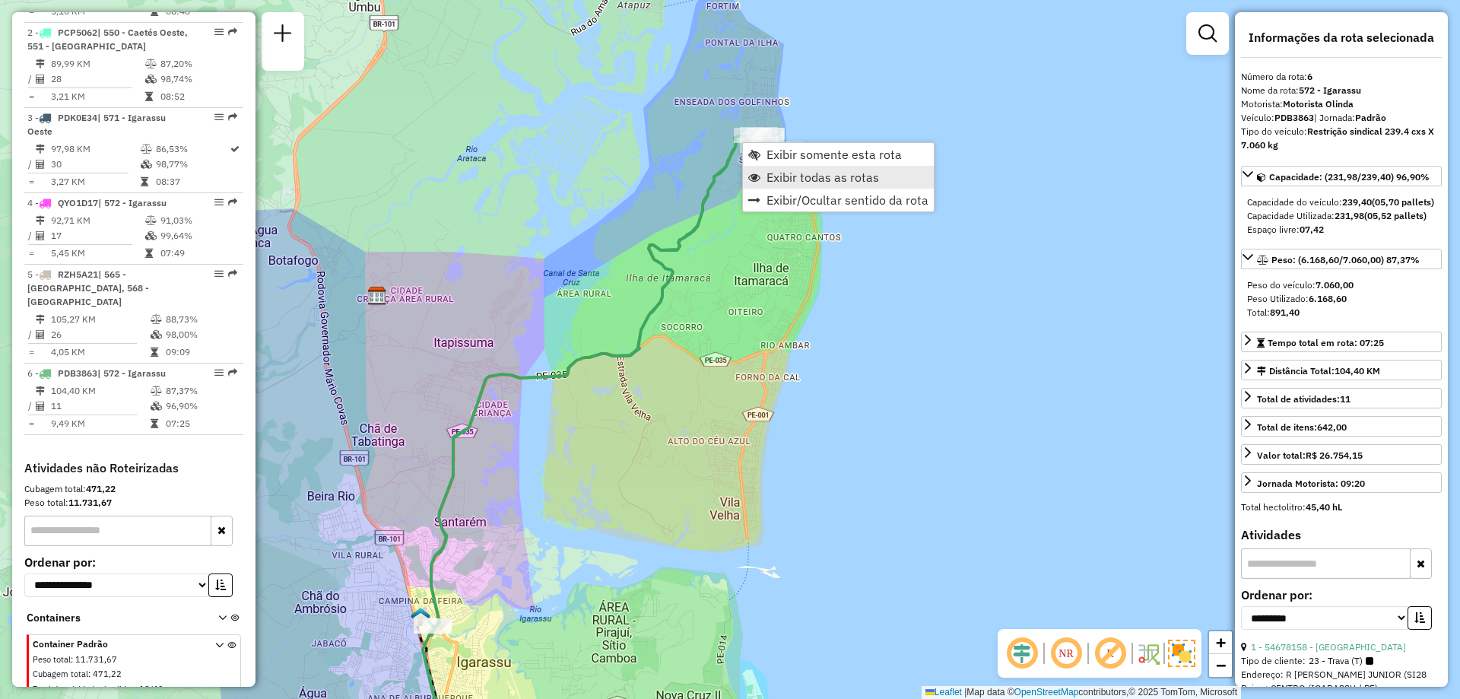
click at [764, 174] on link "Exibir todas as rotas" at bounding box center [838, 177] width 191 height 23
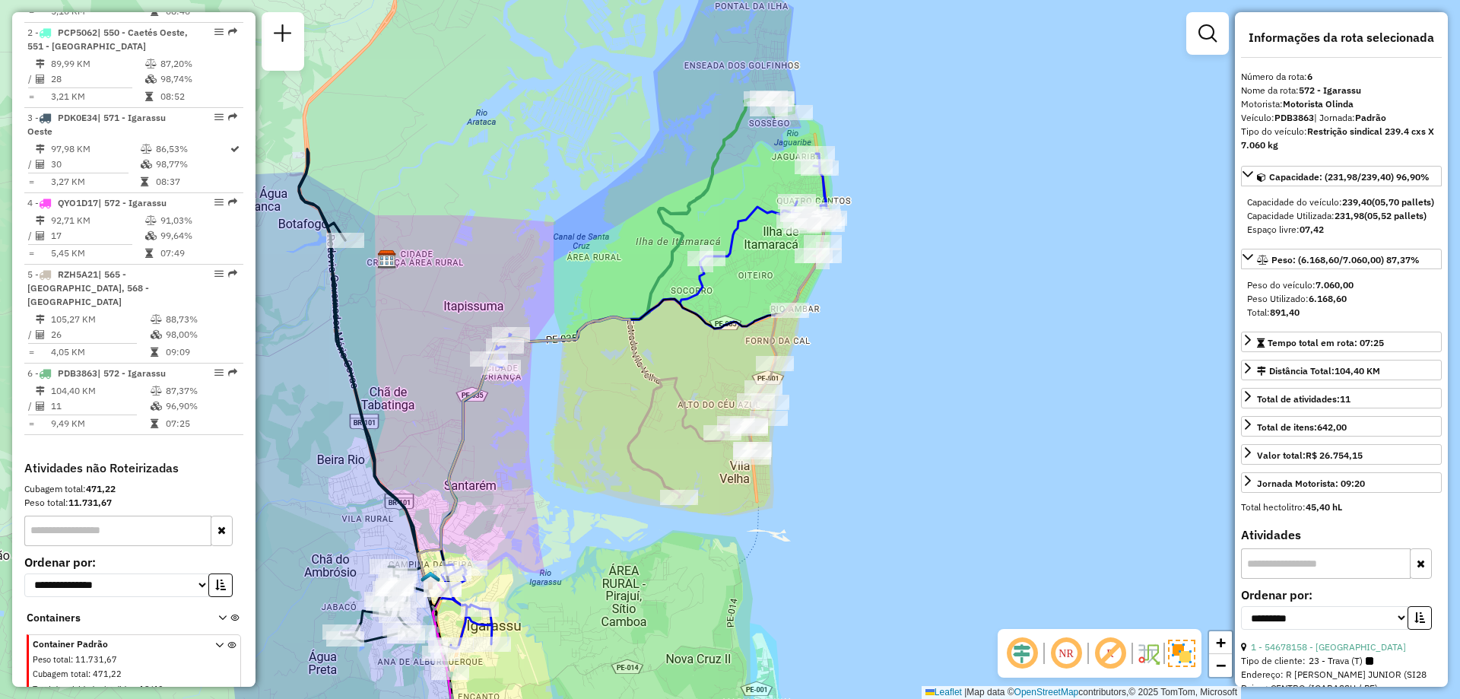
drag, startPoint x: 730, startPoint y: 310, endPoint x: 740, endPoint y: 274, distance: 37.8
click at [740, 274] on div "Janela de atendimento Grade de atendimento Capacidade Transportadoras Veículos …" at bounding box center [730, 349] width 1460 height 699
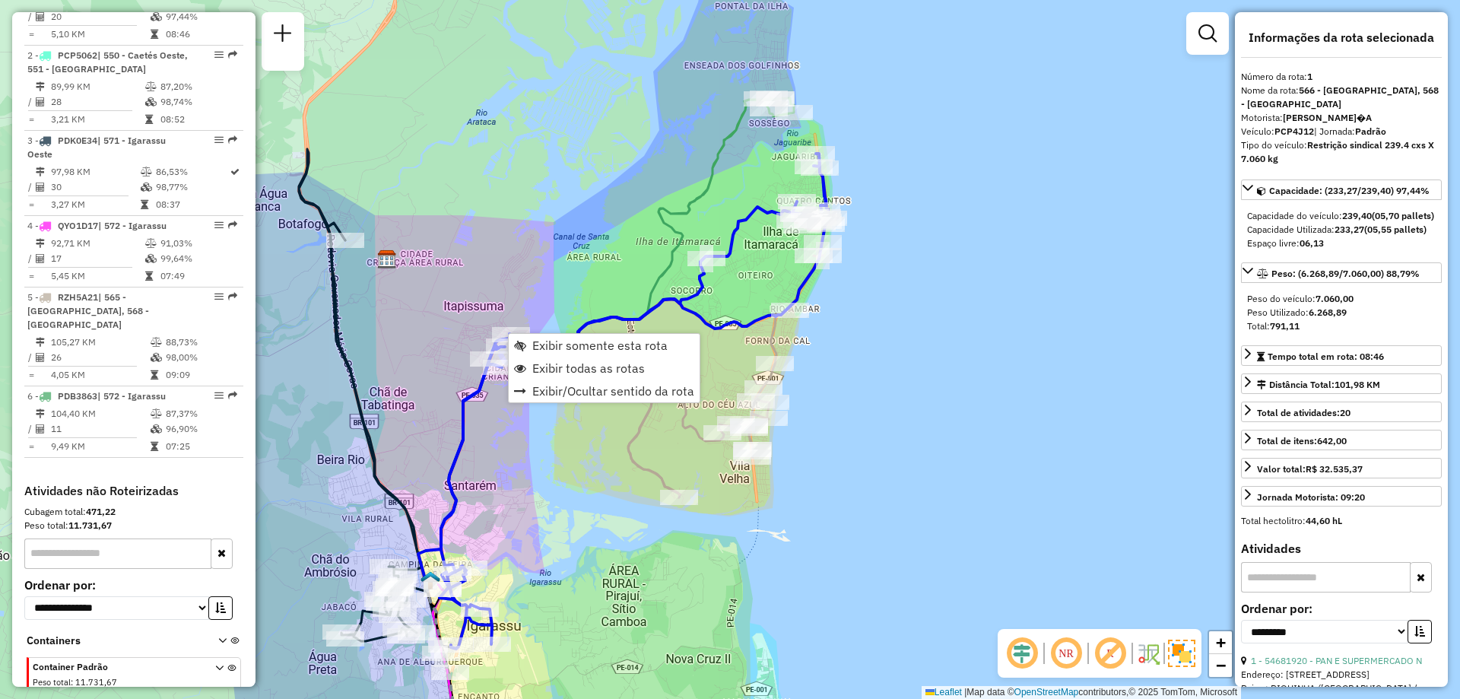
scroll to position [572, 0]
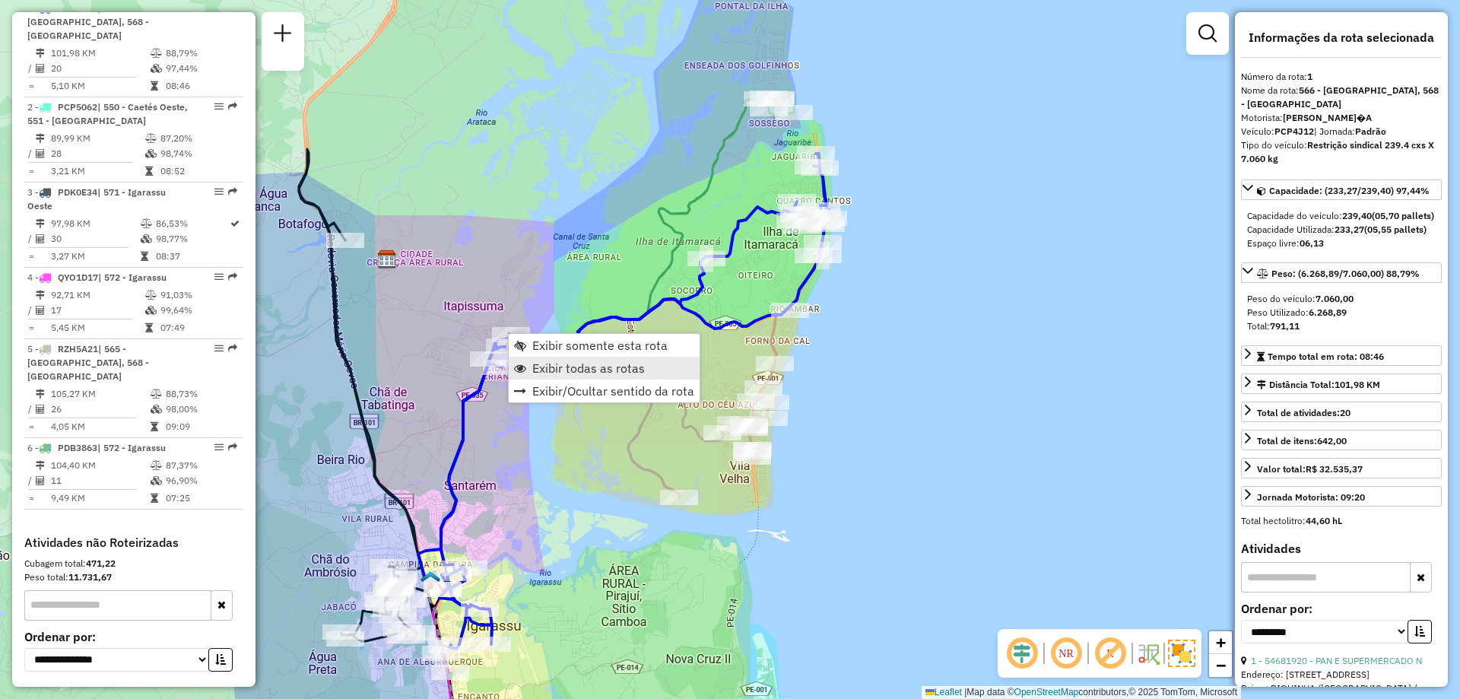
click at [530, 367] on link "Exibir todas as rotas" at bounding box center [604, 368] width 191 height 23
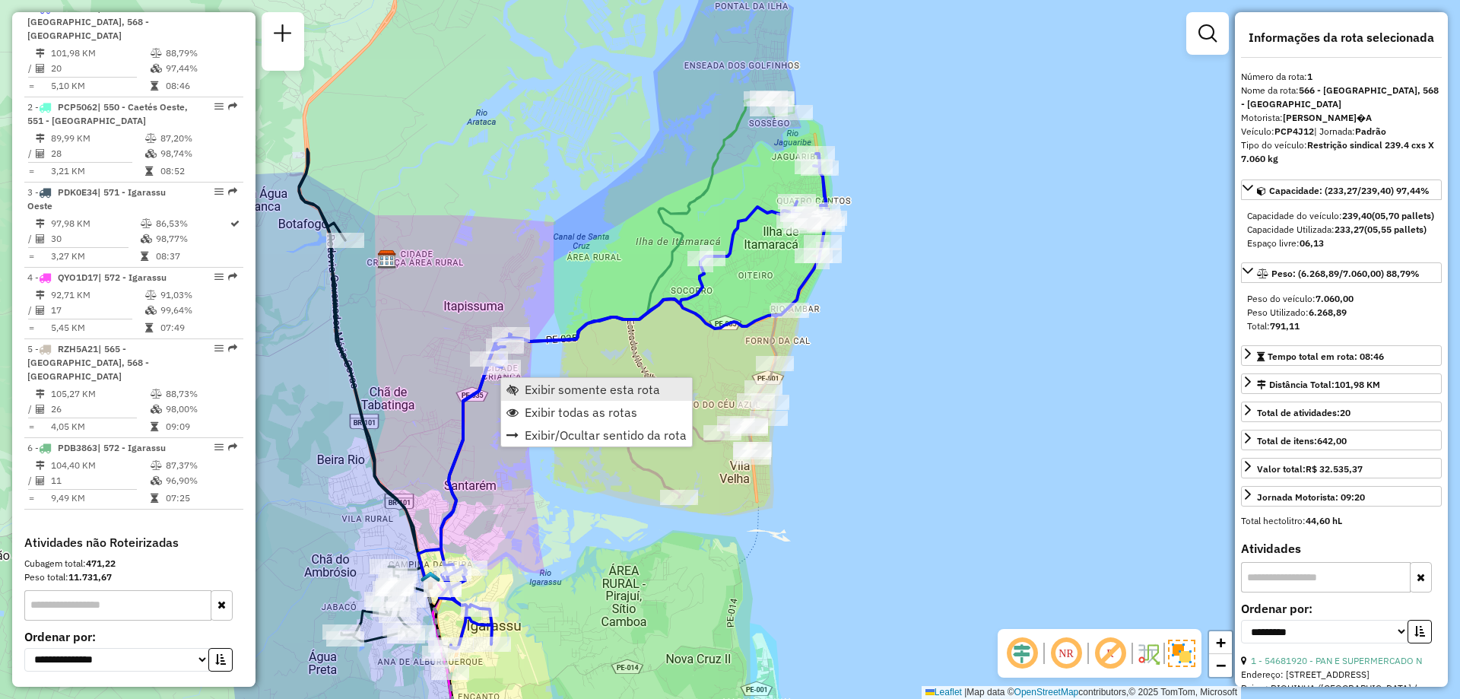
click at [508, 391] on span "Exibir somente esta rota" at bounding box center [512, 389] width 12 height 12
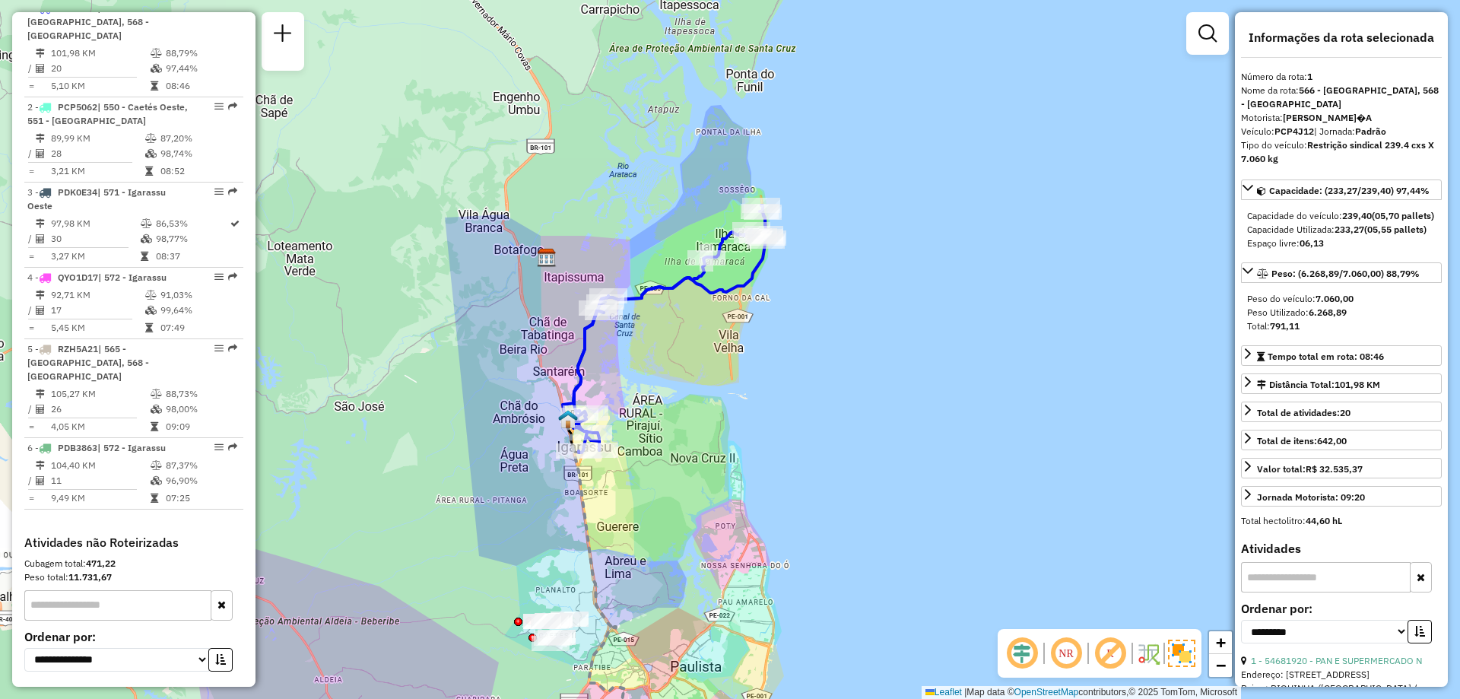
drag, startPoint x: 684, startPoint y: 197, endPoint x: 610, endPoint y: 376, distance: 193.3
click at [610, 376] on div "Janela de atendimento Grade de atendimento Capacidade Transportadoras Veículos …" at bounding box center [730, 349] width 1460 height 699
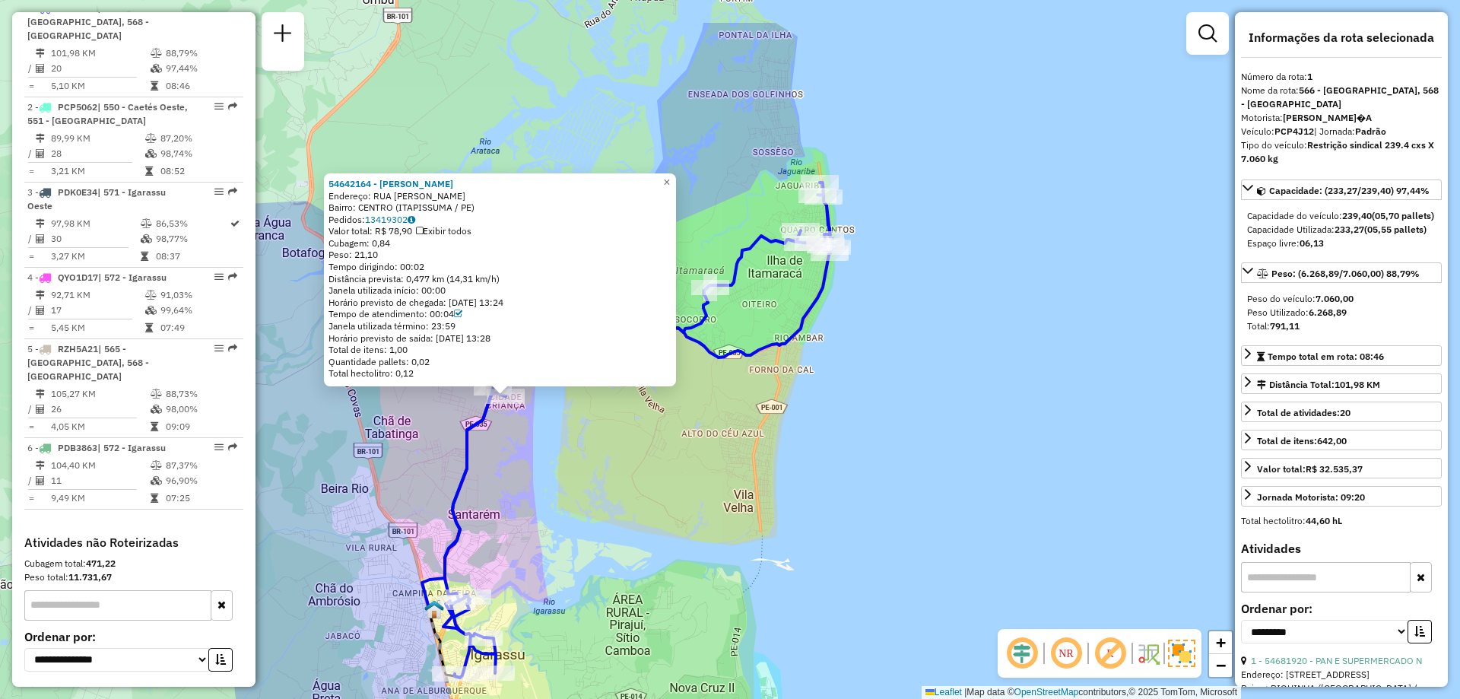
drag, startPoint x: 683, startPoint y: 305, endPoint x: 650, endPoint y: 398, distance: 98.4
click at [650, 398] on div "54642164 - ELDA MARIA Endereço: RUA EVERTON FERNANDES SN Bairro: CENTRO (ITAPIS…" at bounding box center [730, 349] width 1460 height 699
click at [670, 173] on link "×" at bounding box center [667, 182] width 18 height 18
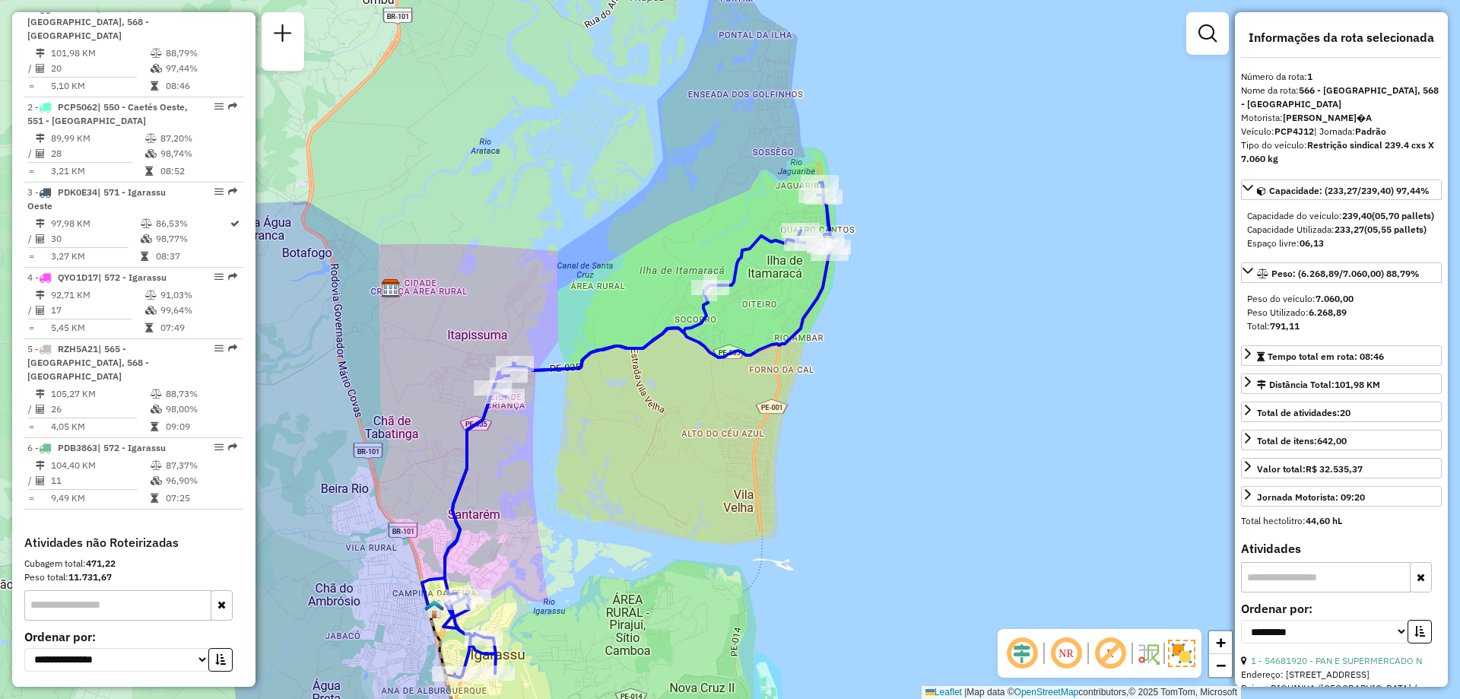
click at [643, 293] on div "Janela de atendimento Grade de atendimento Capacidade Transportadoras Veículos …" at bounding box center [730, 349] width 1460 height 699
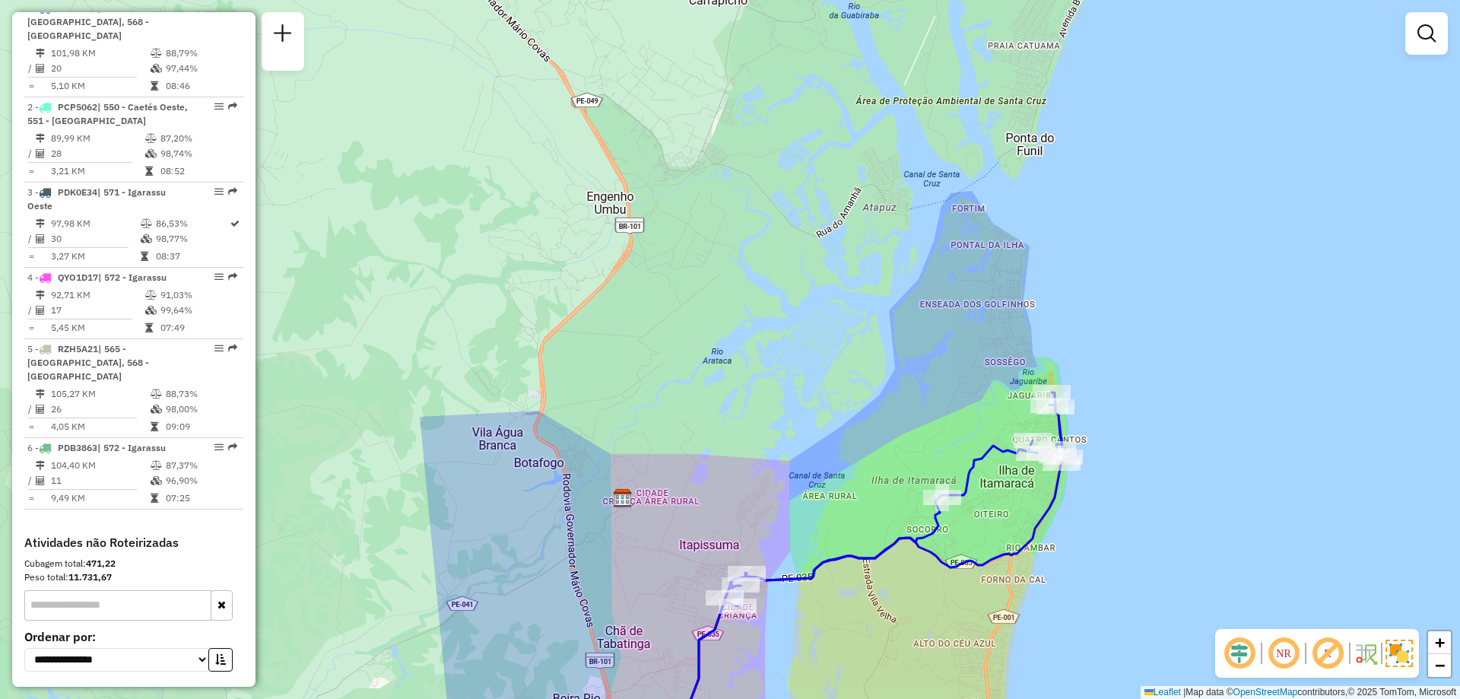
drag, startPoint x: 643, startPoint y: 293, endPoint x: 875, endPoint y: 503, distance: 312.8
click at [875, 503] on div "Janela de atendimento Grade de atendimento Capacidade Transportadoras Veículos …" at bounding box center [730, 349] width 1460 height 699
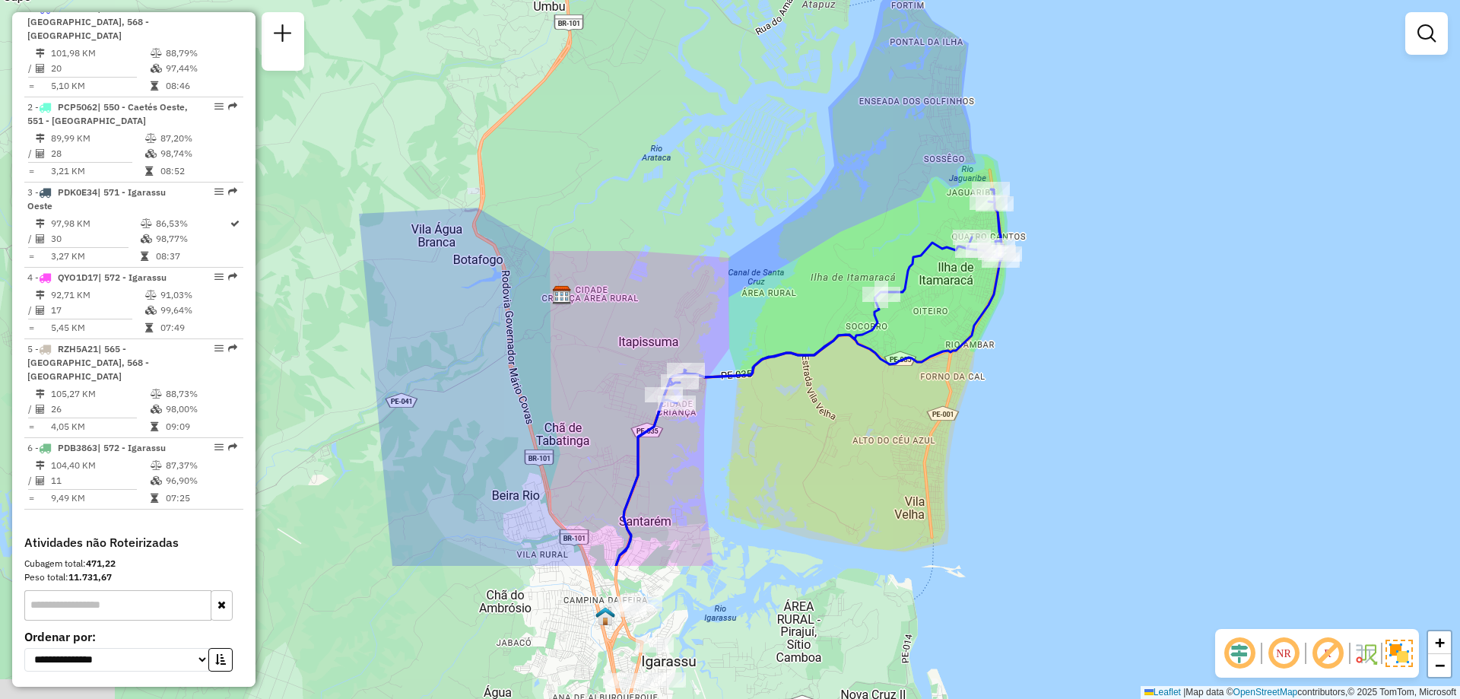
drag, startPoint x: 875, startPoint y: 515, endPoint x: 811, endPoint y: 306, distance: 218.7
click at [813, 307] on div "Janela de atendimento Grade de atendimento Capacidade Transportadoras Veículos …" at bounding box center [730, 349] width 1460 height 699
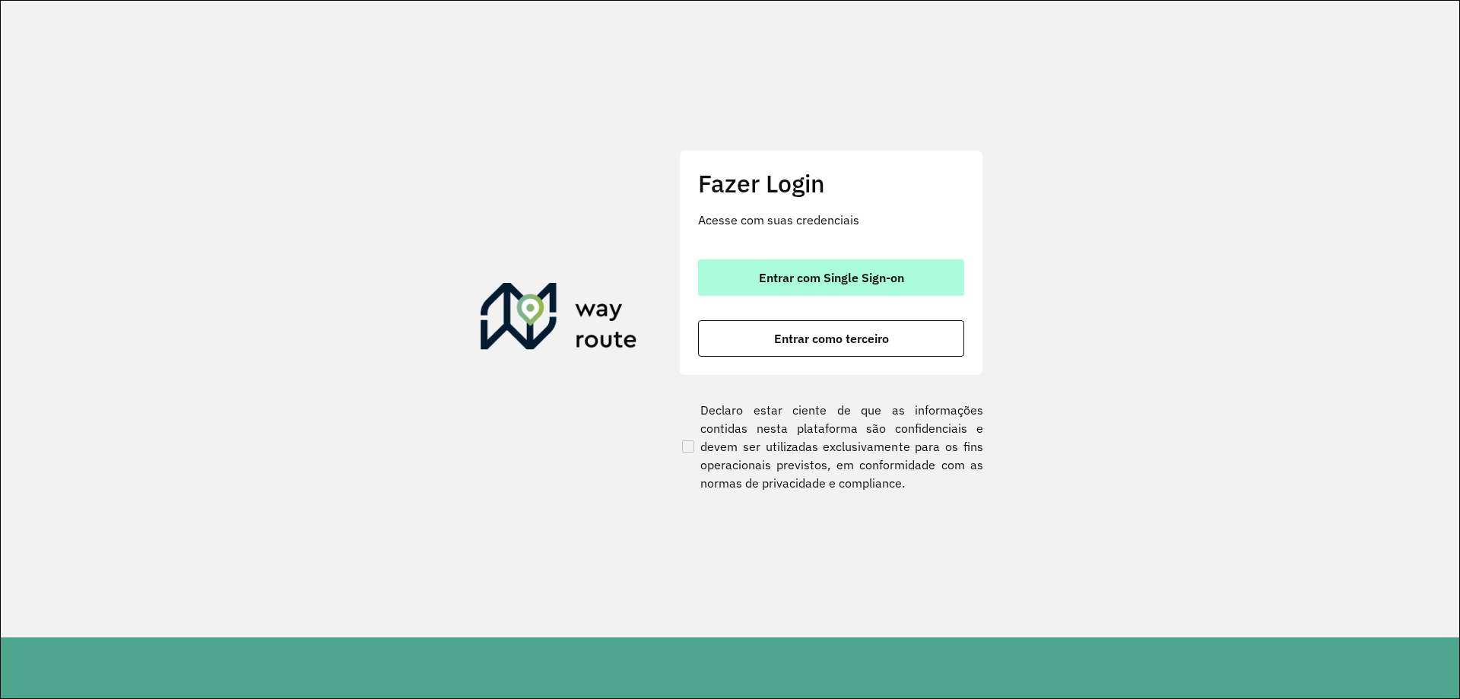
click at [881, 283] on span "Entrar com Single Sign-on" at bounding box center [831, 277] width 145 height 12
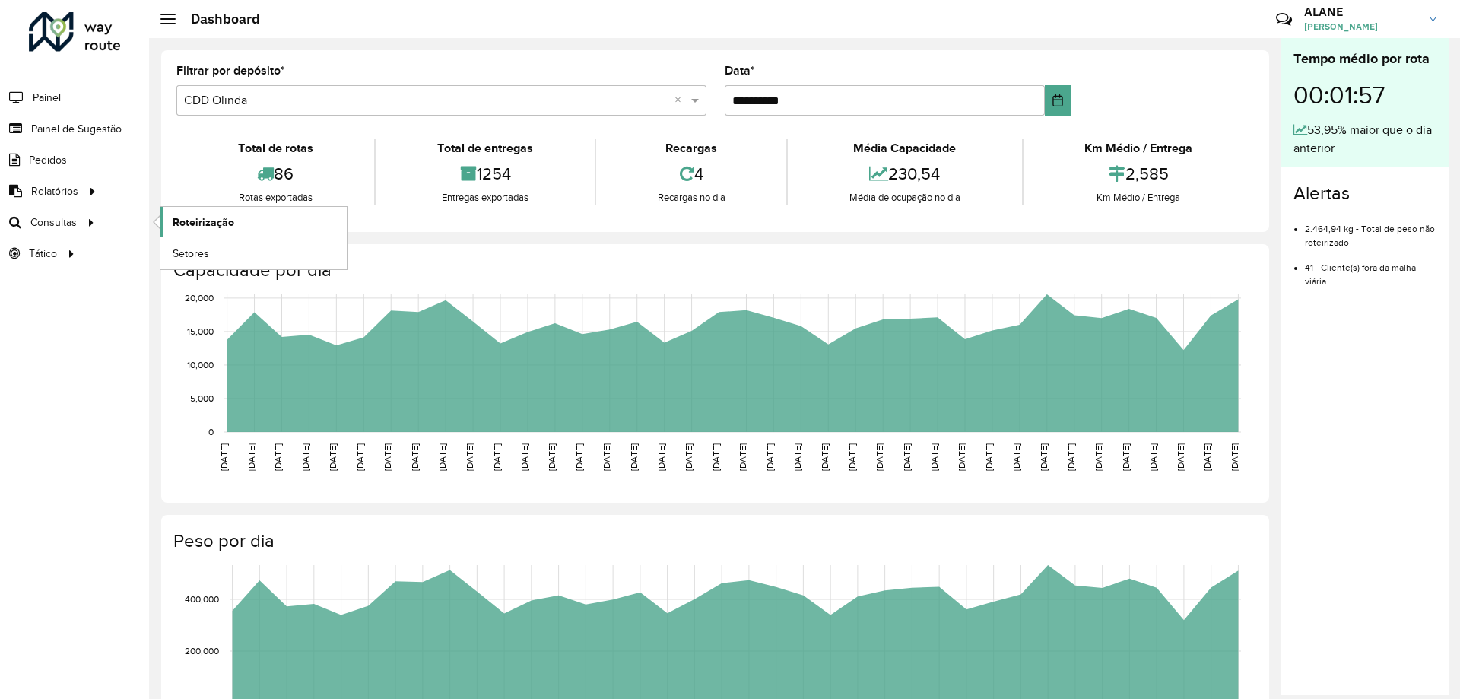
click at [178, 219] on span "Roteirização" at bounding box center [204, 222] width 62 height 16
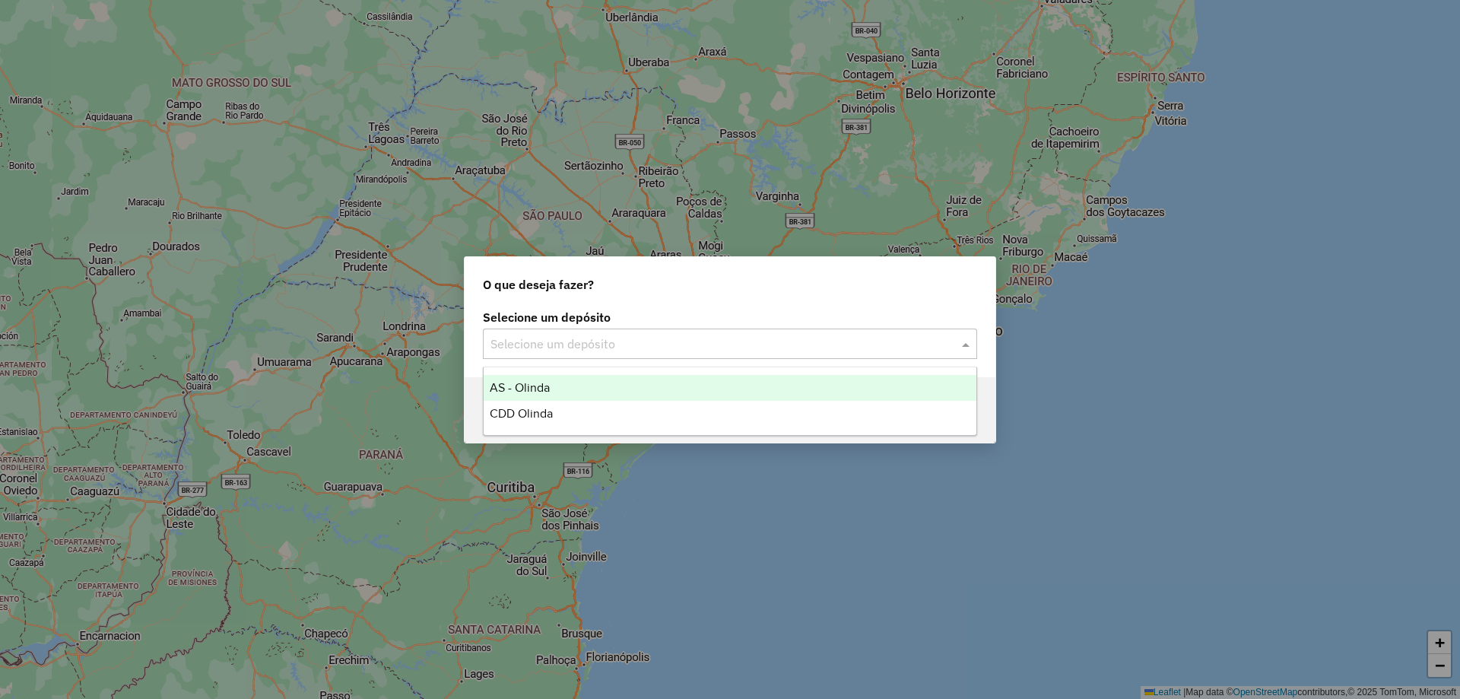
click at [599, 341] on input "text" at bounding box center [715, 344] width 449 height 18
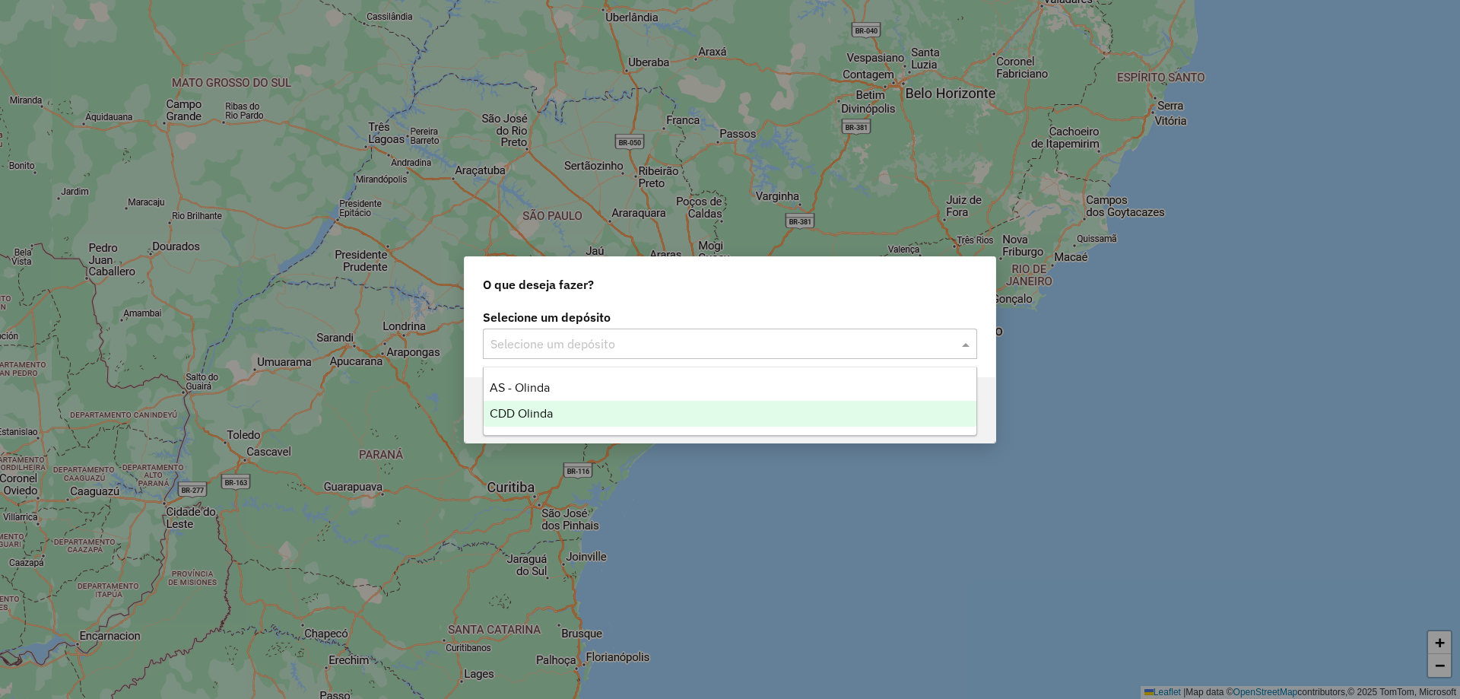
click at [566, 422] on div "CDD Olinda" at bounding box center [730, 414] width 493 height 26
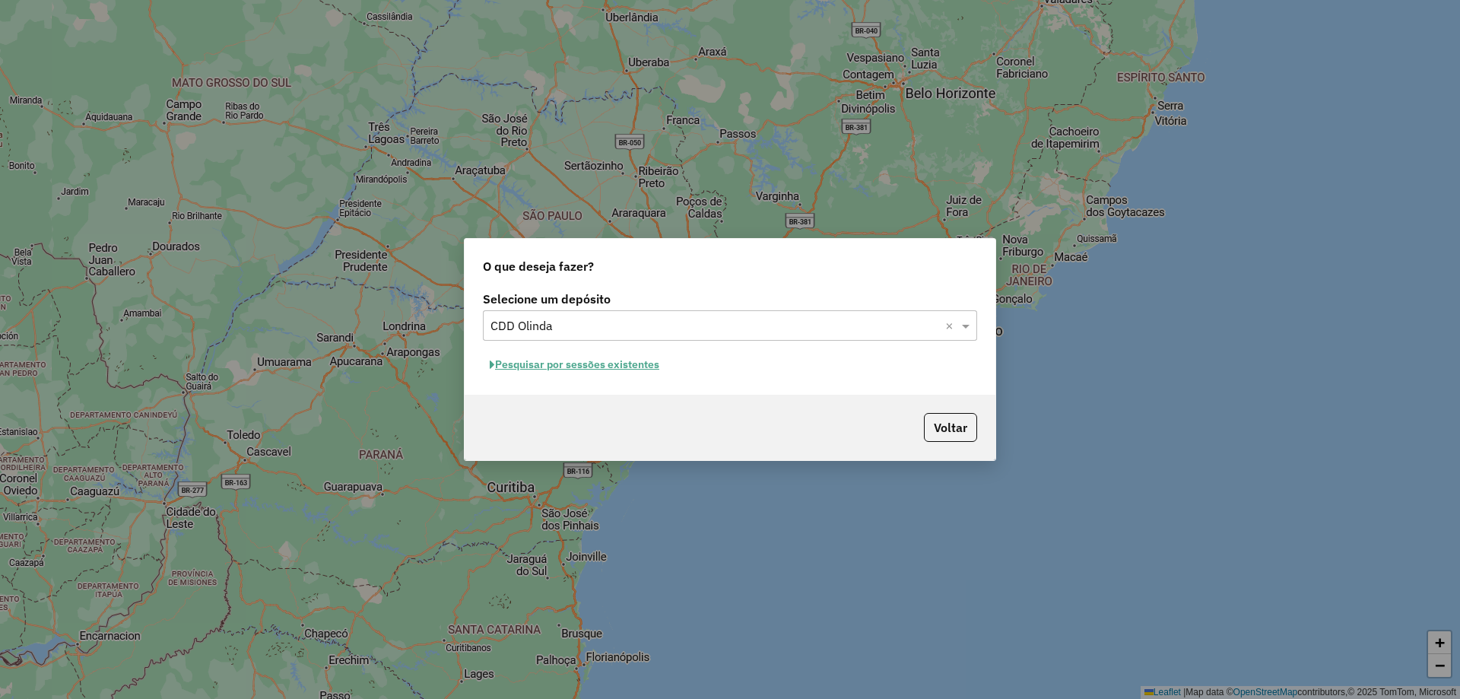
click at [611, 364] on button "Pesquisar por sessões existentes" at bounding box center [574, 365] width 183 height 24
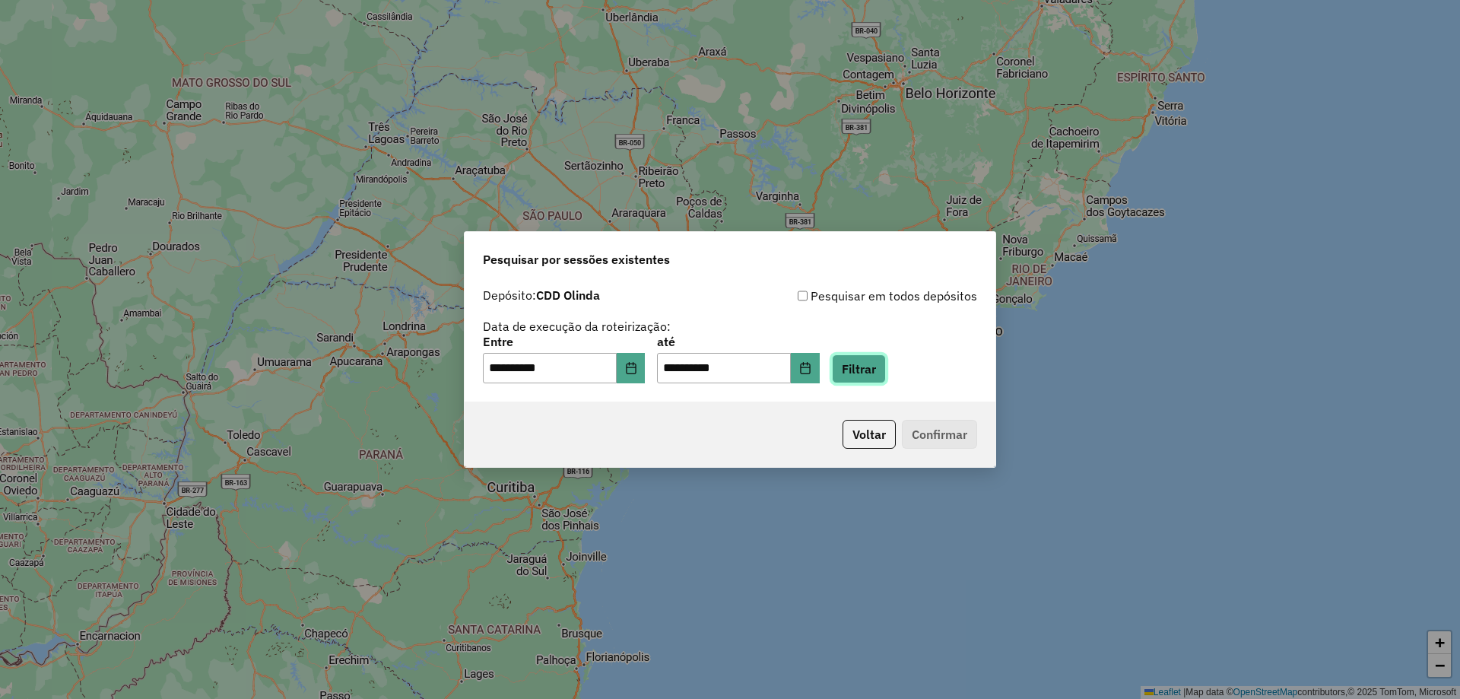
click at [885, 374] on button "Filtrar" at bounding box center [859, 368] width 54 height 29
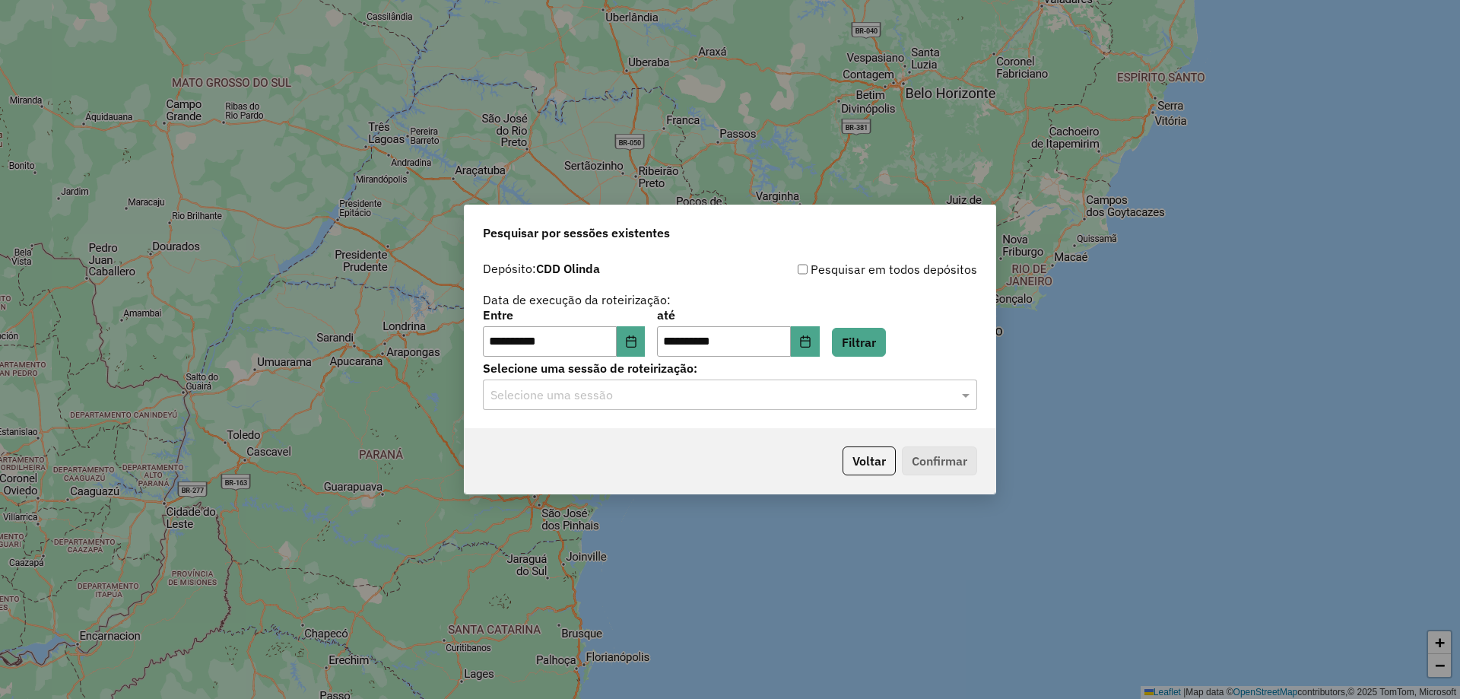
click at [640, 386] on input "text" at bounding box center [715, 395] width 449 height 18
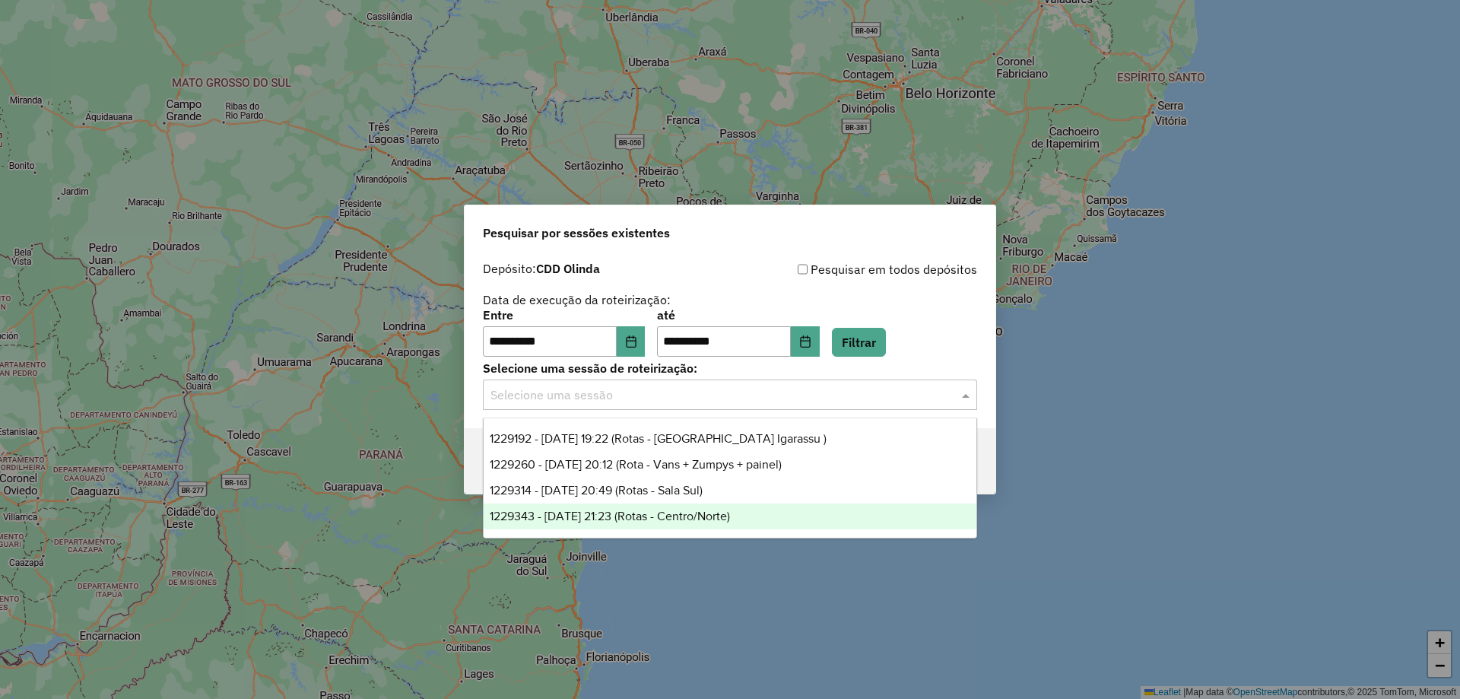
click at [687, 511] on span "1229343 - 13/08/2025 21:23 (Rotas - Centro/Norte)" at bounding box center [610, 516] width 240 height 13
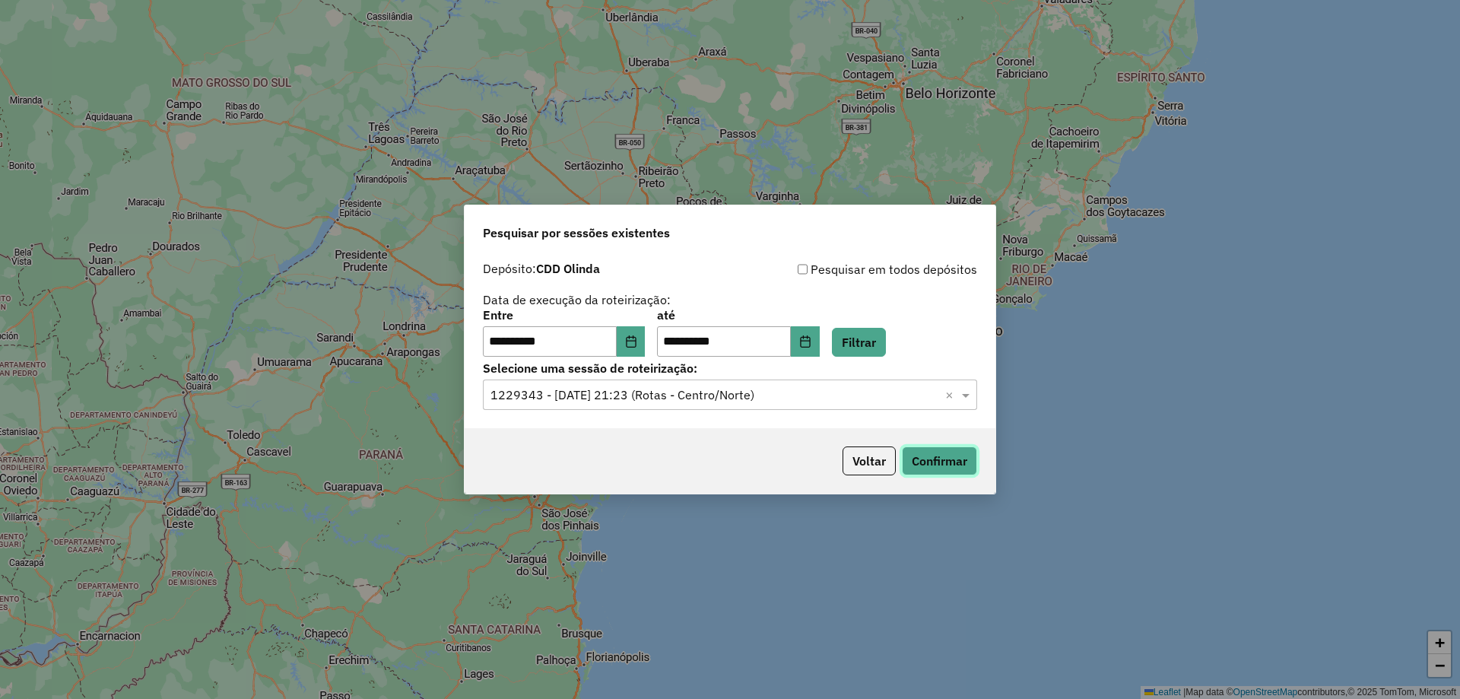
click at [943, 462] on button "Confirmar" at bounding box center [939, 460] width 75 height 29
click at [808, 397] on input "text" at bounding box center [715, 395] width 449 height 18
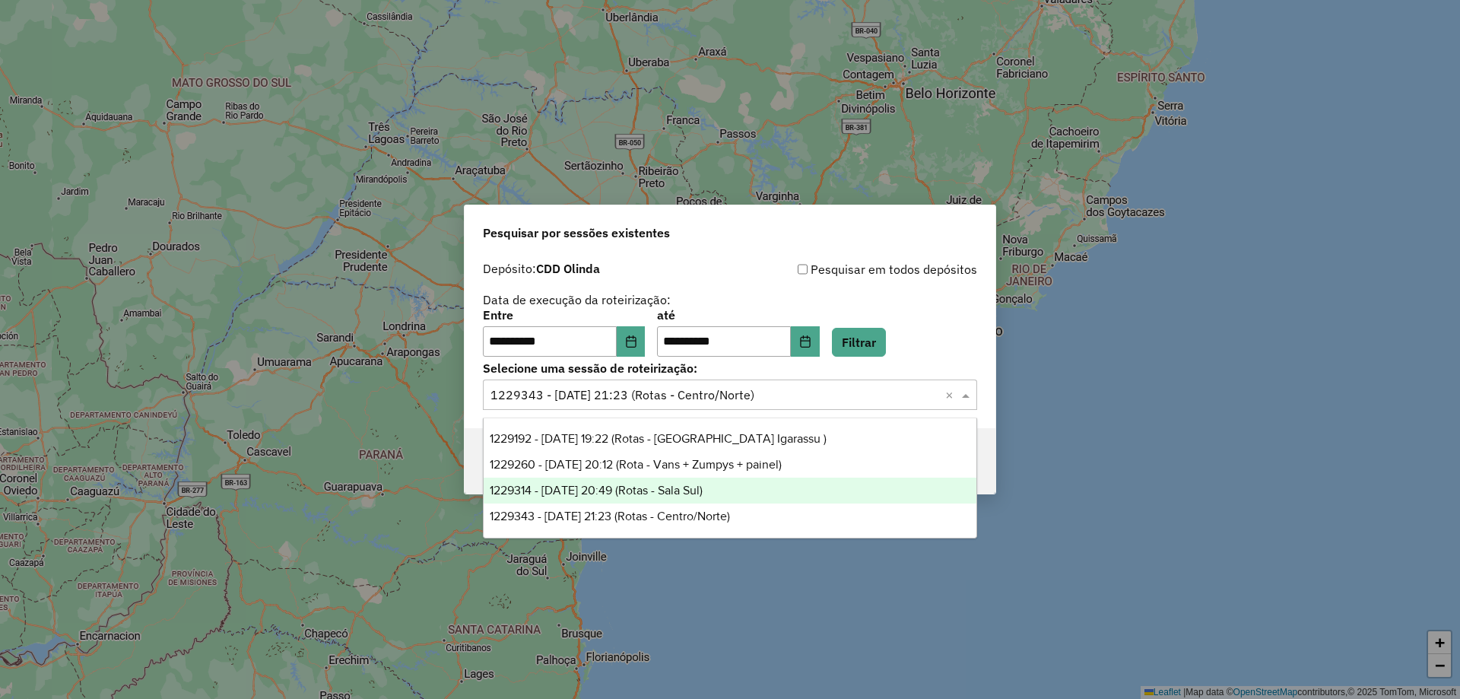
click at [741, 490] on div "1229314 - 13/08/2025 20:49 (Rotas - Sala Sul)" at bounding box center [730, 491] width 493 height 26
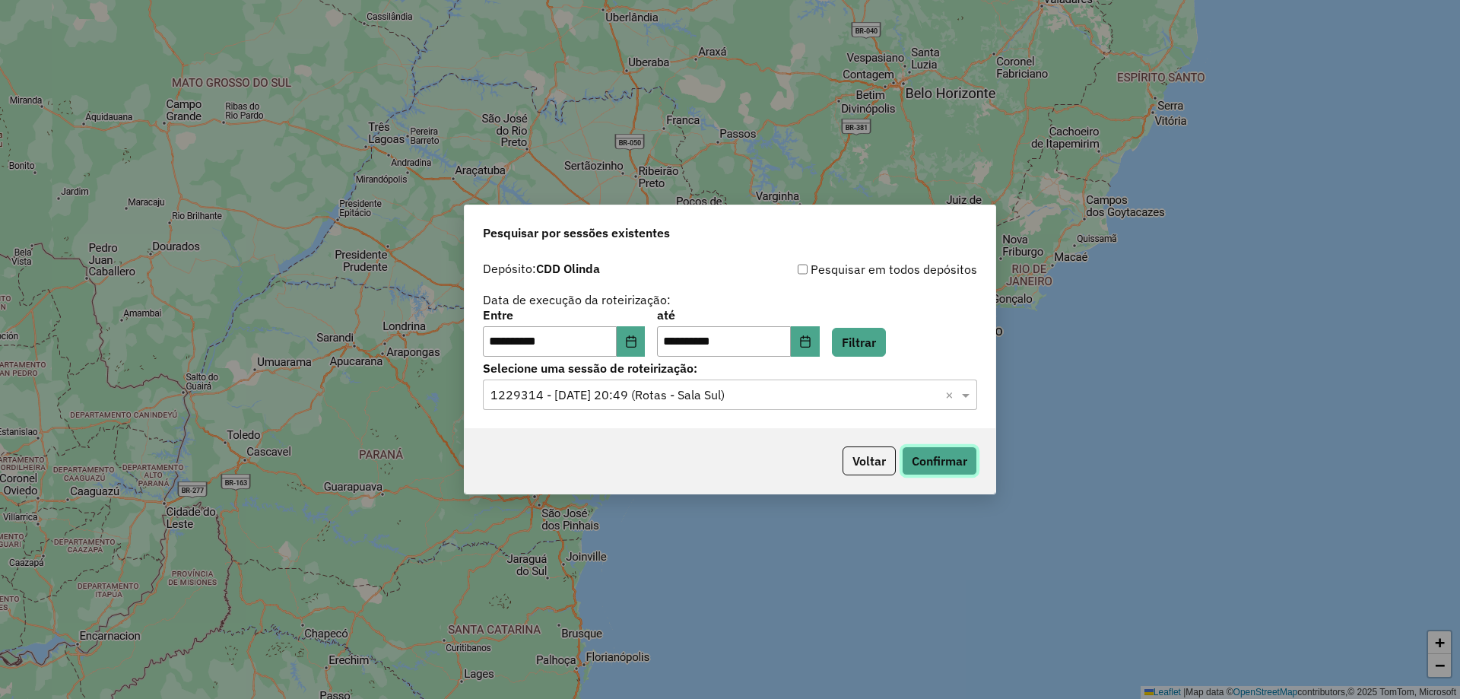
click at [956, 455] on button "Confirmar" at bounding box center [939, 460] width 75 height 29
click at [637, 344] on icon "Choose Date" at bounding box center [631, 341] width 12 height 12
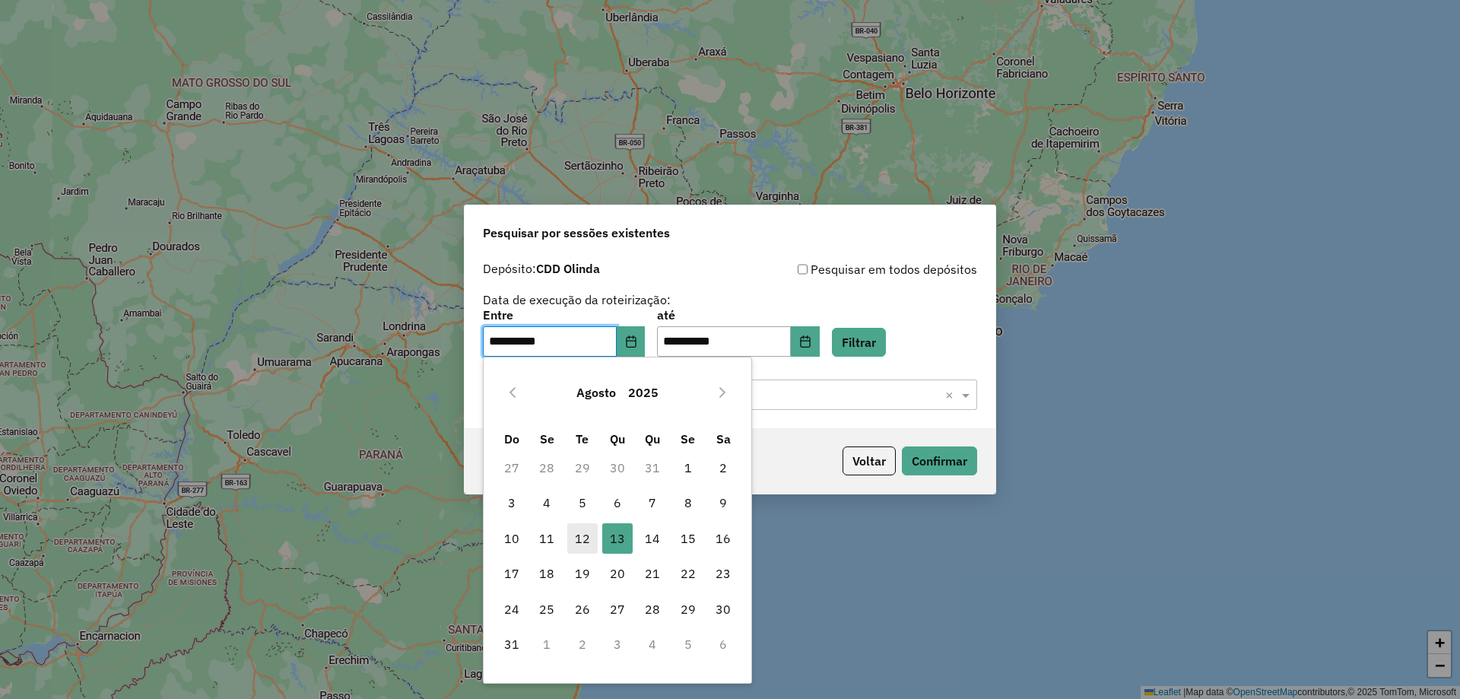
click at [585, 530] on span "12" at bounding box center [582, 538] width 30 height 30
type input "**********"
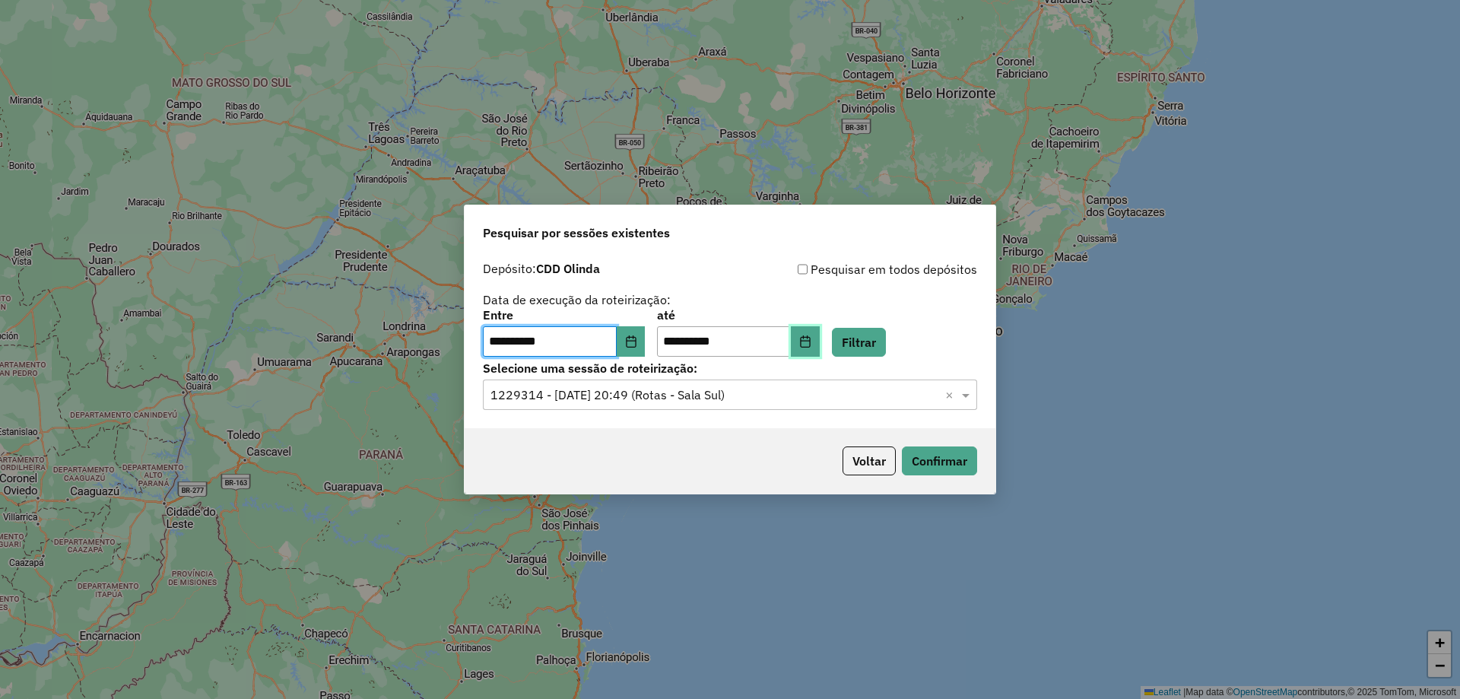
click at [820, 341] on button "Choose Date" at bounding box center [805, 341] width 29 height 30
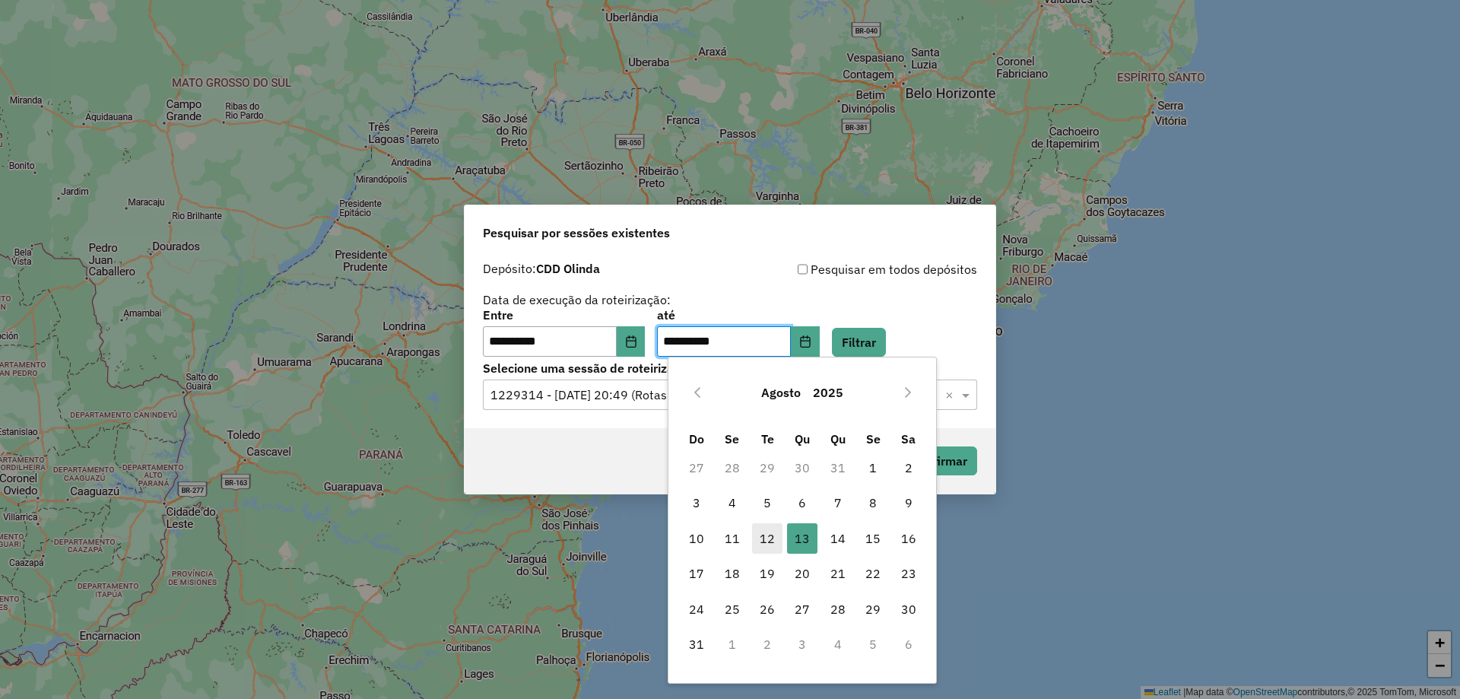
click at [773, 537] on span "12" at bounding box center [767, 538] width 30 height 30
type input "**********"
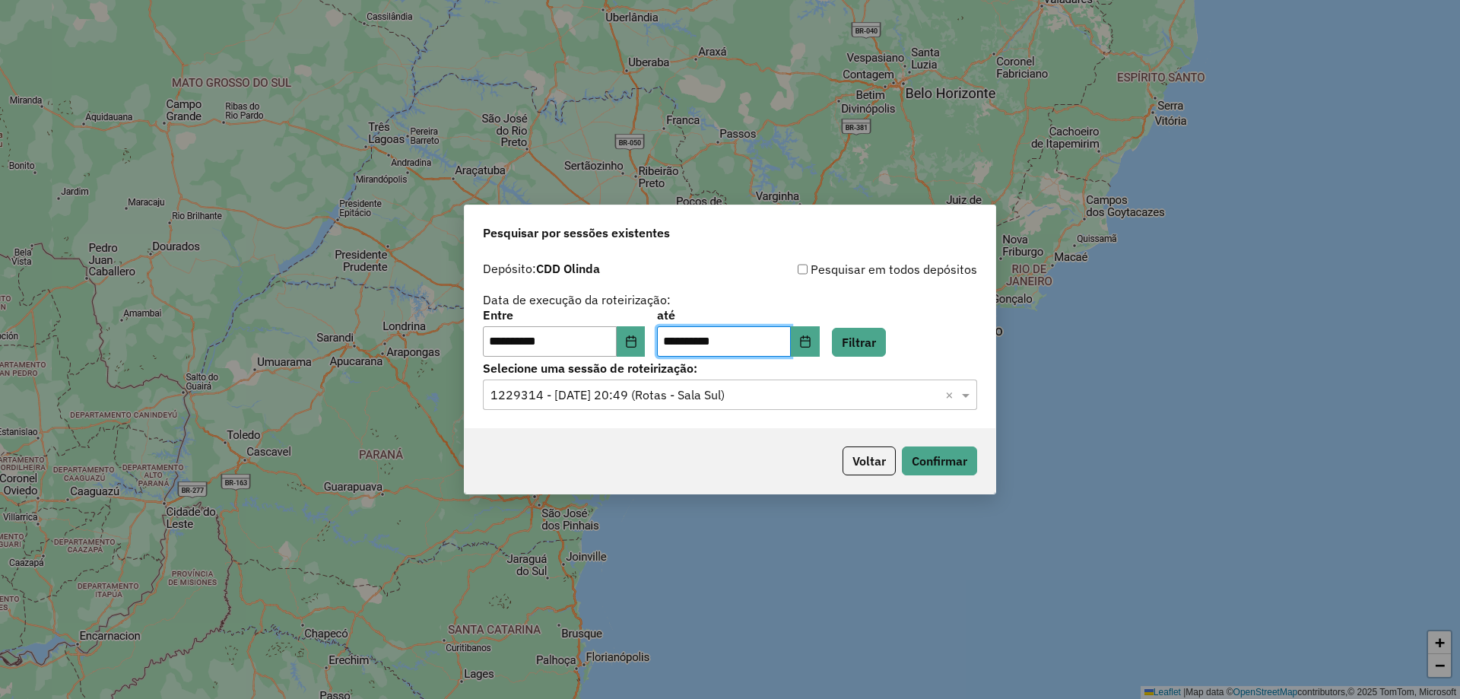
click at [548, 391] on input "text" at bounding box center [715, 395] width 449 height 18
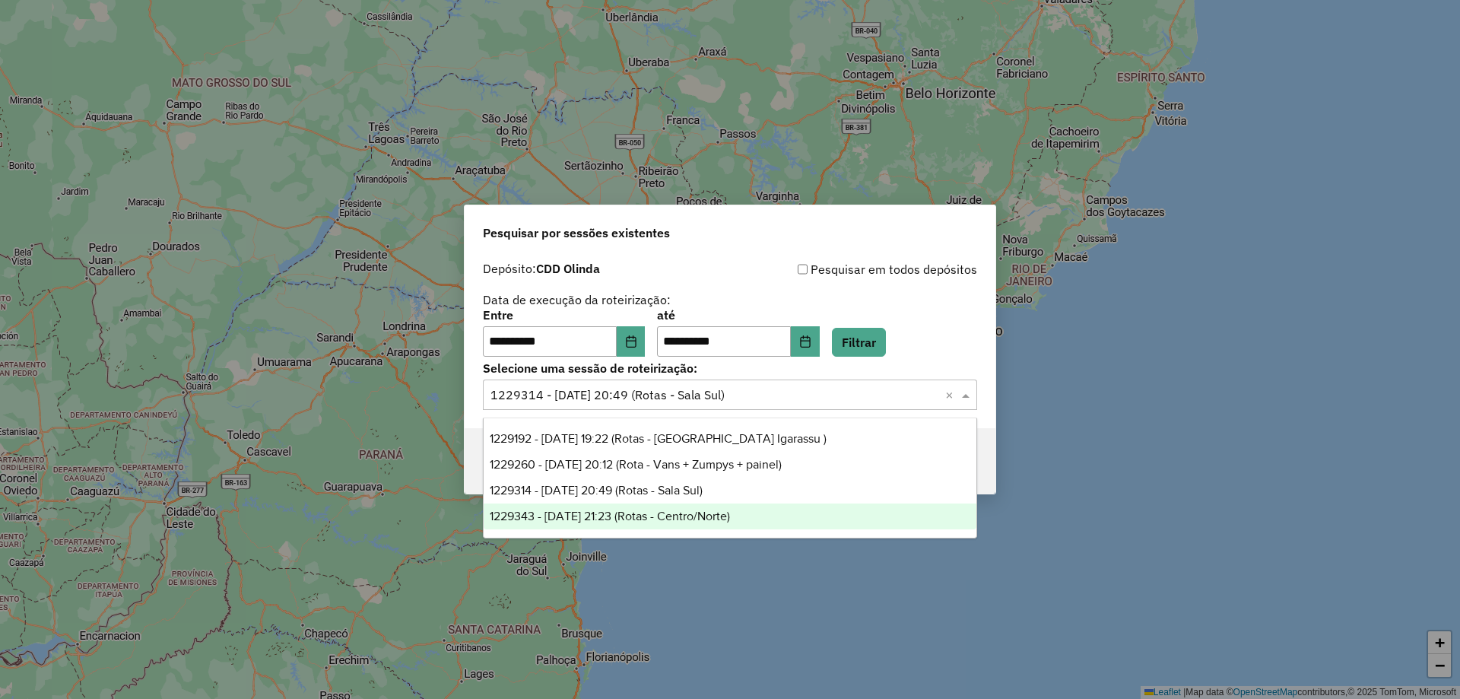
click at [624, 510] on span "1229343 - 13/08/2025 21:23 (Rotas - Centro/Norte)" at bounding box center [610, 516] width 240 height 13
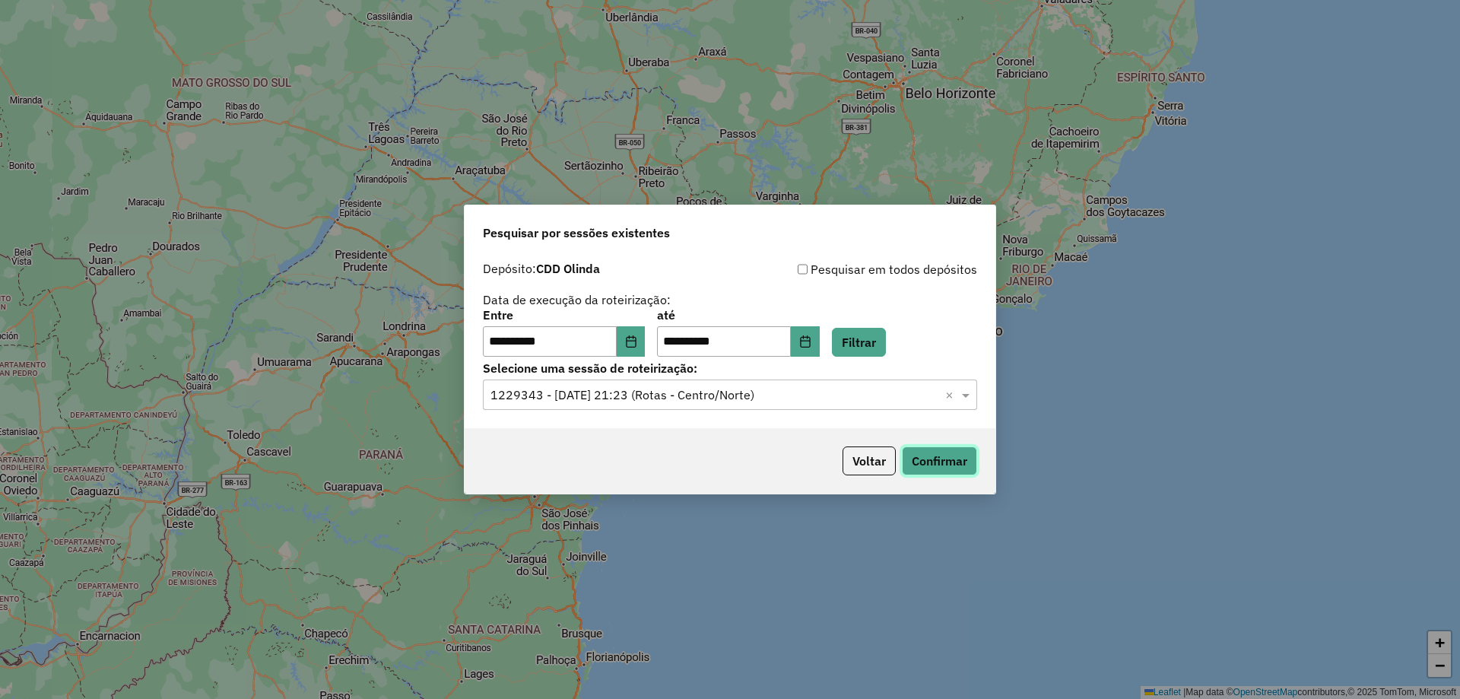
click at [970, 465] on button "Confirmar" at bounding box center [939, 460] width 75 height 29
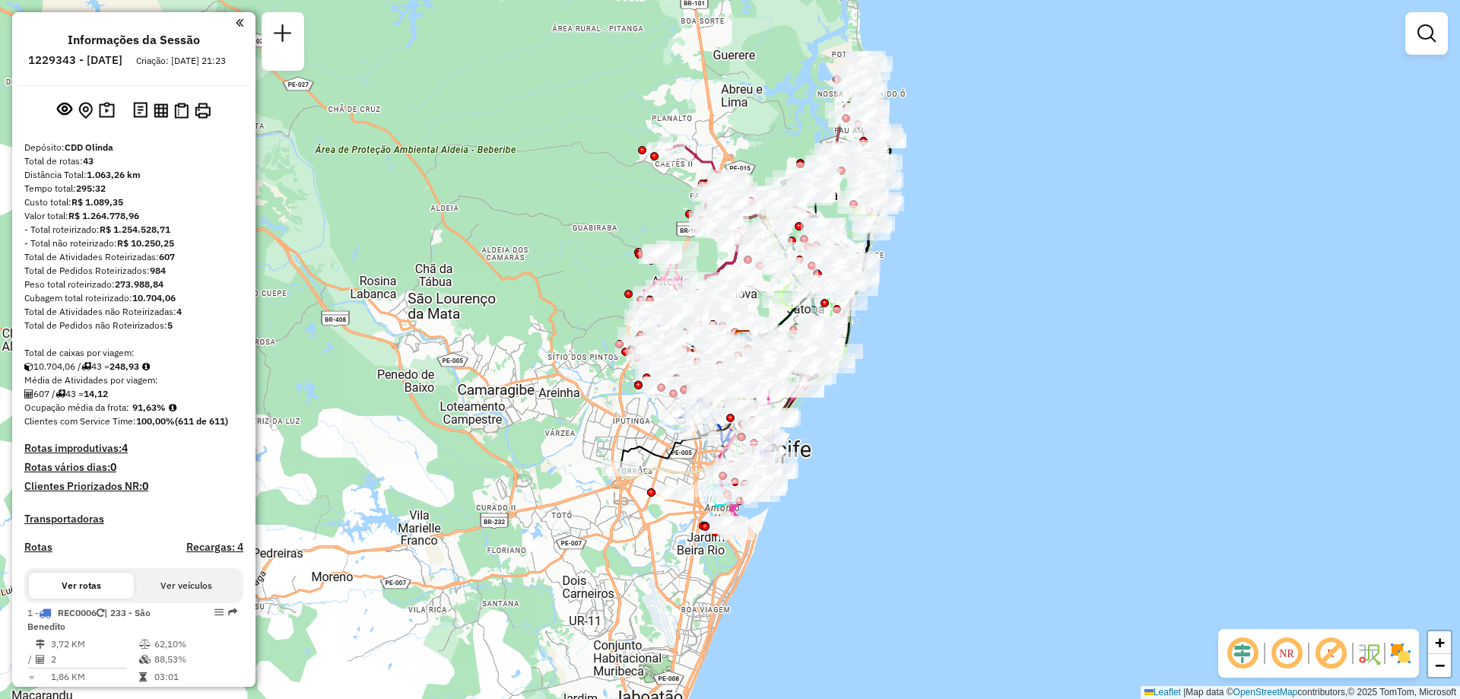
click at [1407, 659] on img at bounding box center [1401, 653] width 24 height 24
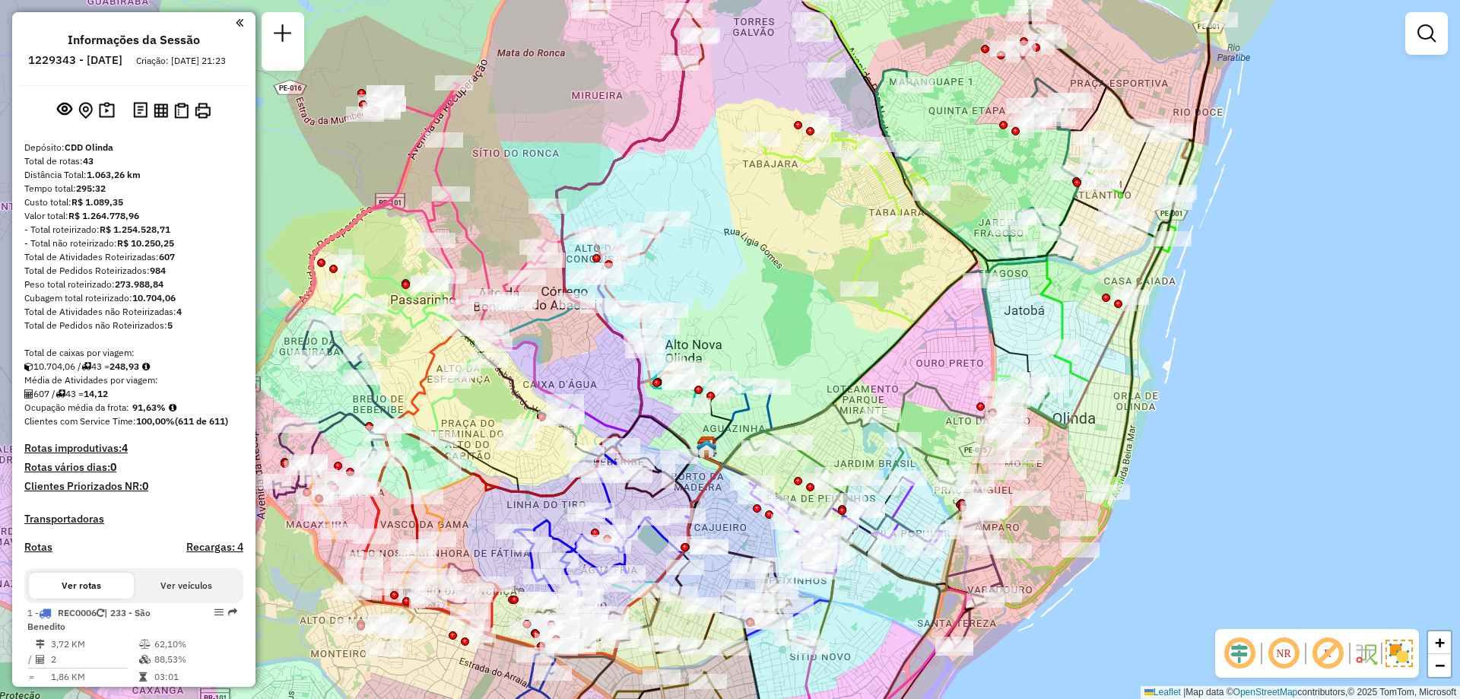
drag, startPoint x: 361, startPoint y: 241, endPoint x: 572, endPoint y: 243, distance: 210.7
click at [452, 243] on div "Rota 26 - Placa QYO0H61 54697408 - RENATA KELLY DOS SAN Janela de atendimento G…" at bounding box center [730, 349] width 1460 height 699
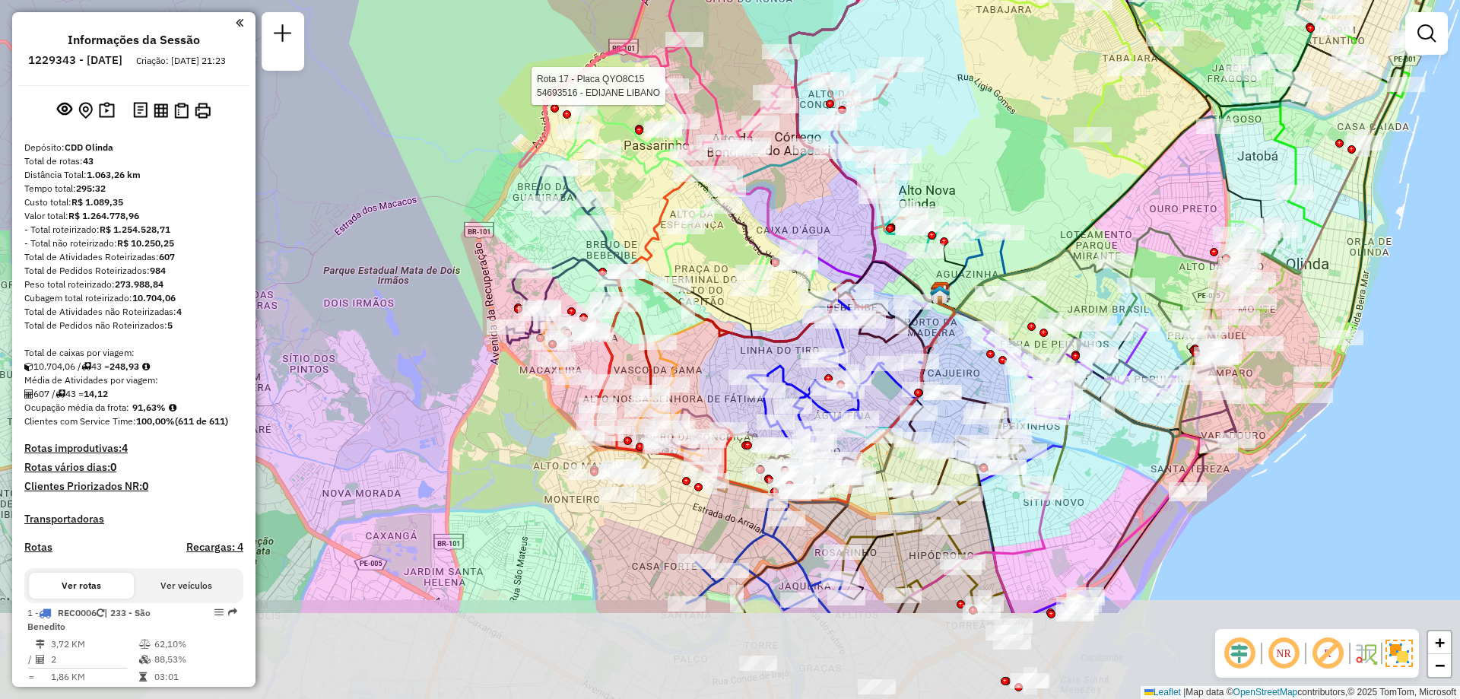
drag, startPoint x: 871, startPoint y: 475, endPoint x: 737, endPoint y: 245, distance: 266.5
click at [741, 250] on div "Rota 17 - Placa QYO8C15 54693516 - EDIJANE LIBANO Janela de atendimento Grade d…" at bounding box center [730, 349] width 1460 height 699
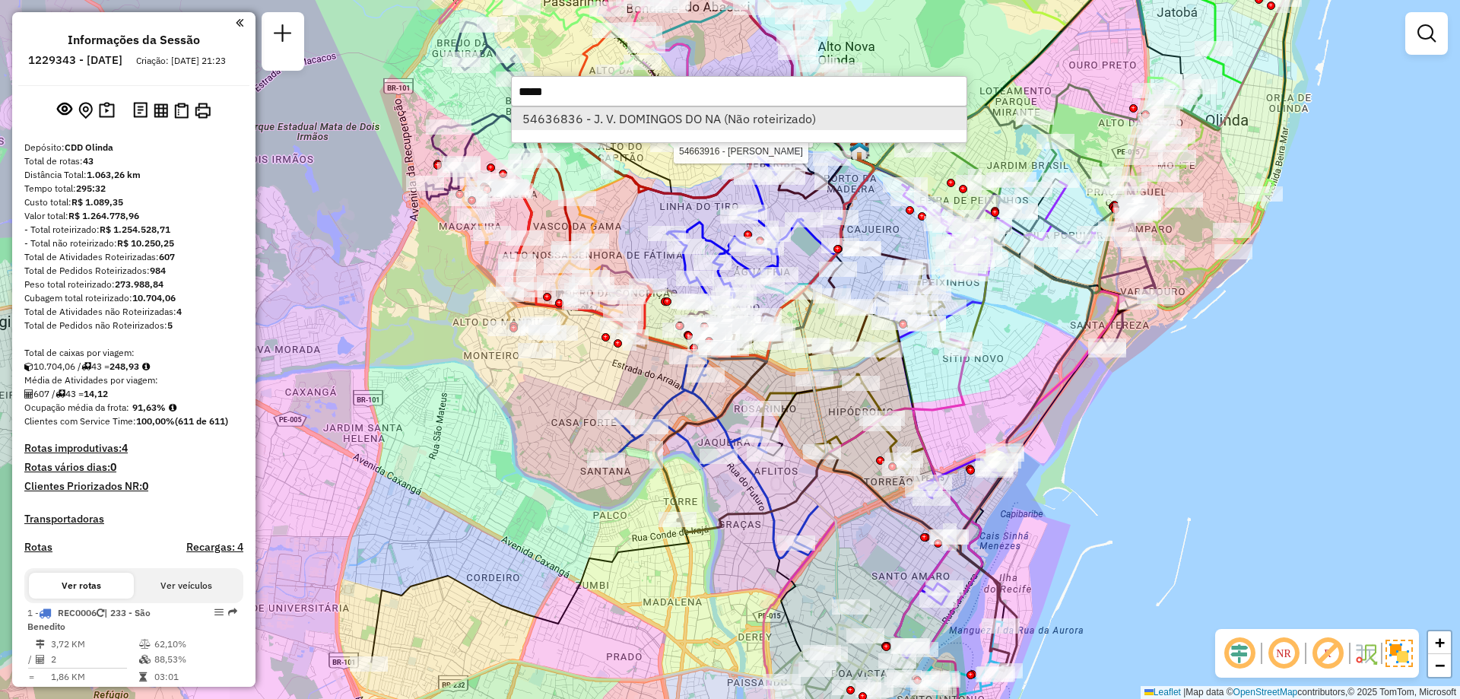
type input "*****"
click at [691, 109] on li "54636836 - J. V. DOMINGOS DO NA (Não roteirizado)" at bounding box center [739, 118] width 455 height 23
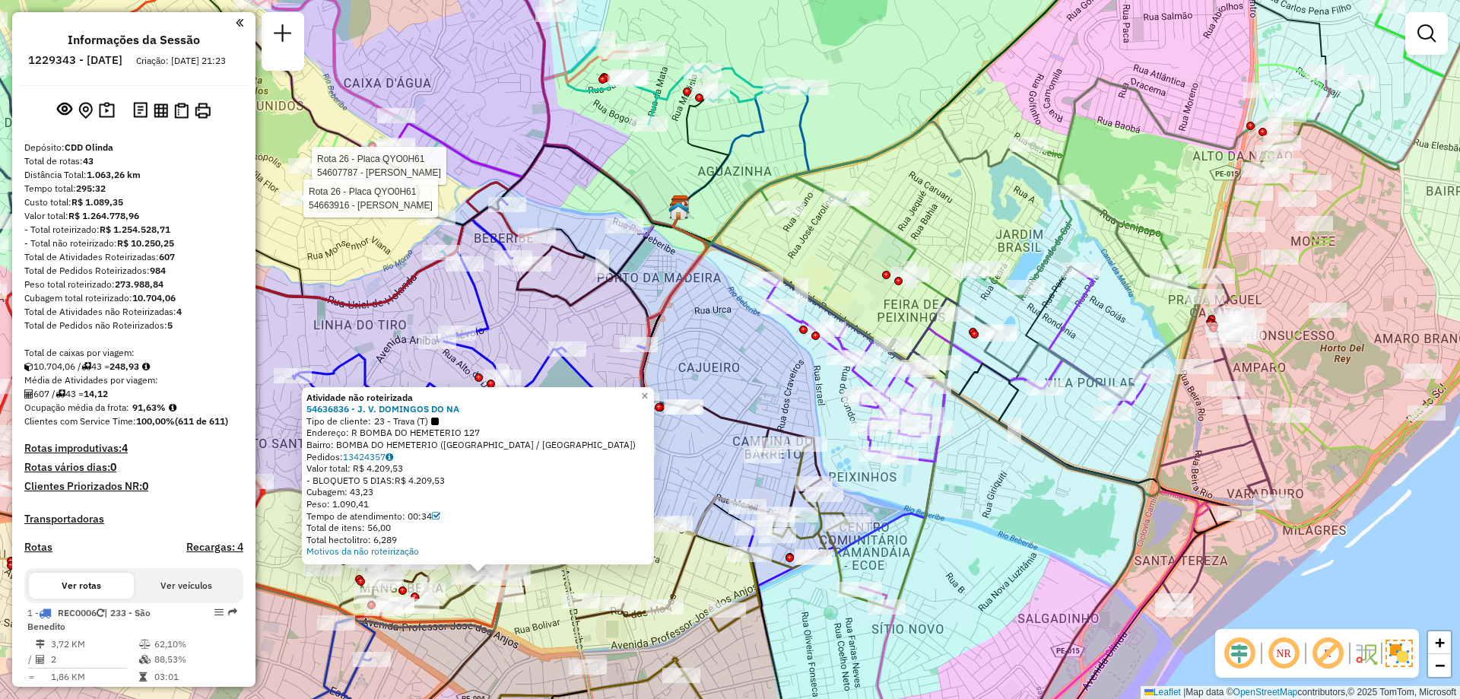
drag, startPoint x: 706, startPoint y: 476, endPoint x: 774, endPoint y: 443, distance: 76.2
click at [739, 453] on div "Rota 17 - Placa QYO8C15 54693516 - EDIJANE LIBANO Rota 26 - Placa QYO0H61 54607…" at bounding box center [730, 349] width 1460 height 699
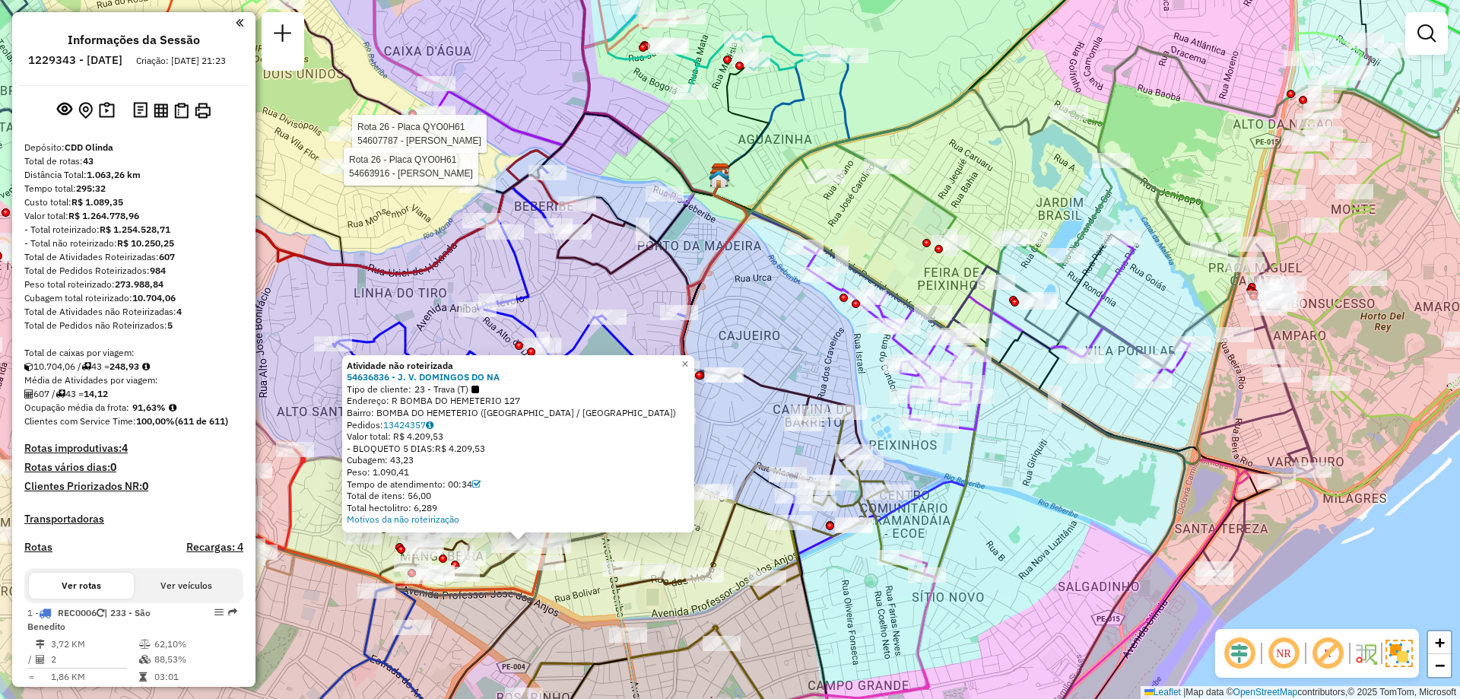
drag, startPoint x: 739, startPoint y: 441, endPoint x: 792, endPoint y: 395, distance: 70.6
click at [754, 424] on div "Rota 17 - Placa QYO8C15 54693516 - EDIJANE LIBANO Rota 26 - Placa QYO0H61 54607…" at bounding box center [730, 349] width 1460 height 699
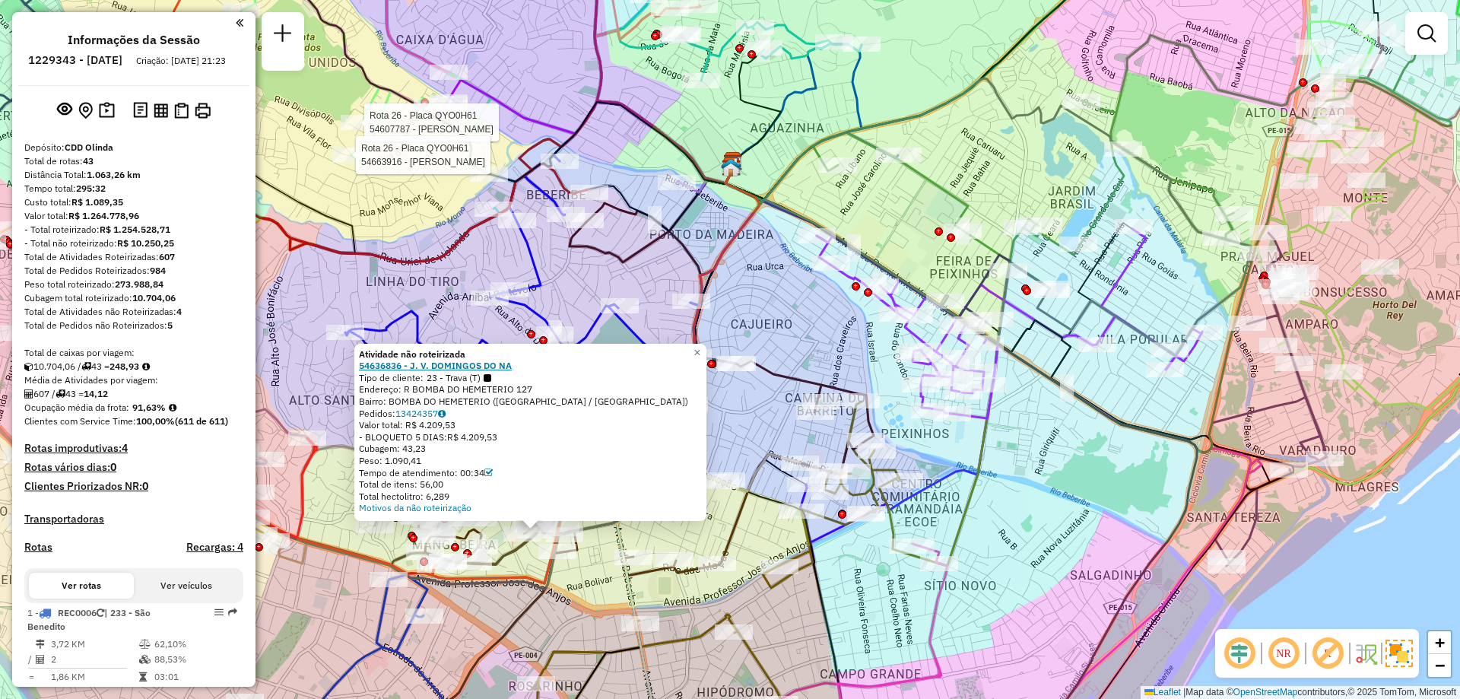
click at [444, 367] on strong "54636836 - J. V. DOMINGOS DO NA" at bounding box center [435, 365] width 153 height 11
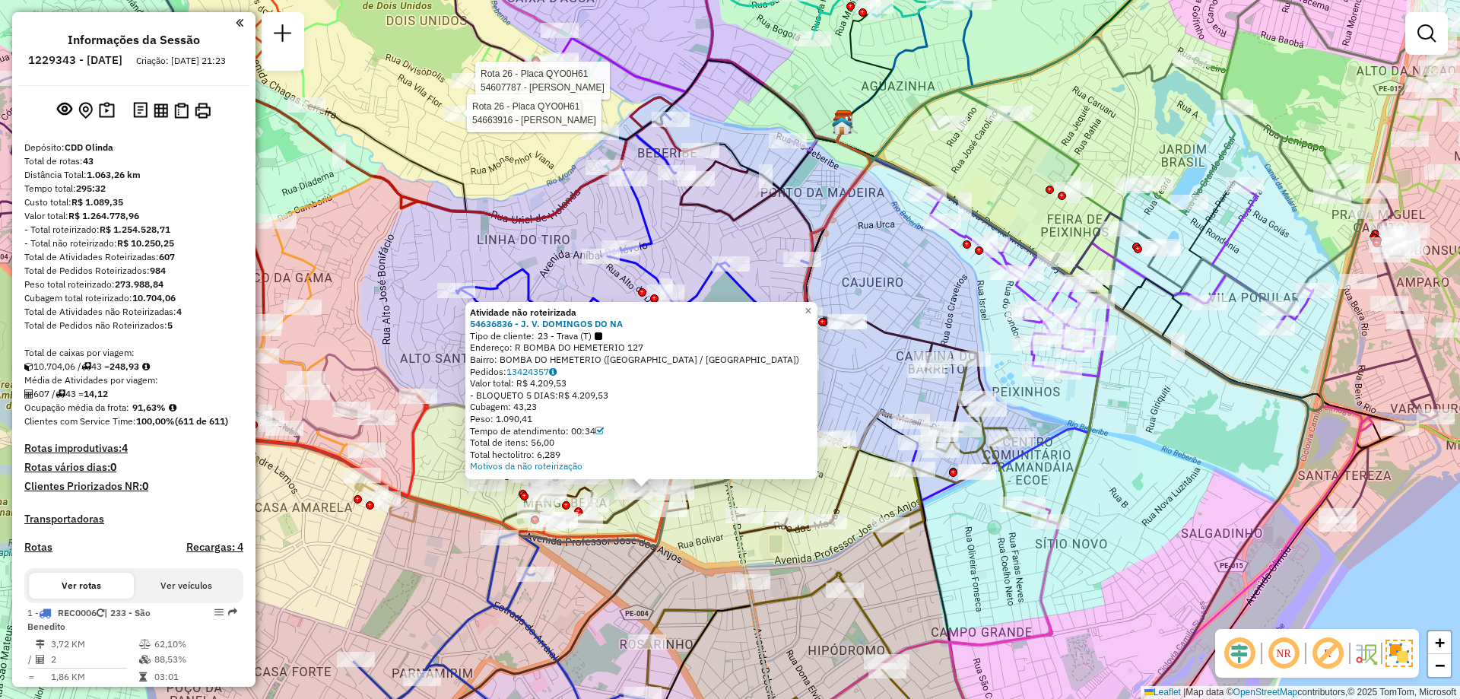
drag, startPoint x: 665, startPoint y: 317, endPoint x: 862, endPoint y: 259, distance: 205.3
click at [851, 260] on div "Rota 17 - Placa QYO8C15 54693516 - EDIJANE LIBANO Rota 26 - Placa QYO0H61 54607…" at bounding box center [730, 349] width 1460 height 699
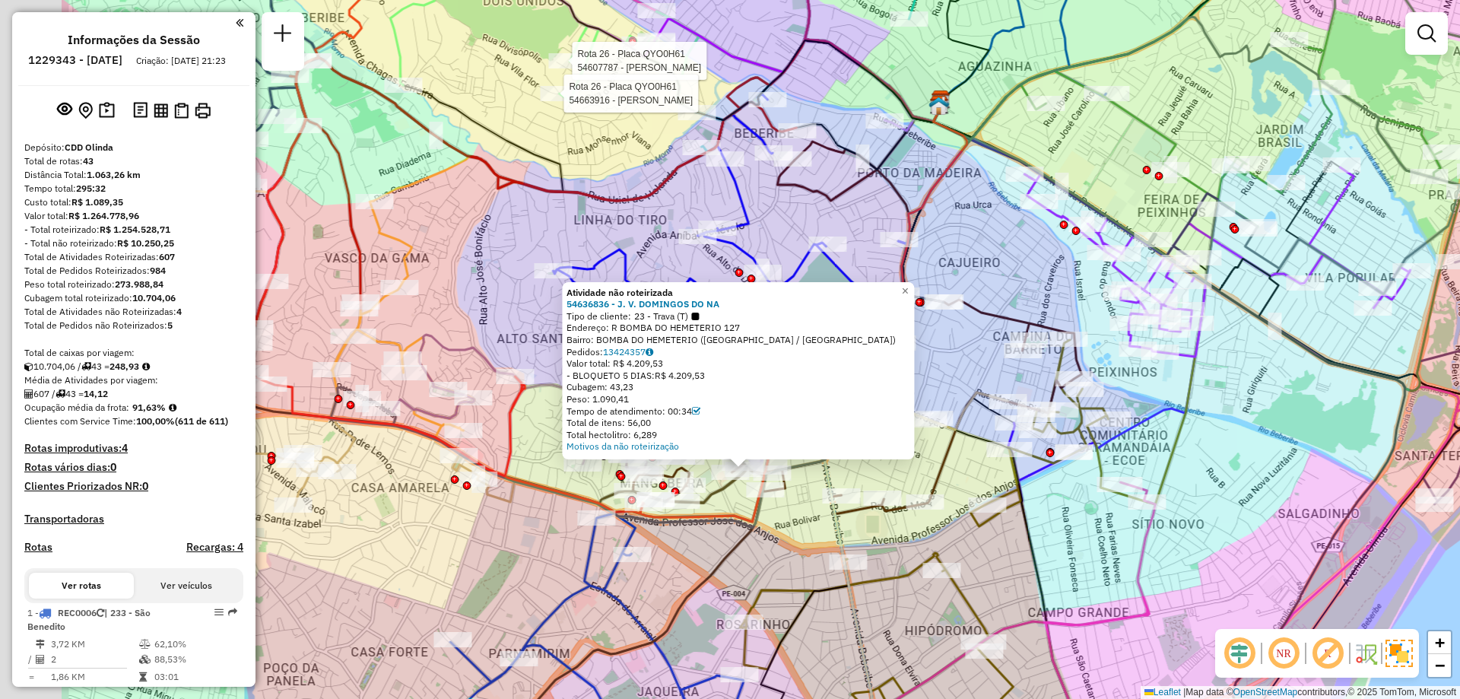
select select "**********"
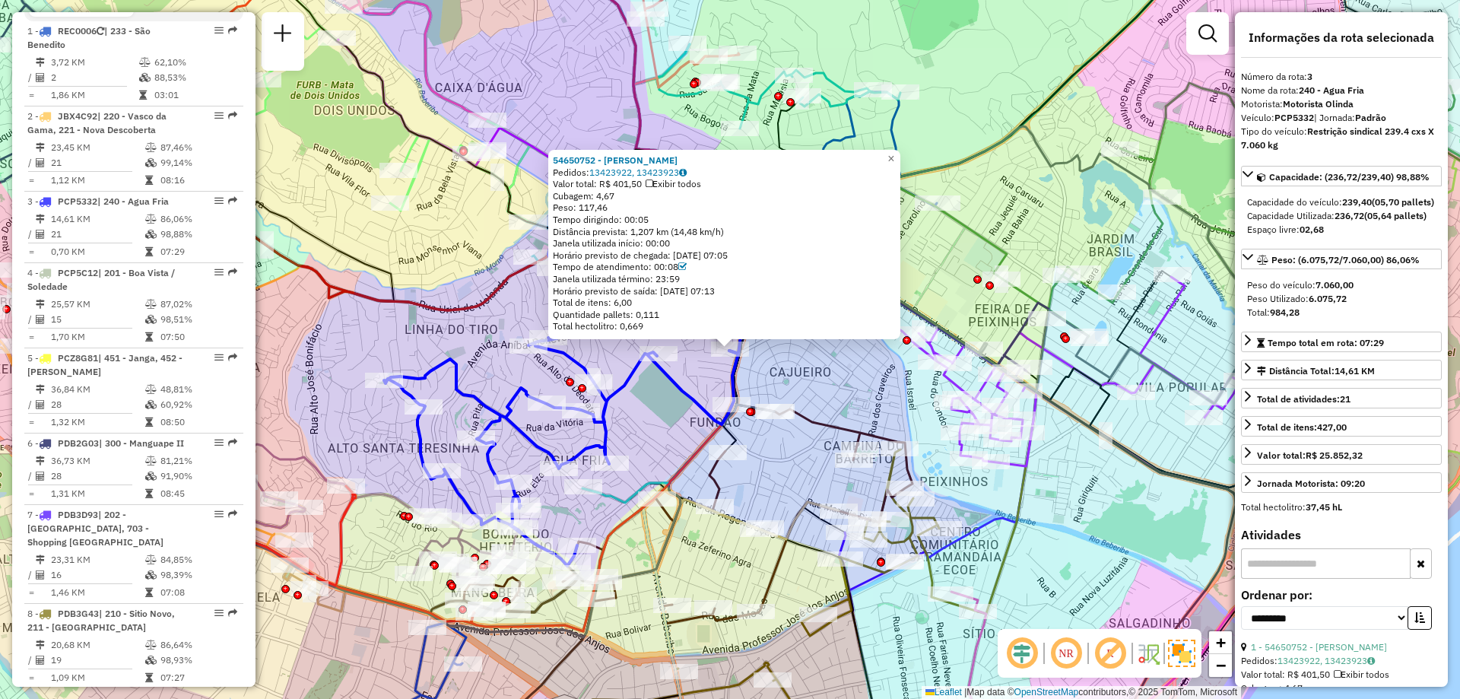
scroll to position [775, 0]
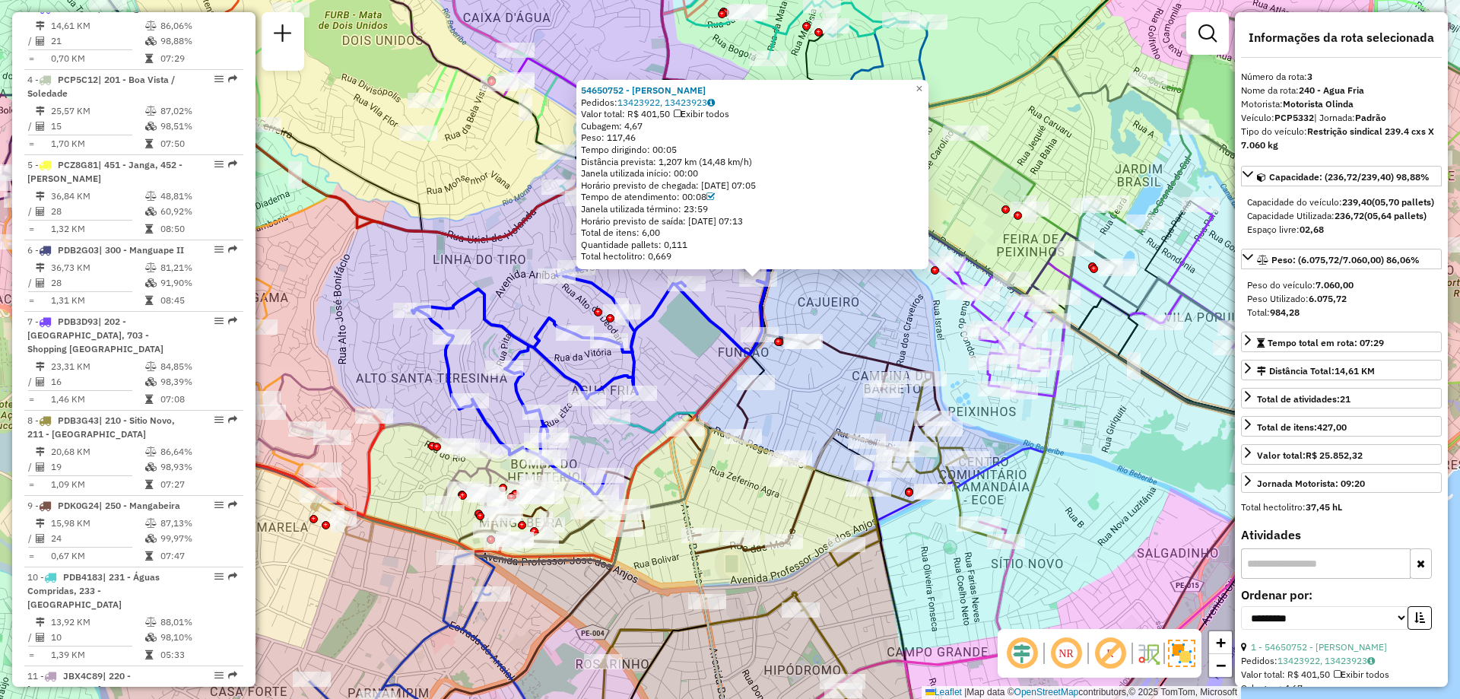
drag, startPoint x: 655, startPoint y: 534, endPoint x: 694, endPoint y: 442, distance: 99.9
click at [686, 462] on icon at bounding box center [749, 422] width 154 height 554
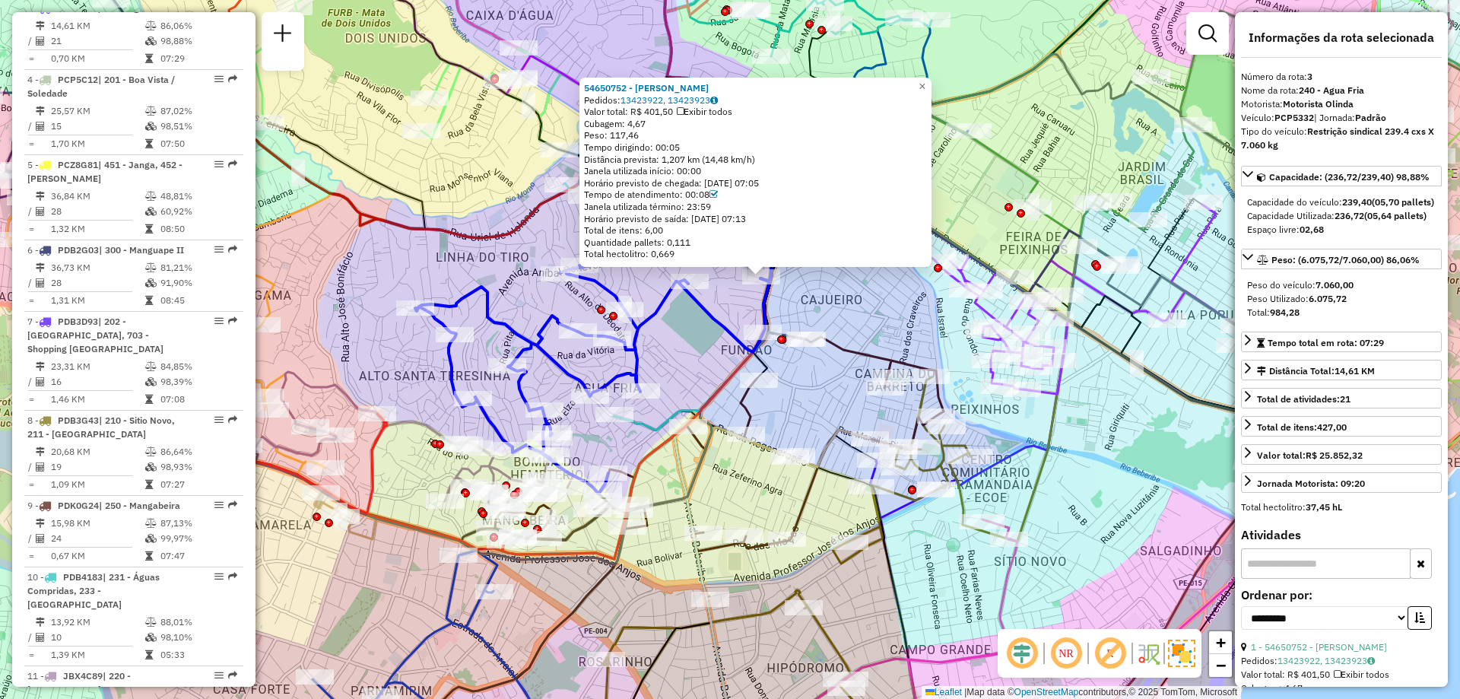
drag, startPoint x: 665, startPoint y: 491, endPoint x: 761, endPoint y: 401, distance: 131.8
click at [738, 422] on div "54650752 - RAFAELA TAIANA DA SILVA TAIANA Pedidos: 13423922, 13423923 Valor tot…" at bounding box center [730, 349] width 1460 height 699
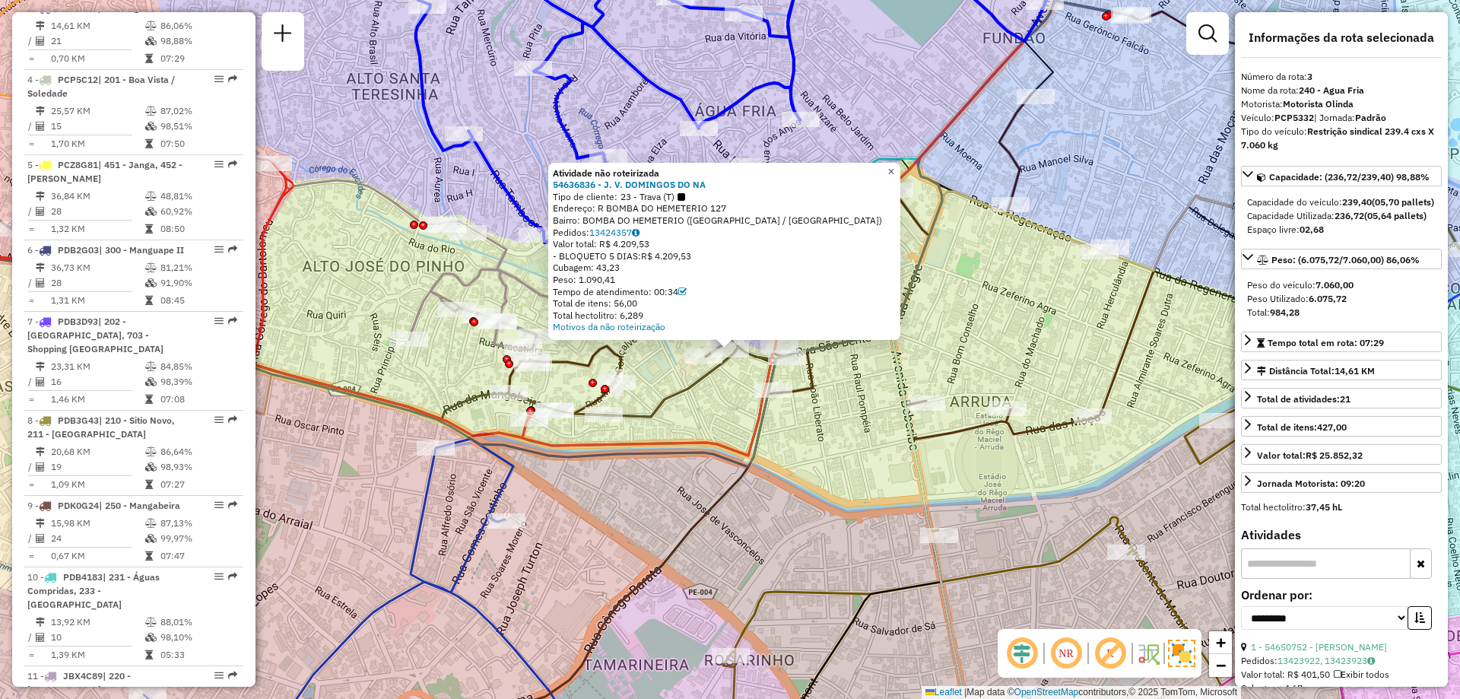
click at [894, 165] on span "×" at bounding box center [890, 171] width 7 height 13
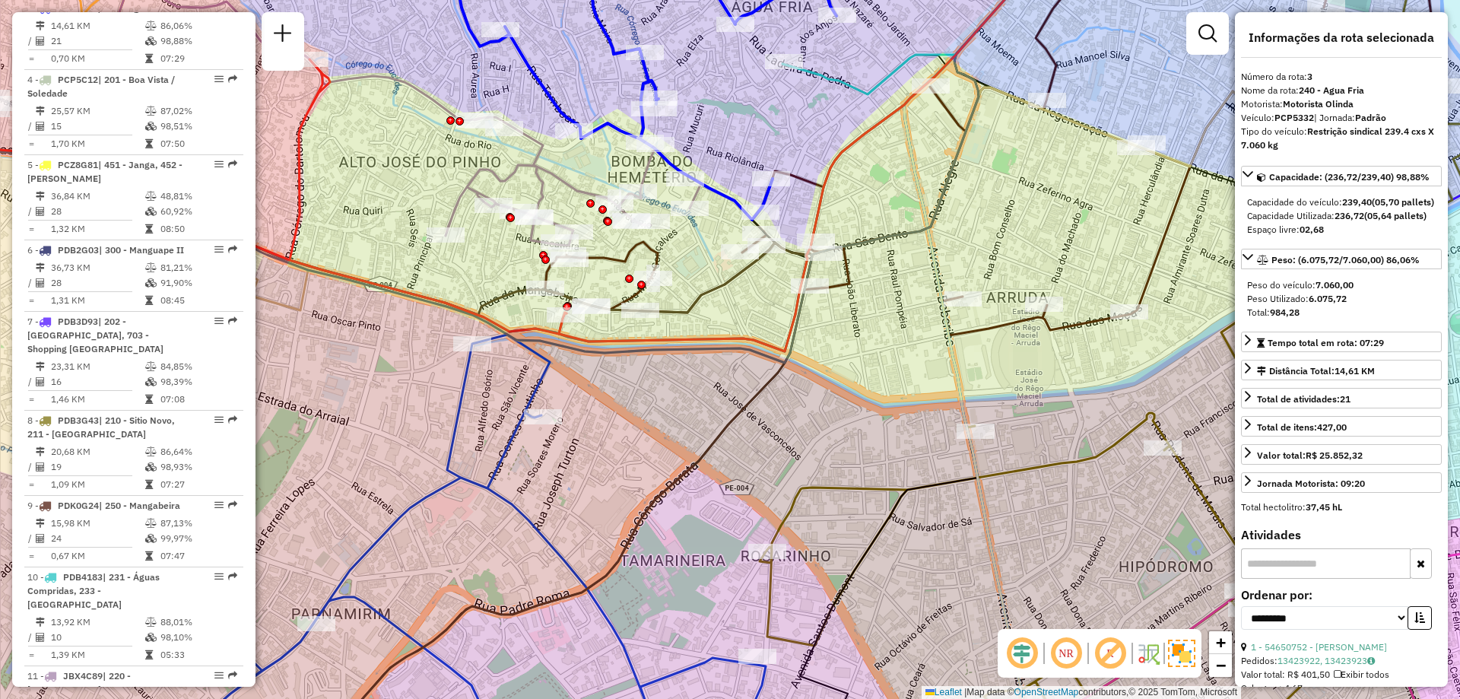
drag, startPoint x: 730, startPoint y: 281, endPoint x: 730, endPoint y: 323, distance: 42.6
click at [731, 311] on div "Janela de atendimento Grade de atendimento Capacidade Transportadoras Veículos …" at bounding box center [730, 349] width 1460 height 699
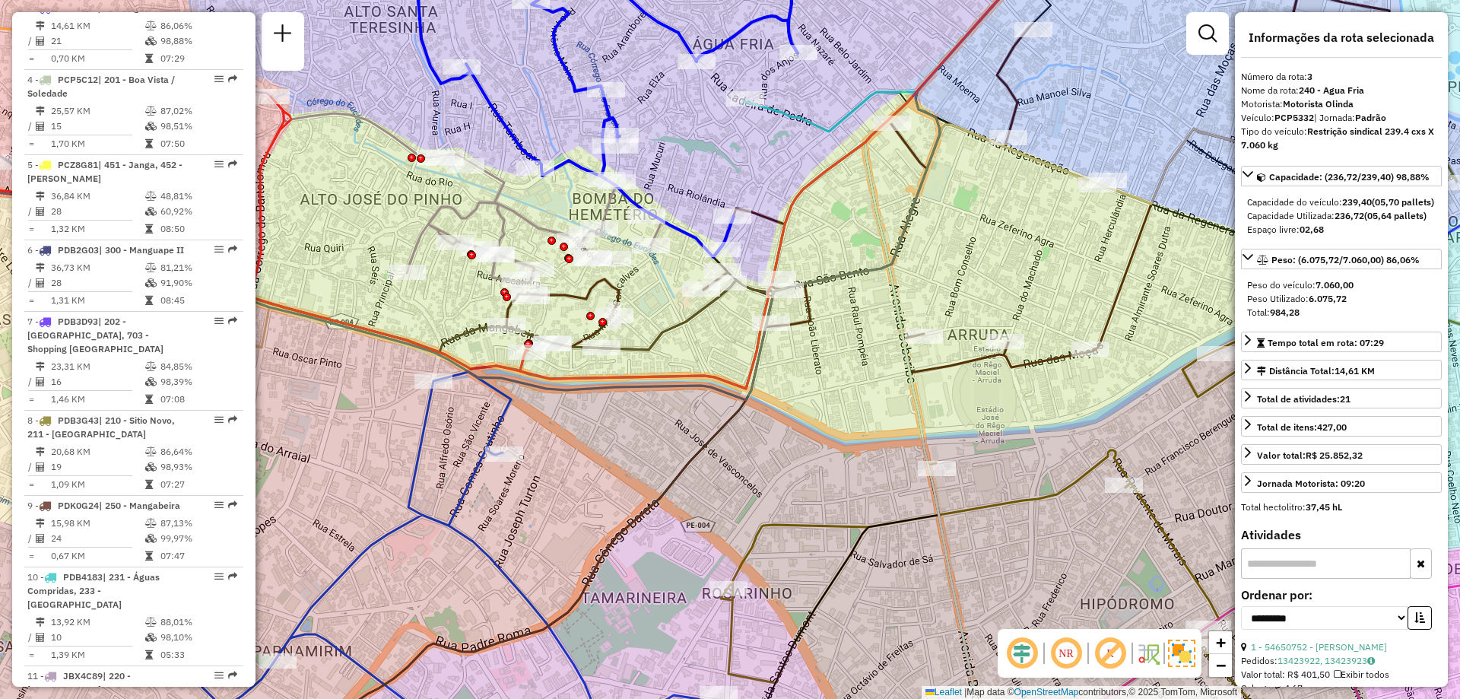
drag, startPoint x: 737, startPoint y: 304, endPoint x: 692, endPoint y: 338, distance: 56.4
click at [692, 338] on div "Janela de atendimento Grade de atendimento Capacidade Transportadoras Veículos …" at bounding box center [730, 349] width 1460 height 699
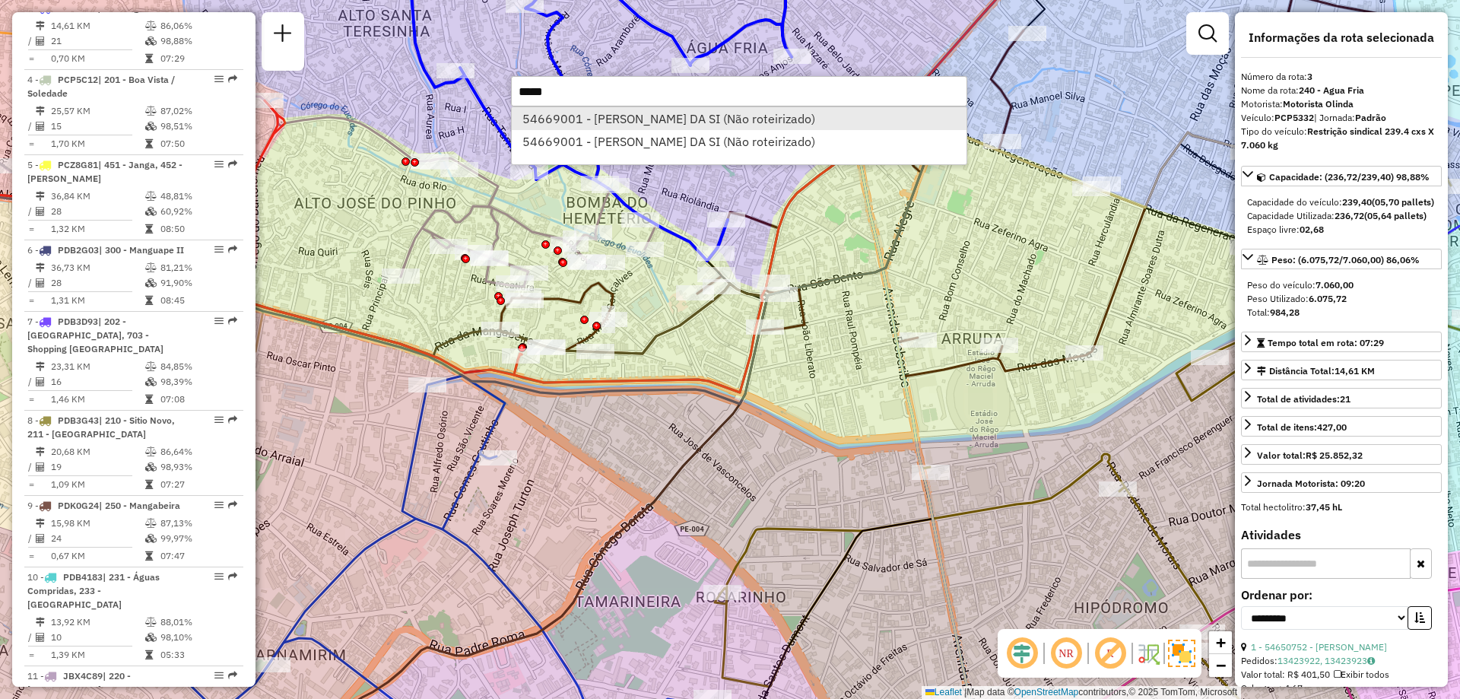
type input "*****"
click at [618, 120] on li "54669001 - HAMILTON GOMES DA SI (Não roteirizado)" at bounding box center [739, 118] width 455 height 23
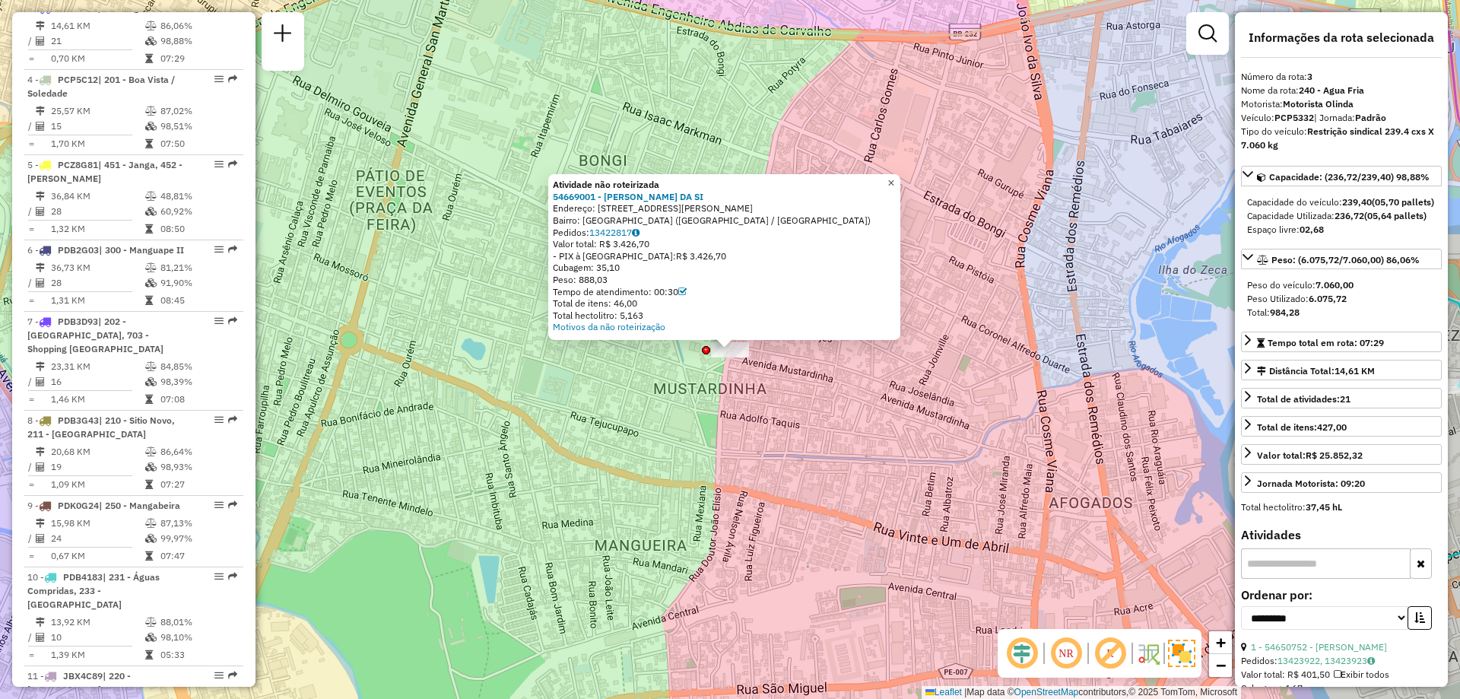
click at [894, 181] on span "×" at bounding box center [890, 182] width 7 height 13
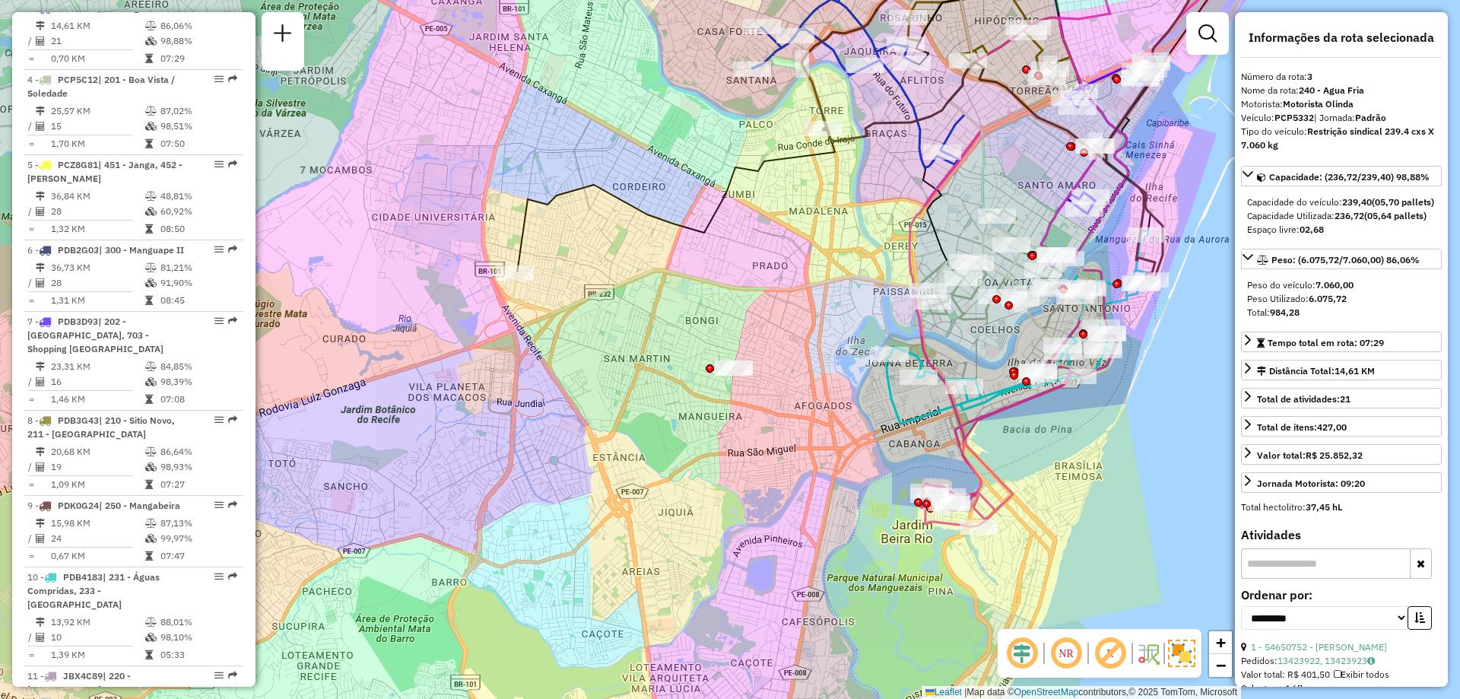
drag, startPoint x: 786, startPoint y: 208, endPoint x: 719, endPoint y: 353, distance: 159.6
click at [719, 353] on div "Janela de atendimento Grade de atendimento Capacidade Transportadoras Veículos …" at bounding box center [730, 349] width 1460 height 699
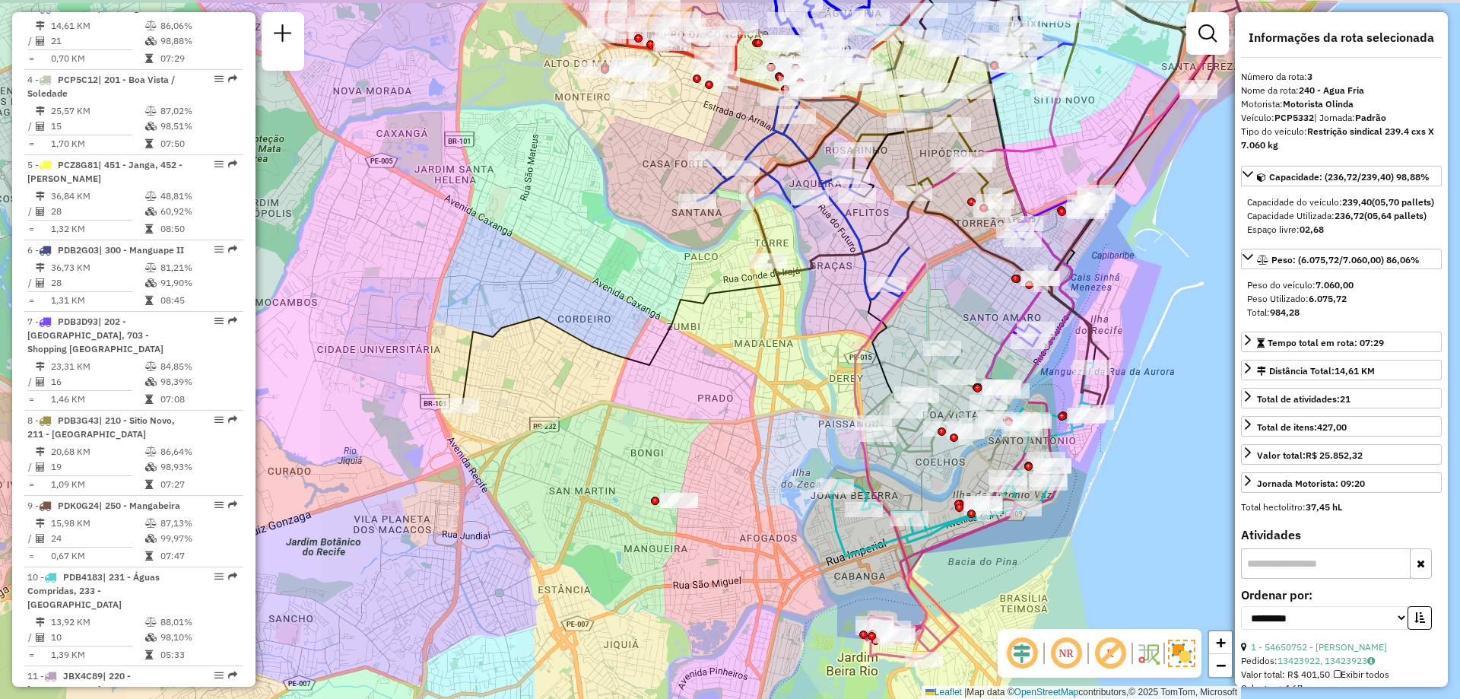
drag, startPoint x: 827, startPoint y: 232, endPoint x: 726, endPoint y: 374, distance: 174.1
click at [751, 351] on icon at bounding box center [856, 212] width 504 height 402
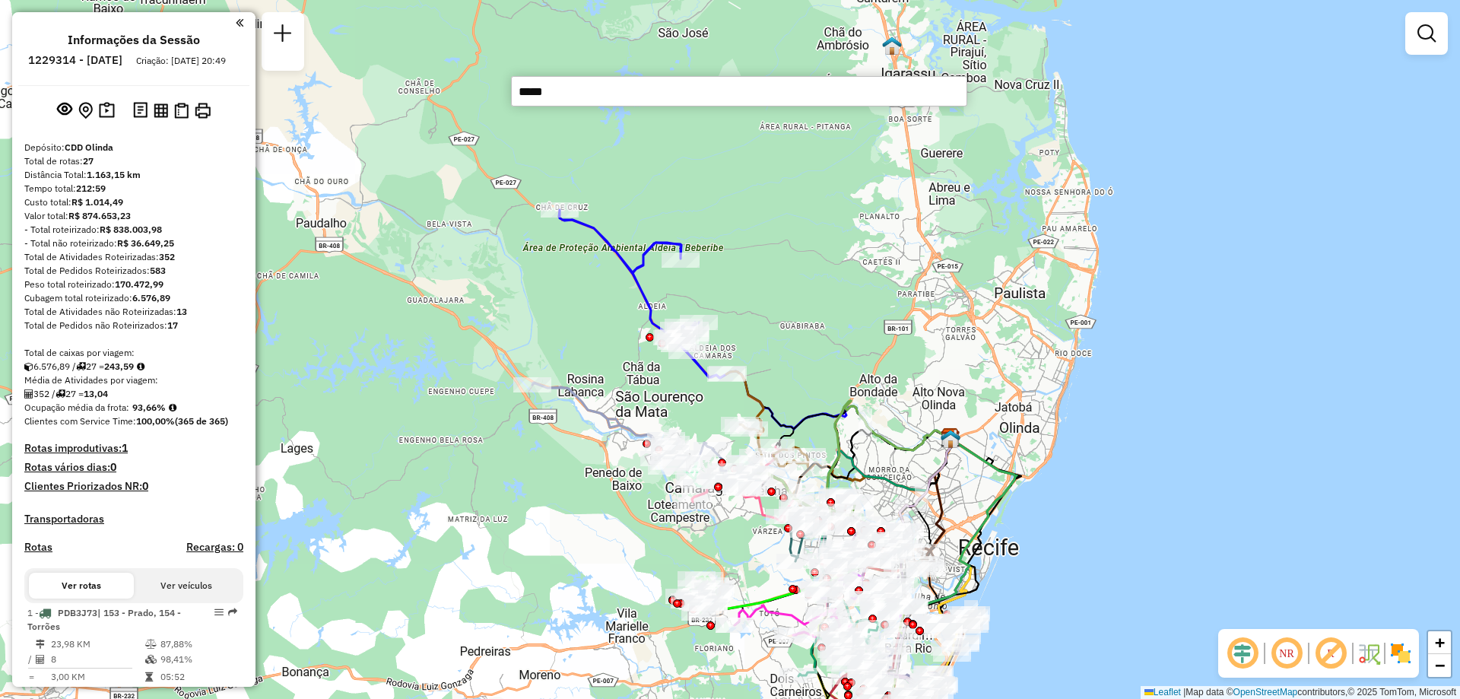
type input "*****"
drag, startPoint x: 753, startPoint y: 356, endPoint x: 753, endPoint y: 282, distance: 73.8
click at [753, 294] on div "Janela de atendimento Grade de atendimento Capacidade Transportadoras Veículos …" at bounding box center [730, 349] width 1460 height 699
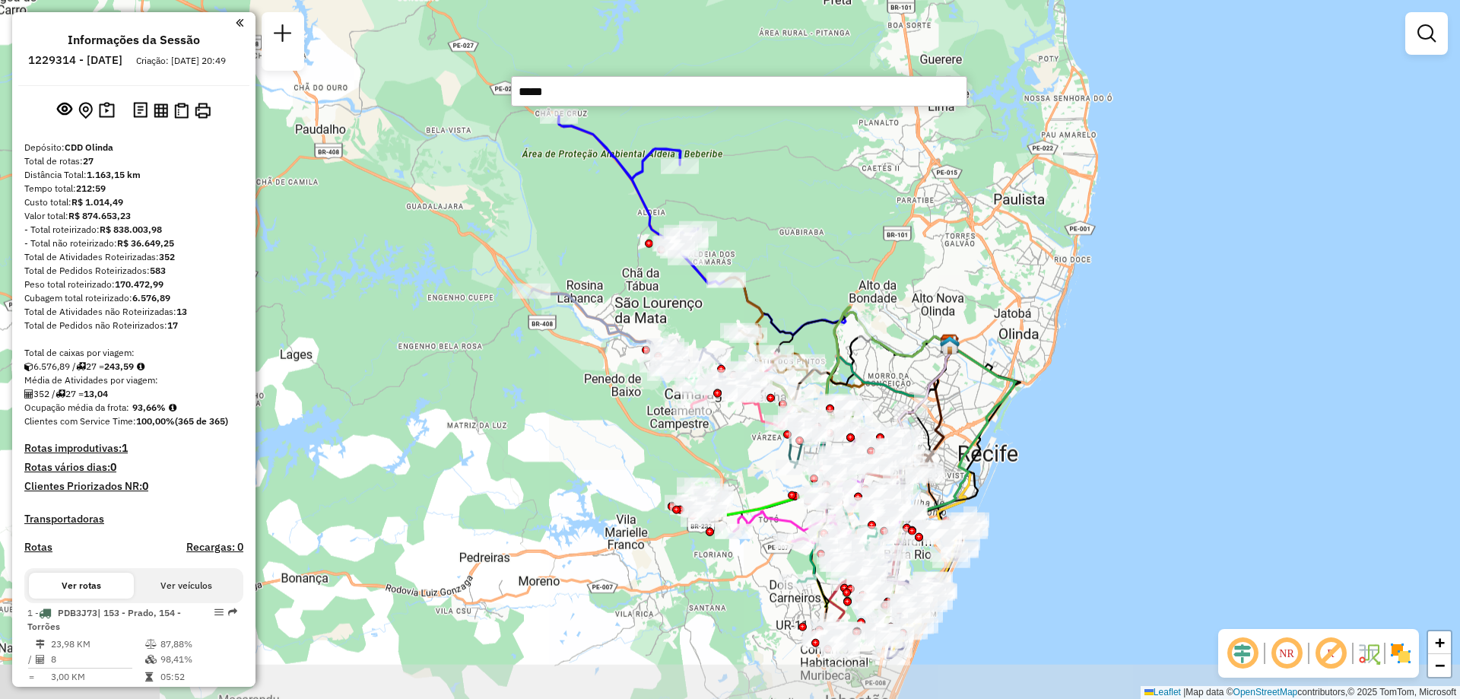
click at [756, 164] on div "Janela de atendimento Grade de atendimento Capacidade Transportadoras Veículos …" at bounding box center [730, 349] width 1460 height 699
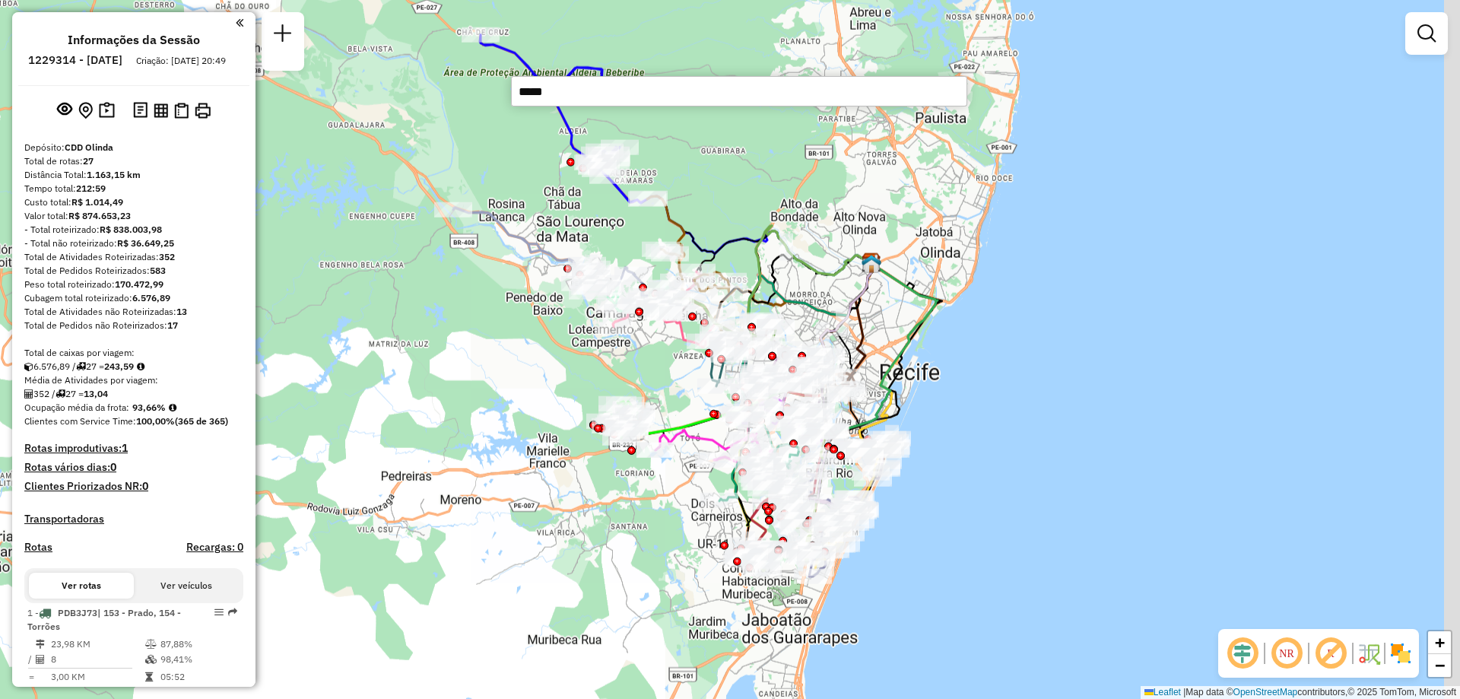
drag, startPoint x: 728, startPoint y: 419, endPoint x: 638, endPoint y: 340, distance: 119.6
click at [697, 379] on div at bounding box center [716, 386] width 38 height 15
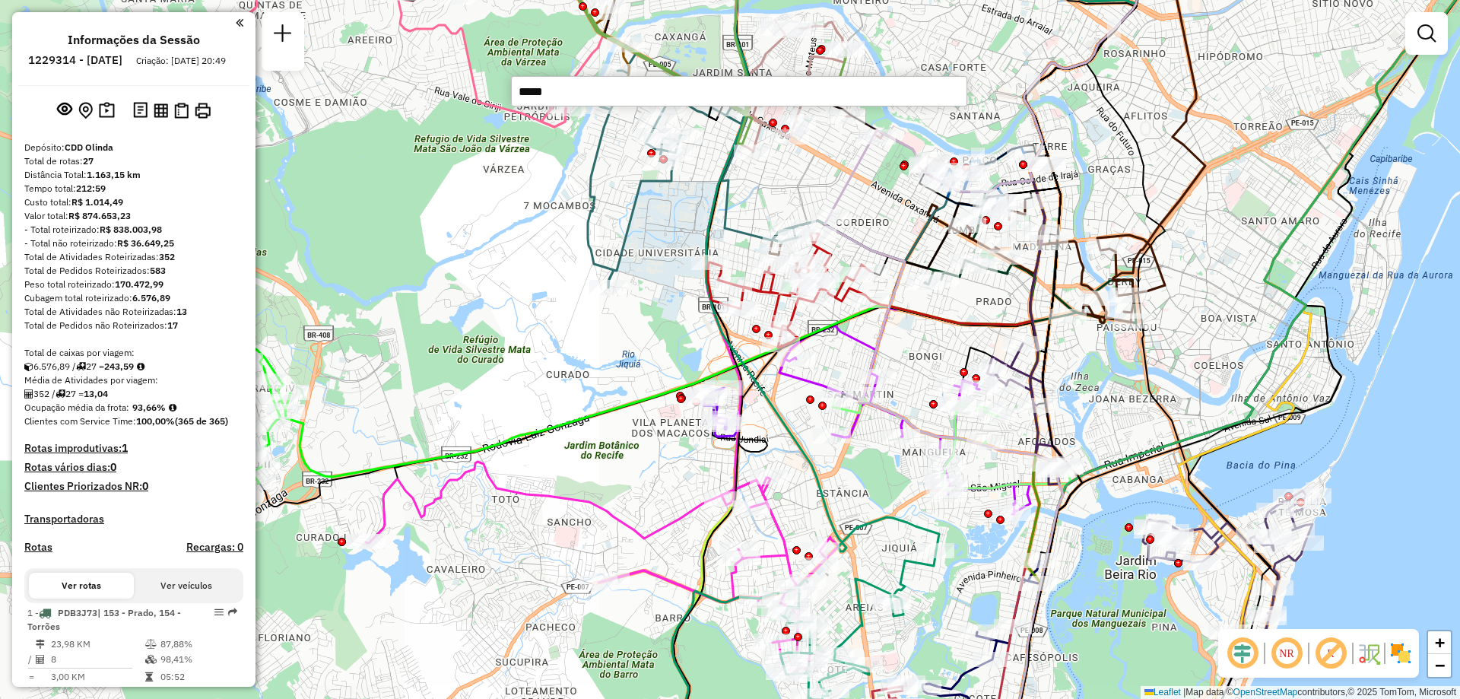
click at [1397, 654] on img at bounding box center [1401, 653] width 24 height 24
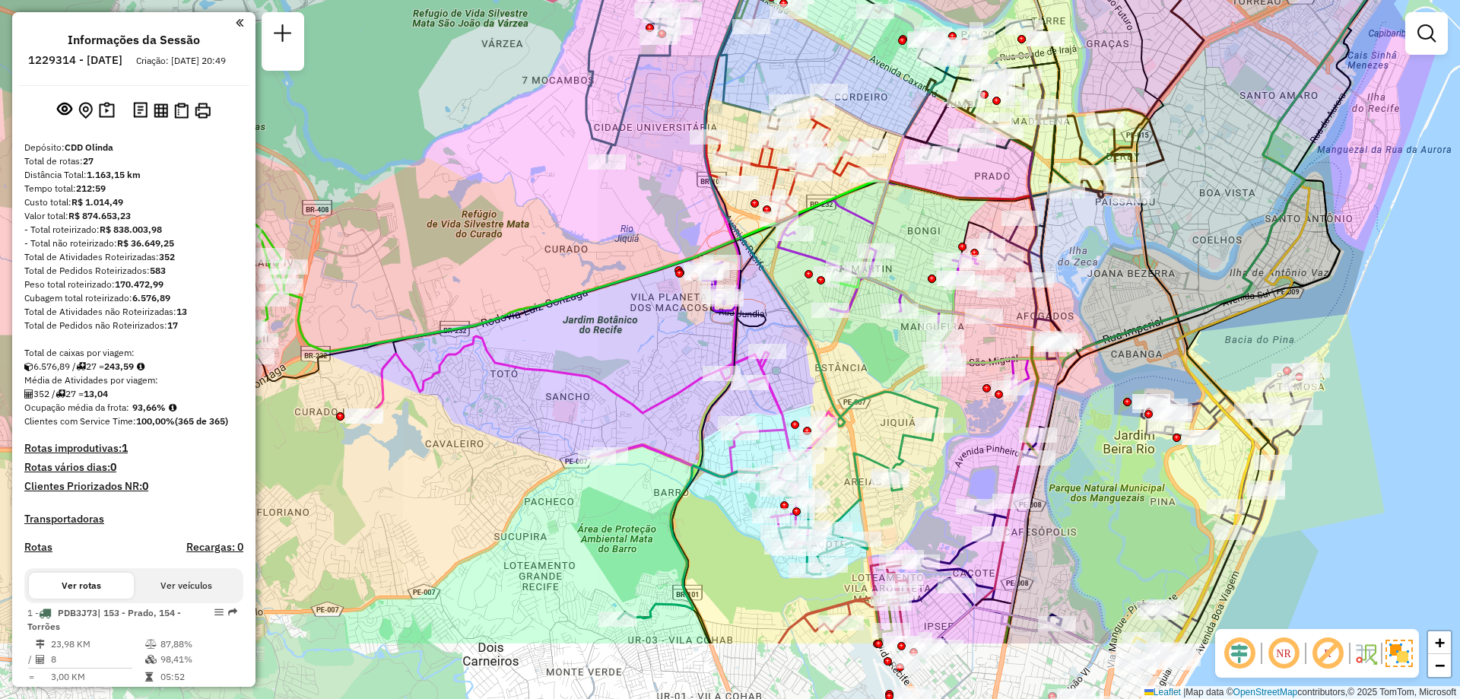
click at [878, 367] on div "Janela de atendimento Grade de atendimento Capacidade Transportadoras Veículos …" at bounding box center [730, 349] width 1460 height 699
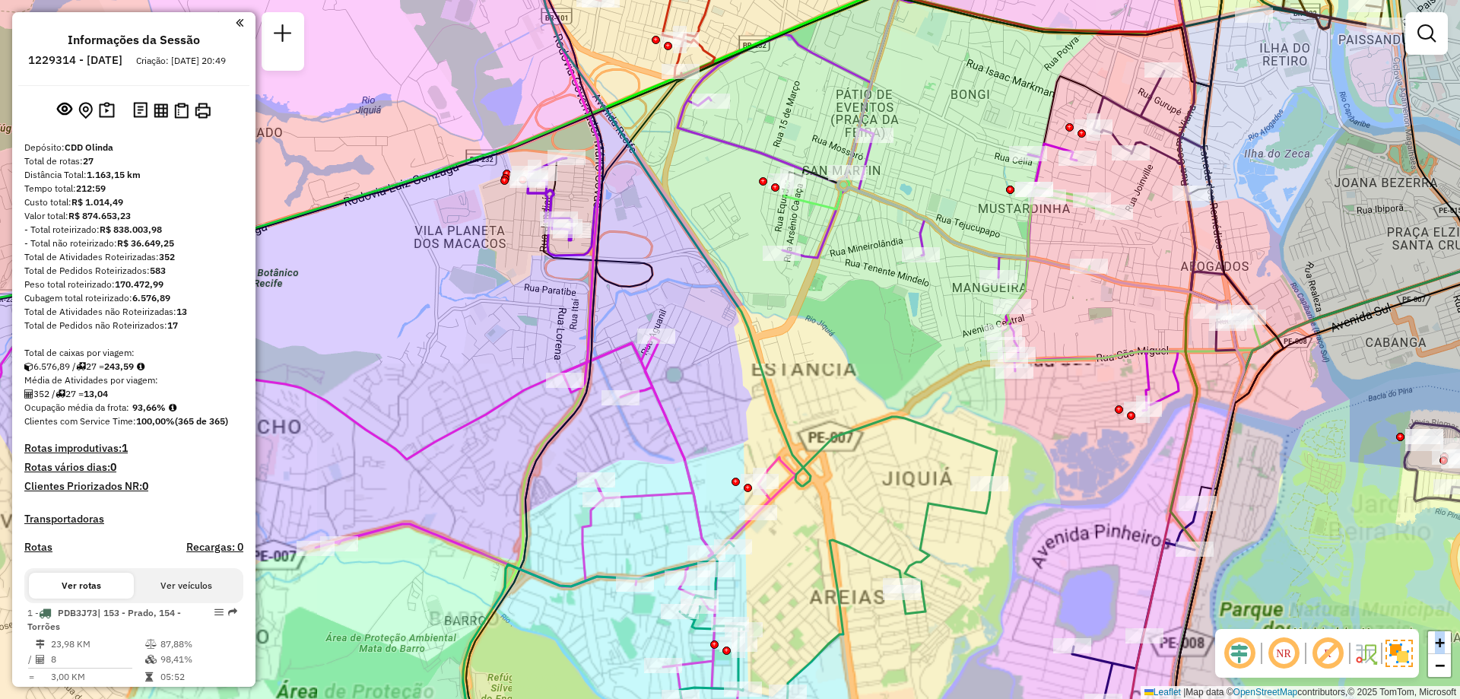
click at [878, 367] on div "Janela de atendimento Grade de atendimento Capacidade Transportadoras Veículos …" at bounding box center [730, 349] width 1460 height 699
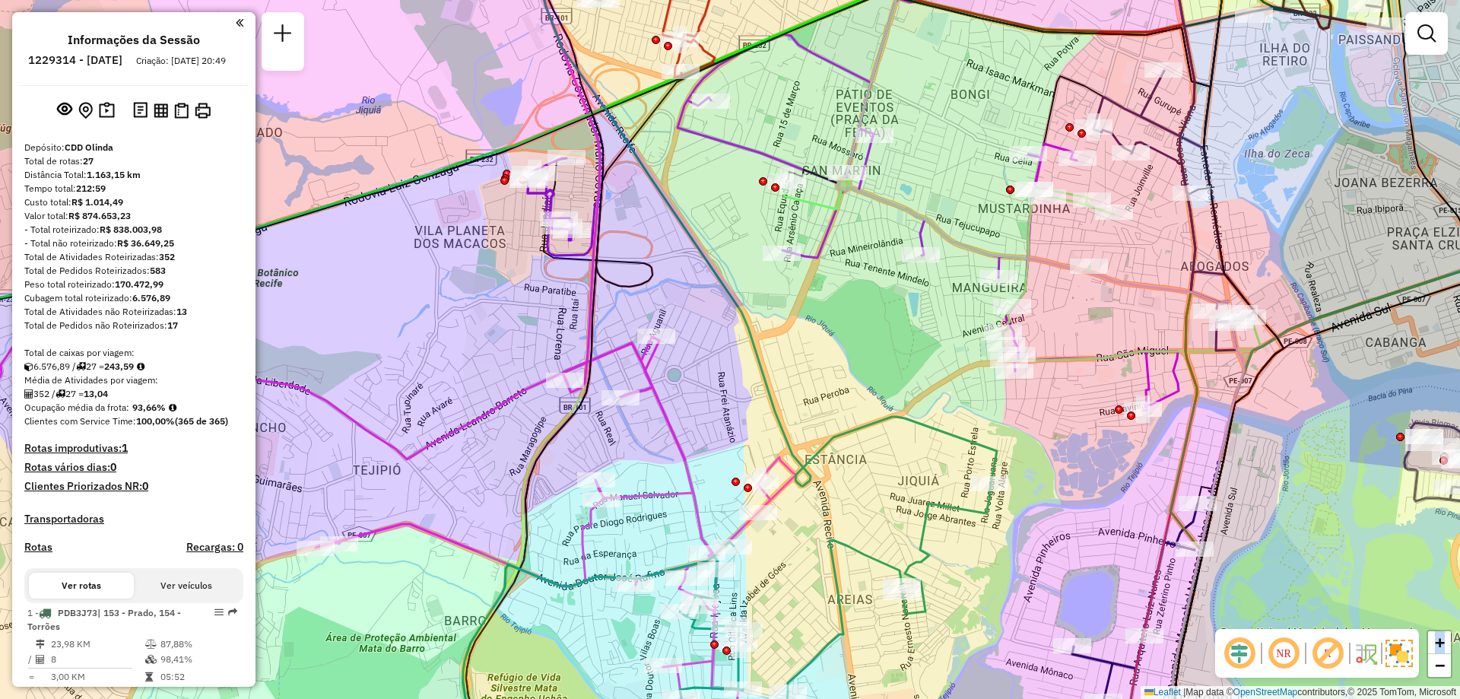
click at [878, 367] on div "Janela de atendimento Grade de atendimento Capacidade Transportadoras Veículos …" at bounding box center [730, 349] width 1460 height 699
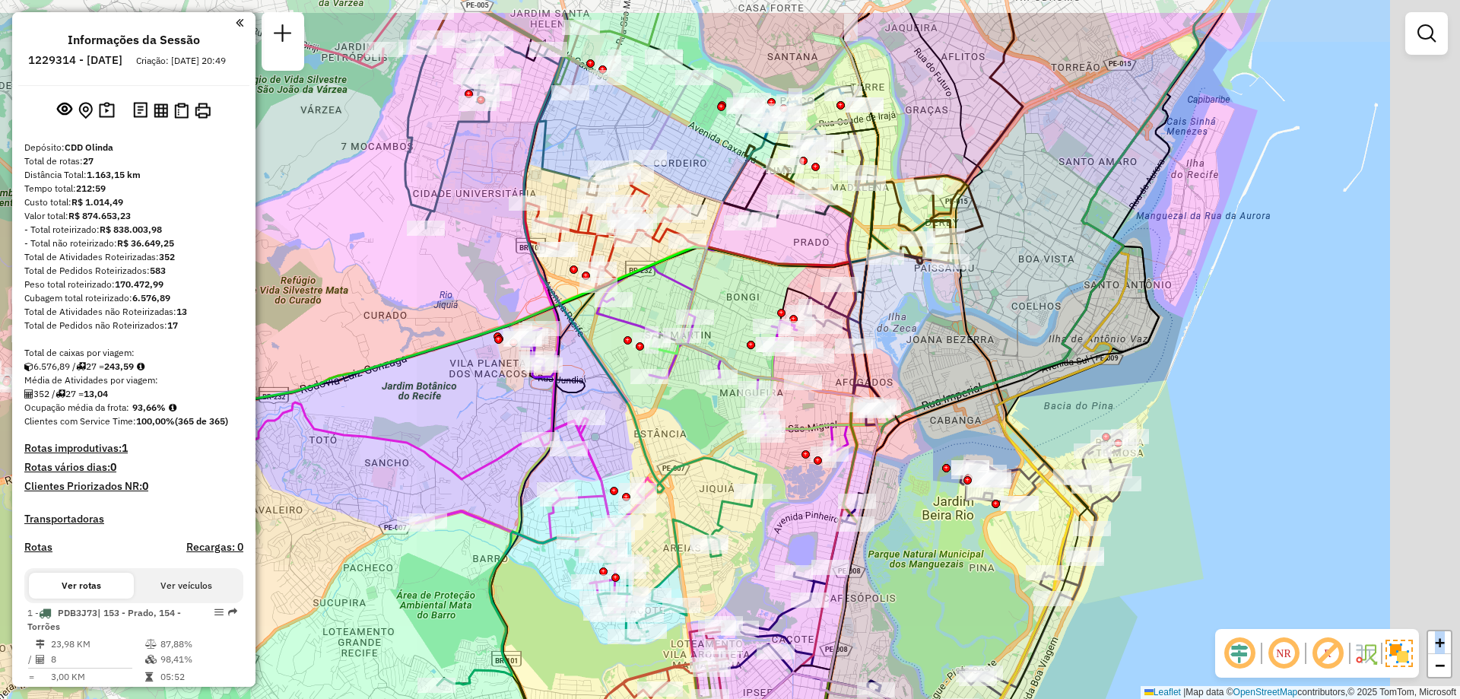
drag, startPoint x: 998, startPoint y: 316, endPoint x: 764, endPoint y: 407, distance: 250.4
click at [764, 407] on div "Rota 6 - Placa PCP5D02 54642588 - 51.308.315 MARIA DE Janela de atendimento Gra…" at bounding box center [730, 349] width 1460 height 699
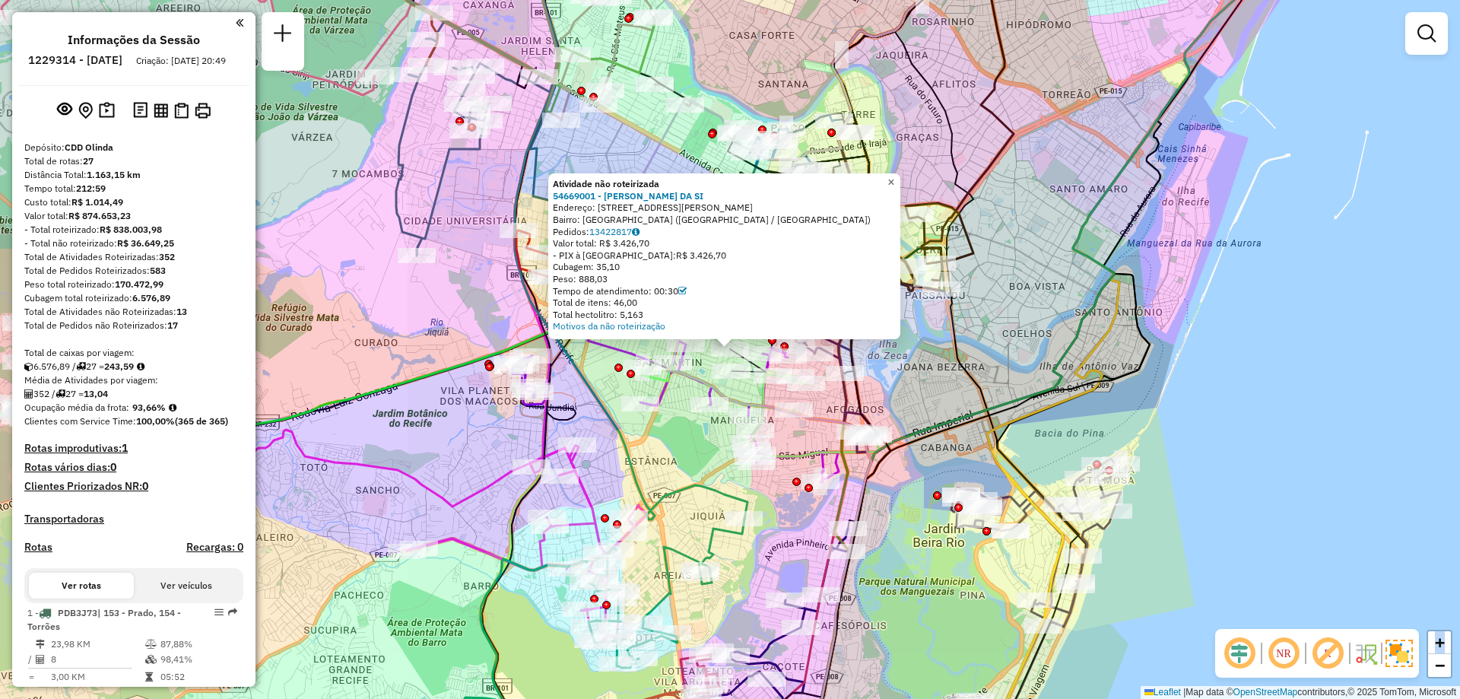
click at [894, 176] on span "×" at bounding box center [890, 182] width 7 height 13
